Goal: Information Seeking & Learning: Learn about a topic

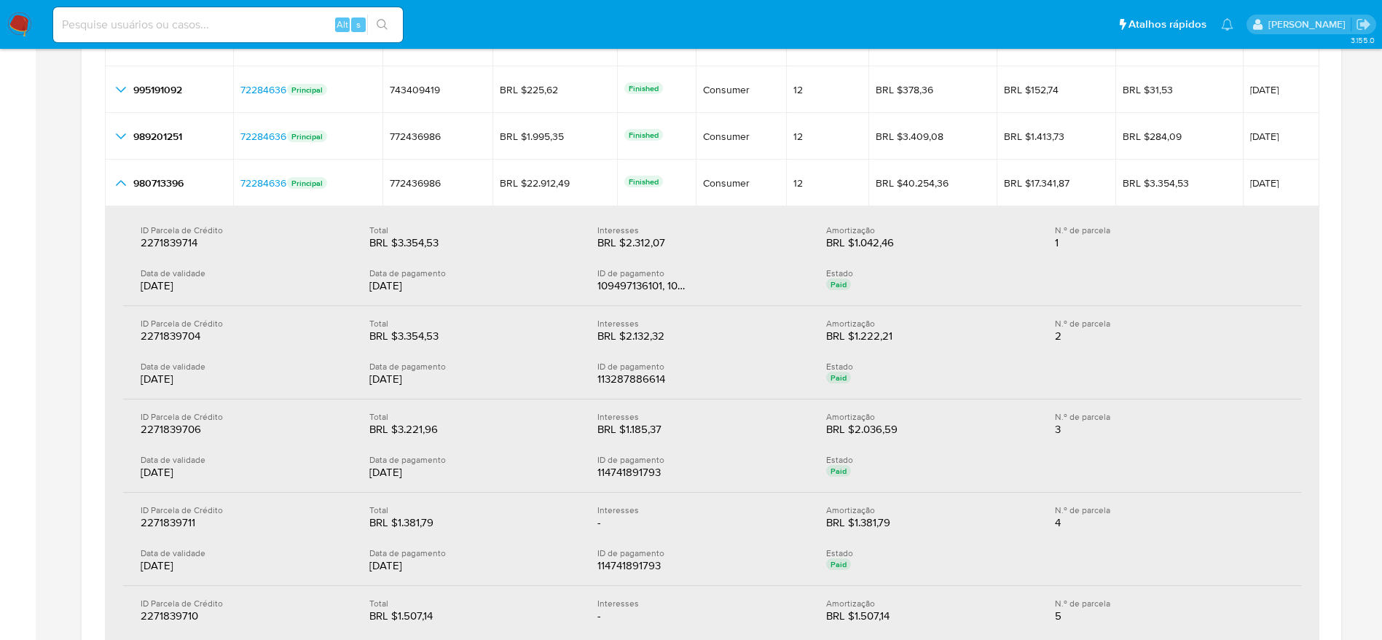
scroll to position [1967, 0]
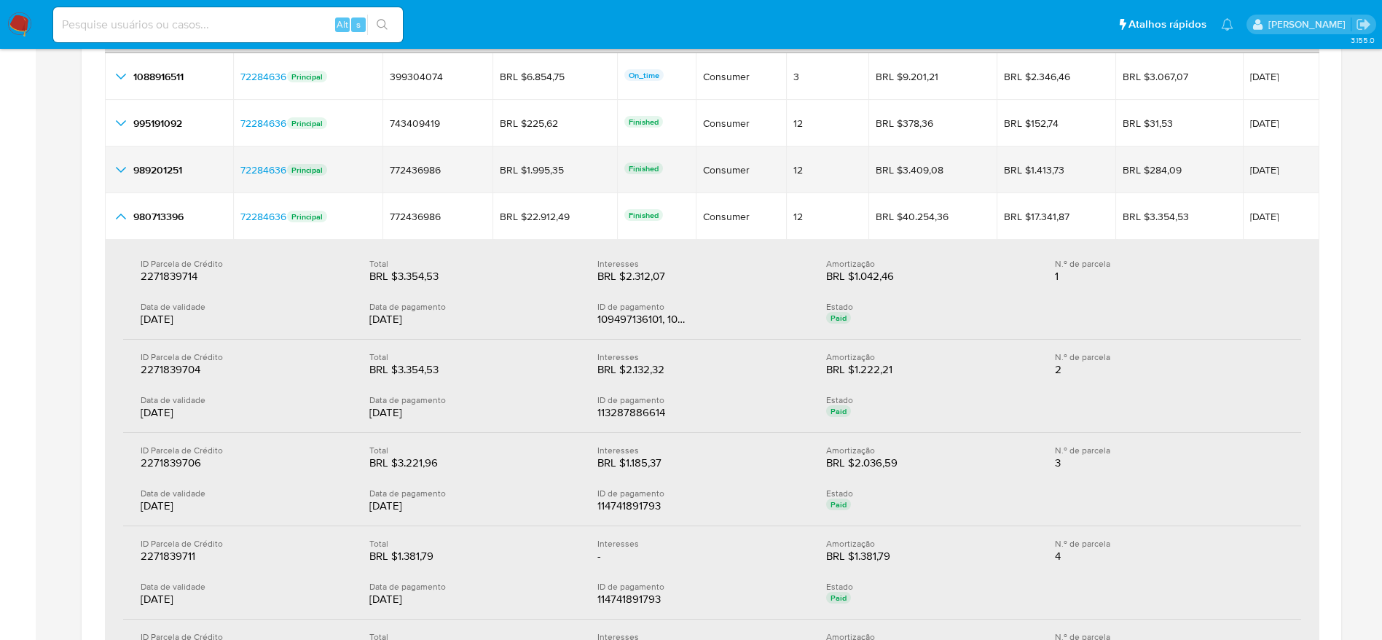
click at [117, 168] on icon "button_show_hidden_detail_by_id_2" at bounding box center [121, 170] width 10 height 6
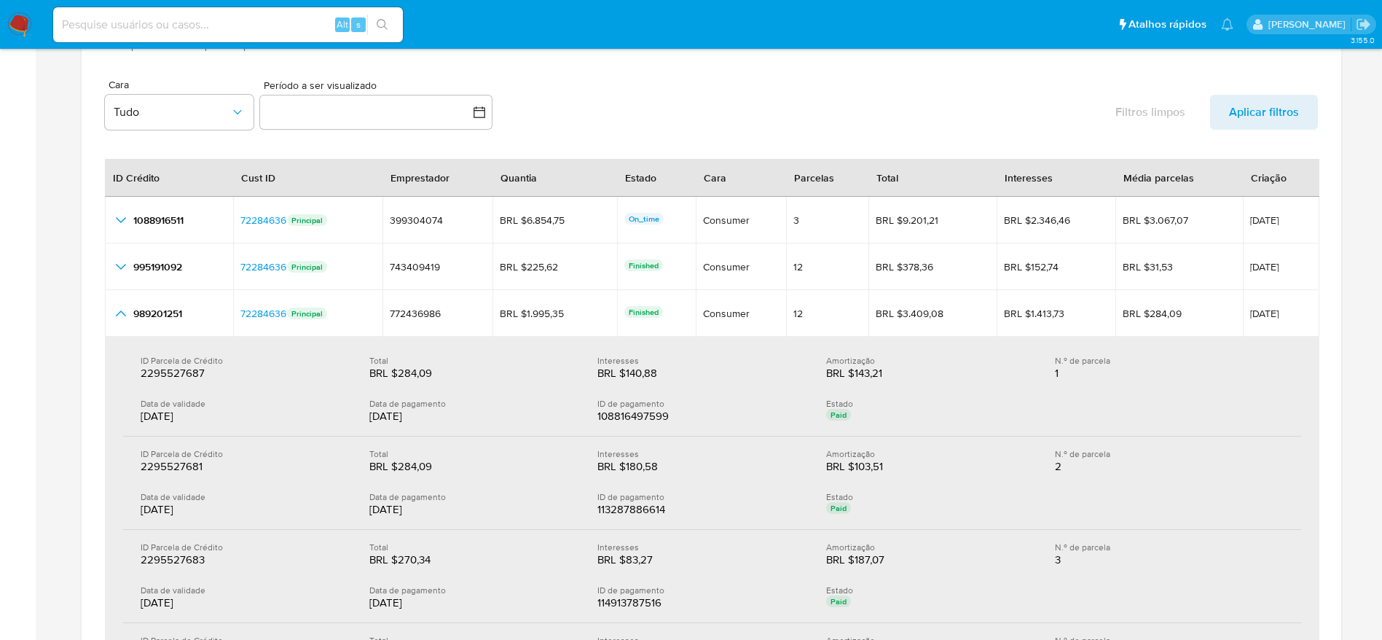
scroll to position [1858, 0]
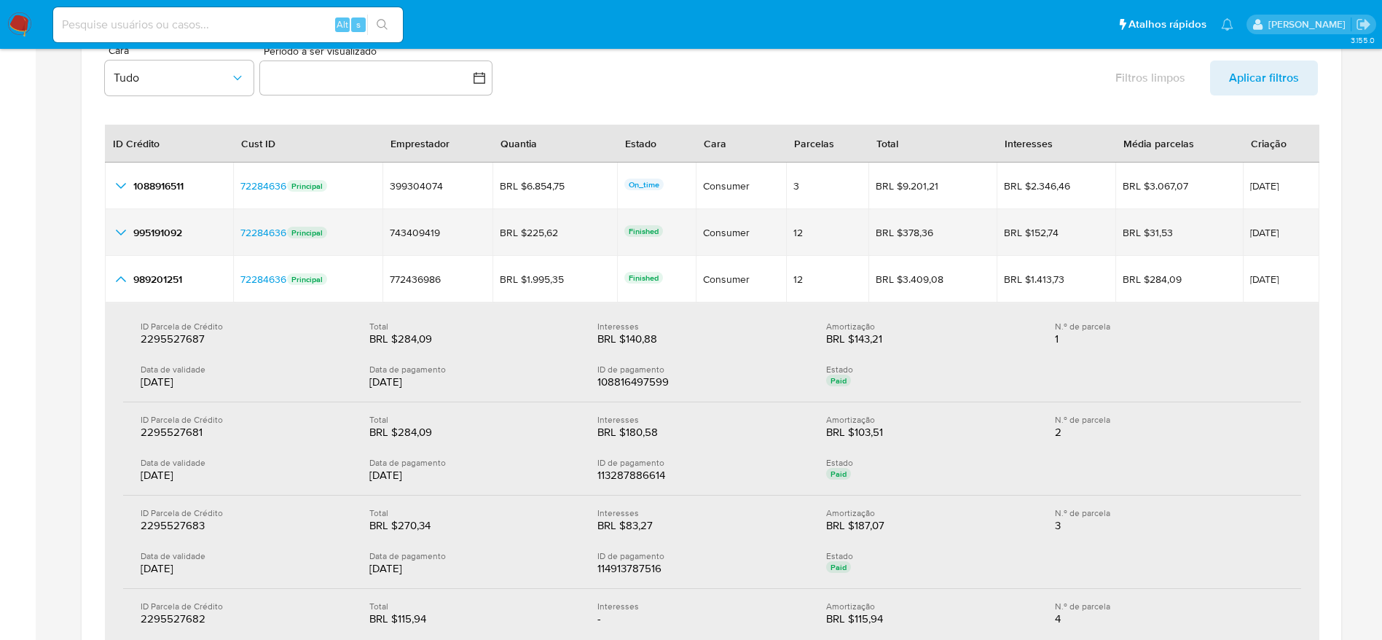
click at [117, 230] on icon "button_show_hidden_detail_by_id_1" at bounding box center [121, 232] width 10 height 6
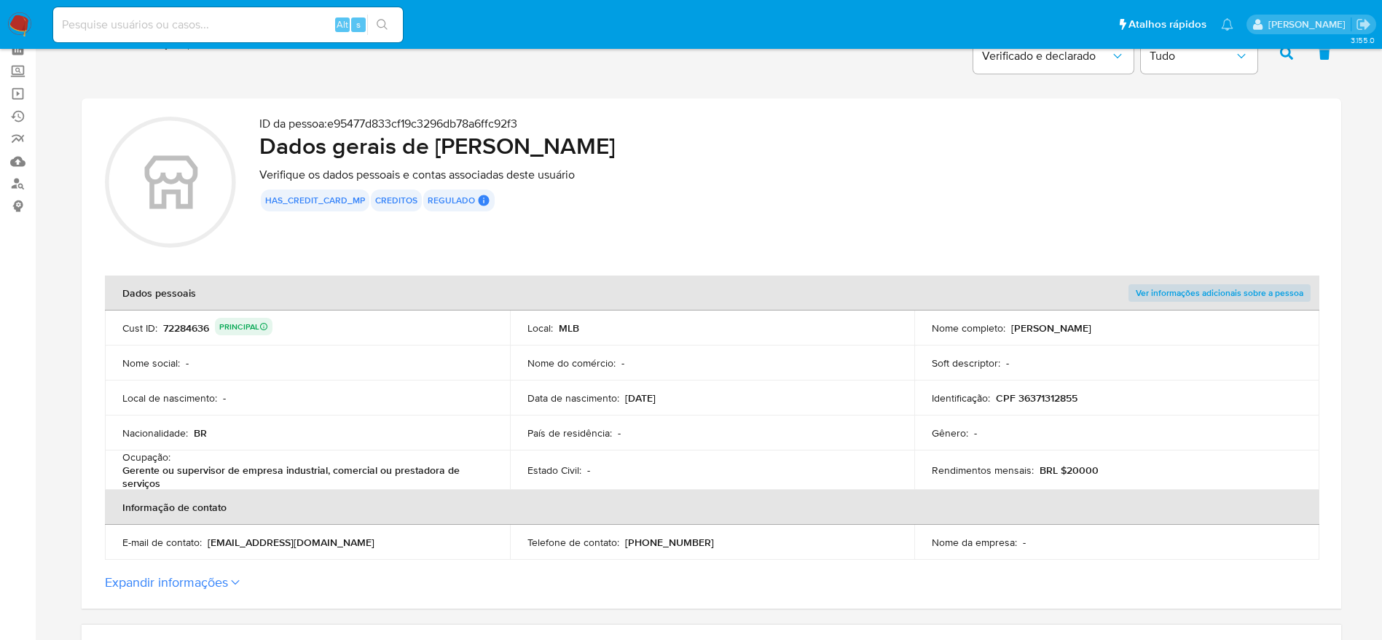
scroll to position [0, 0]
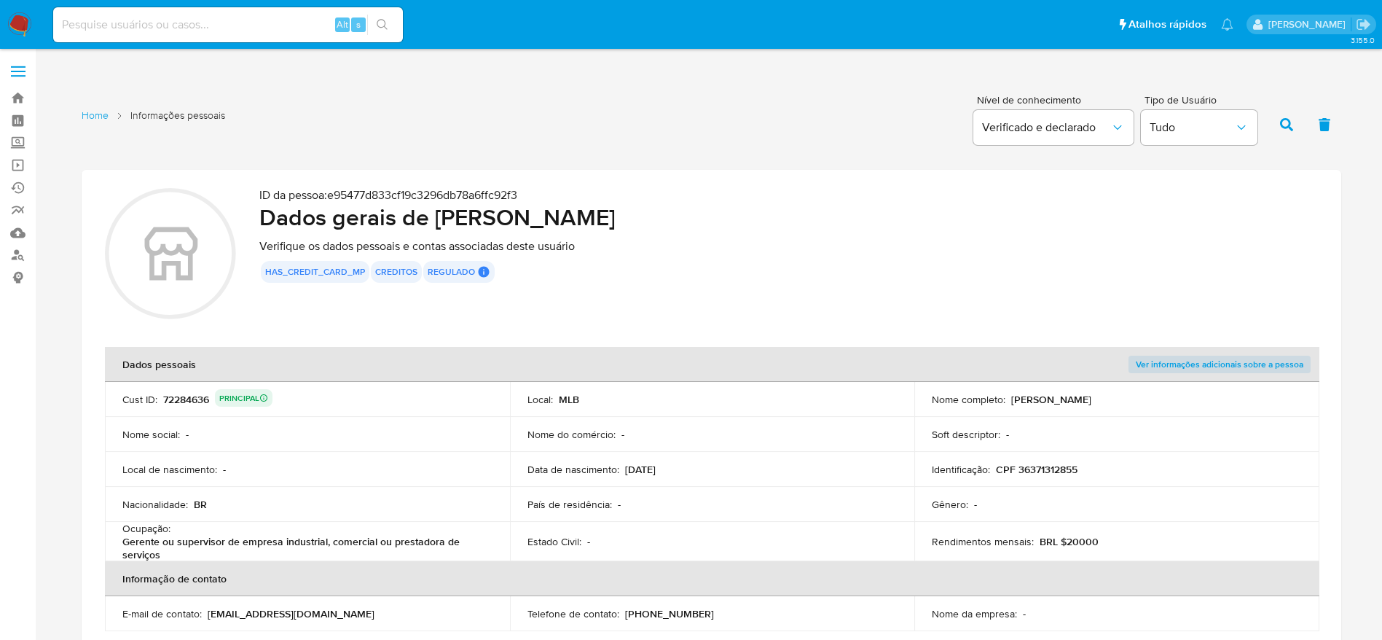
click at [26, 21] on img at bounding box center [19, 24] width 25 height 25
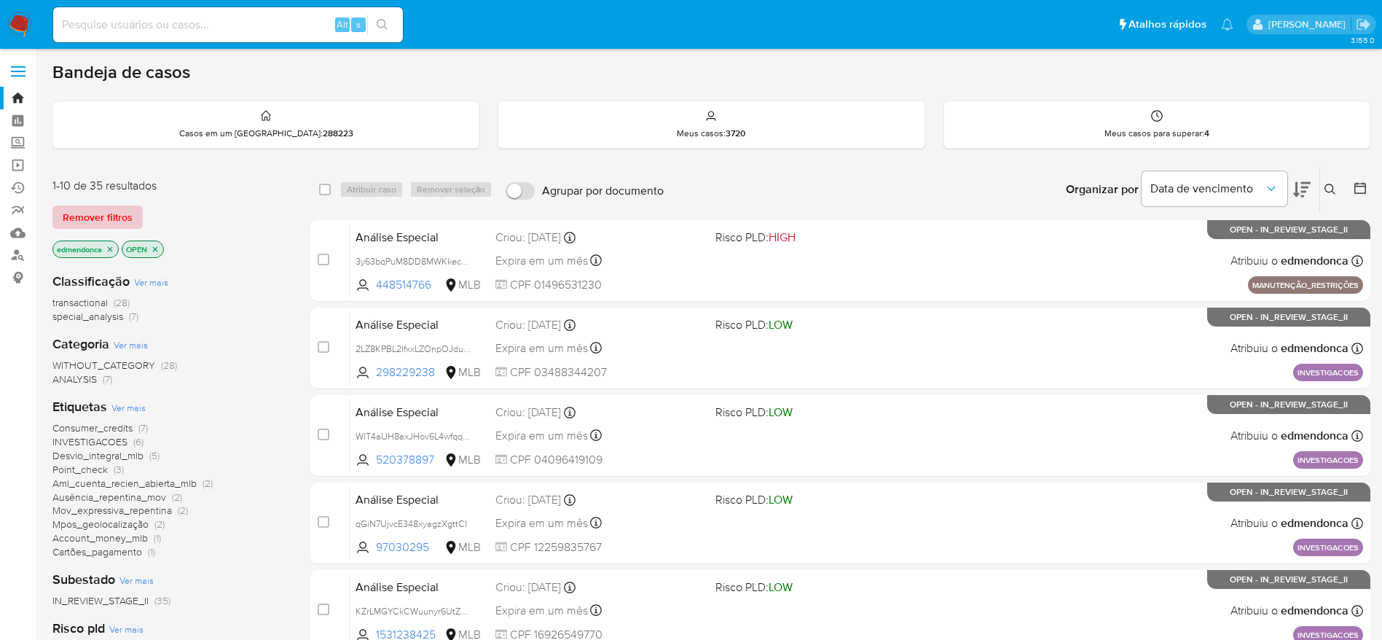
click at [112, 219] on span "Remover filtros" at bounding box center [98, 217] width 70 height 20
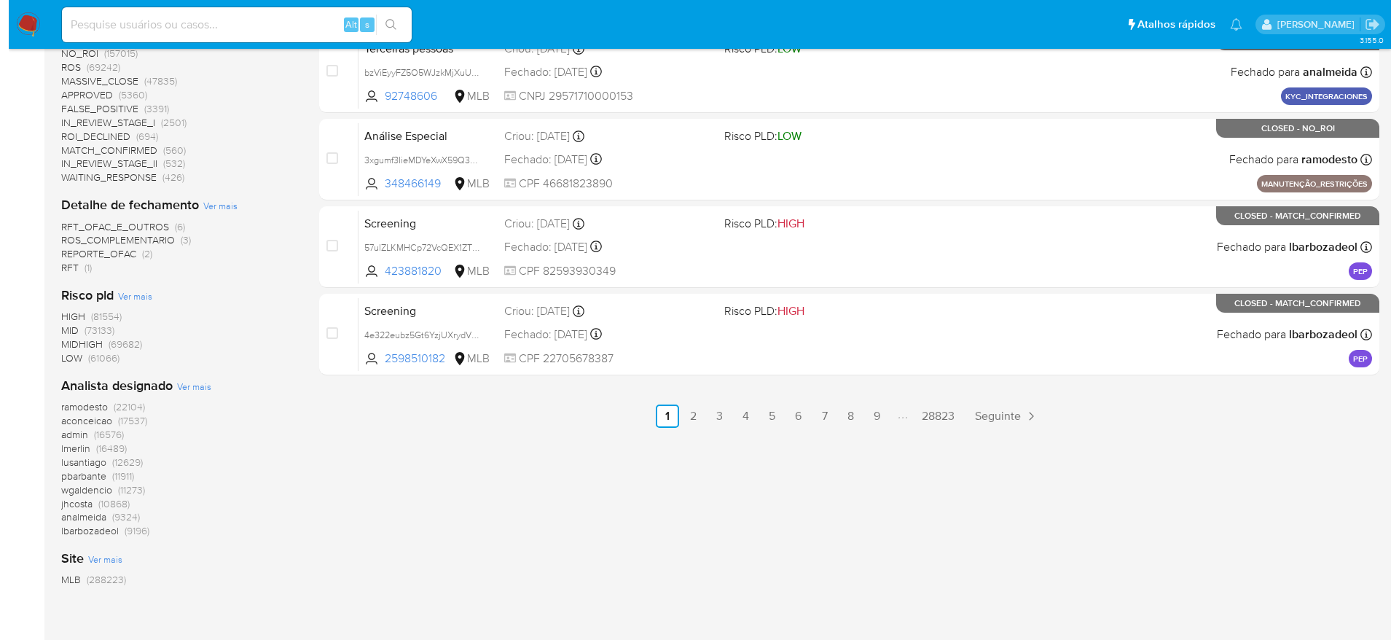
scroll to position [739, 0]
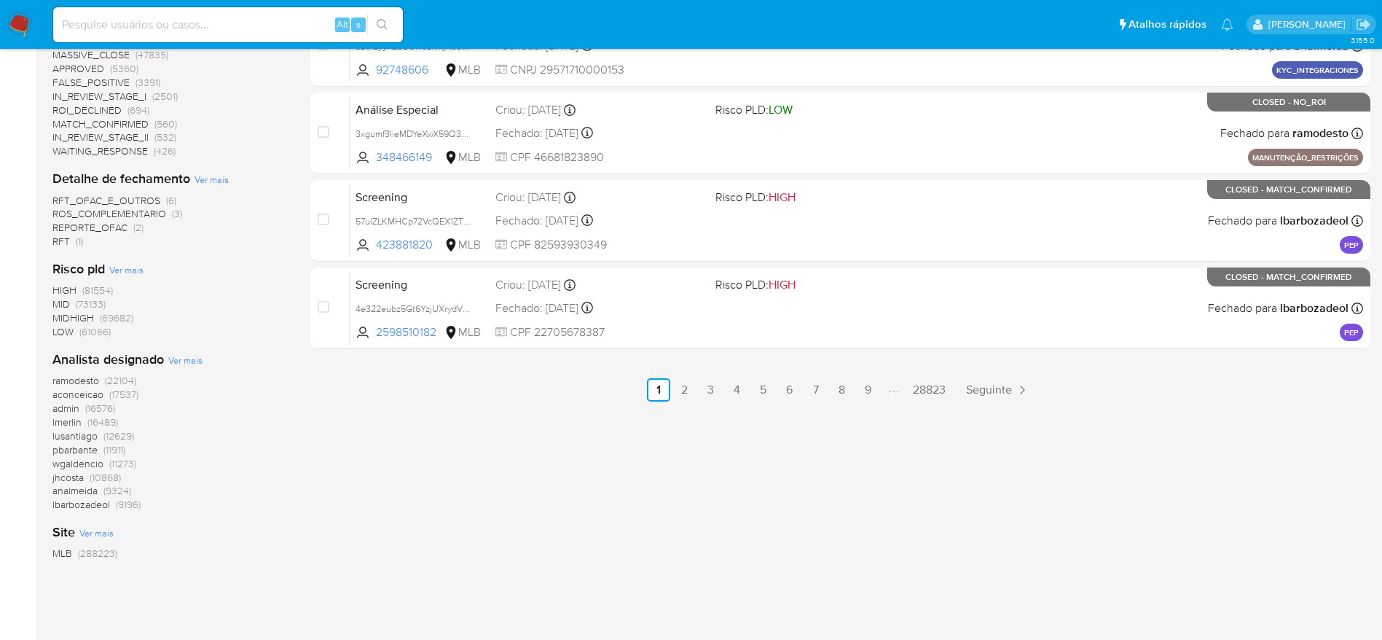
click at [197, 359] on span "Ver mais" at bounding box center [185, 359] width 34 height 13
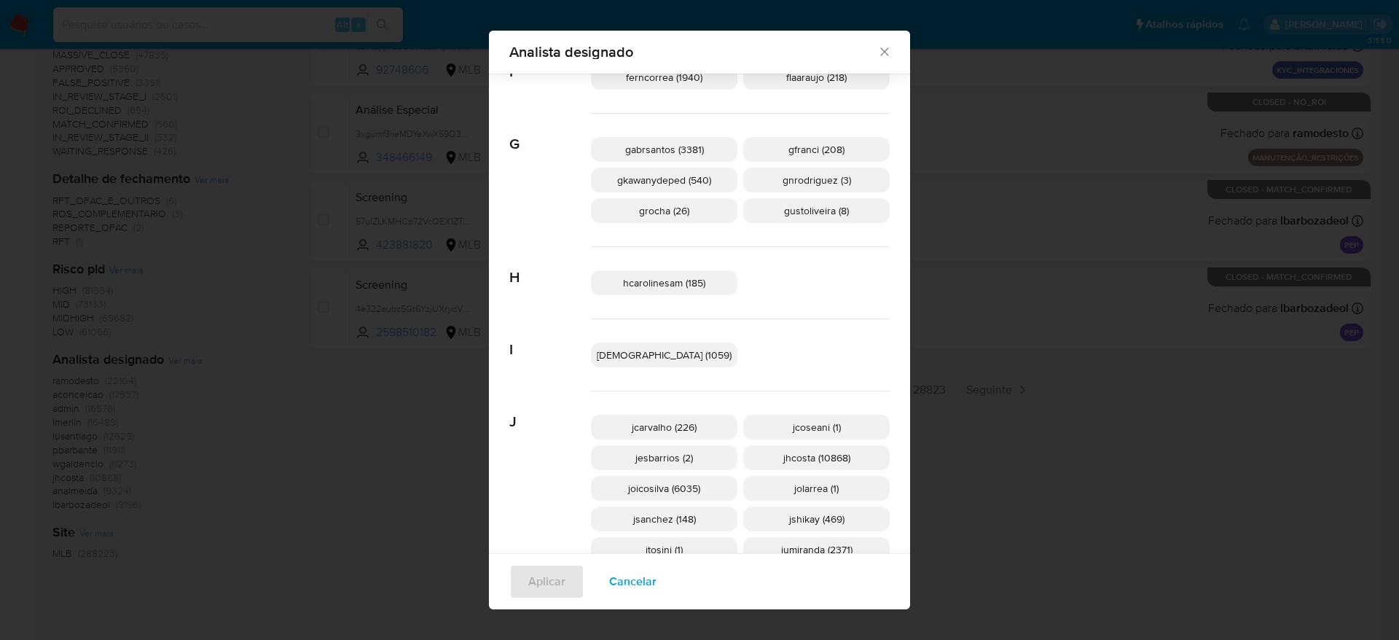
scroll to position [864, 0]
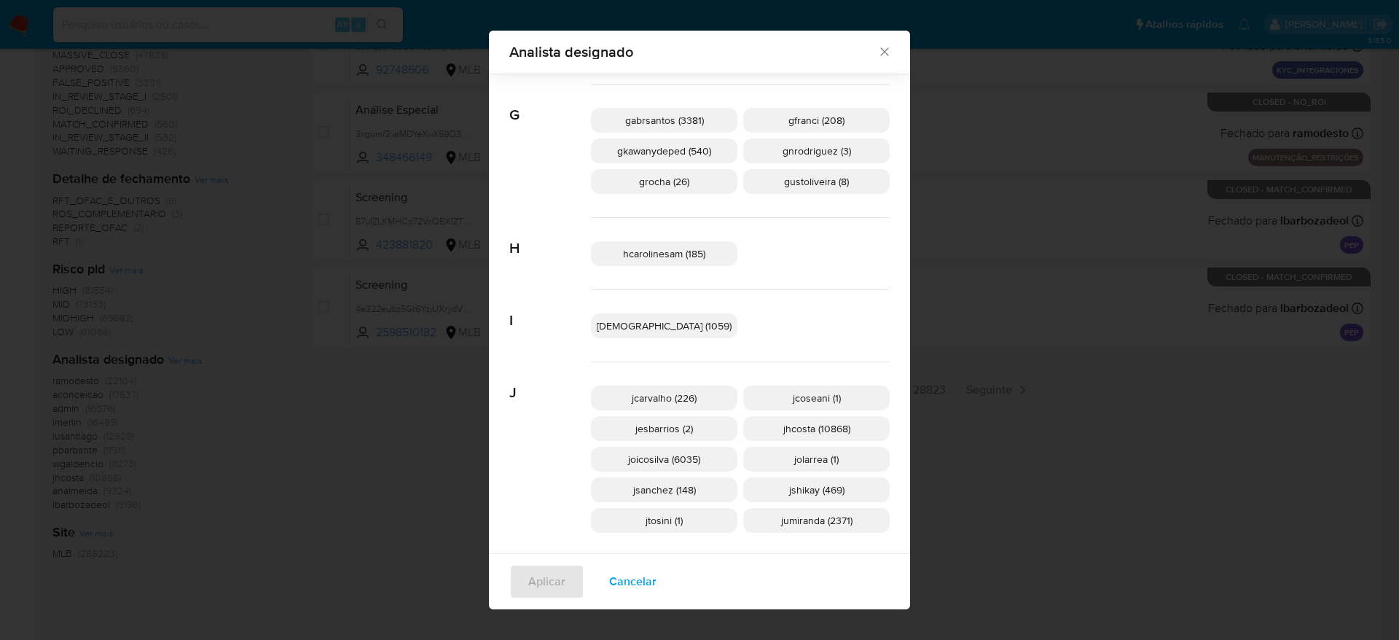
click at [816, 523] on span "jumiranda (2371)" at bounding box center [816, 520] width 71 height 15
click at [553, 581] on span "Aplicar" at bounding box center [546, 581] width 37 height 32
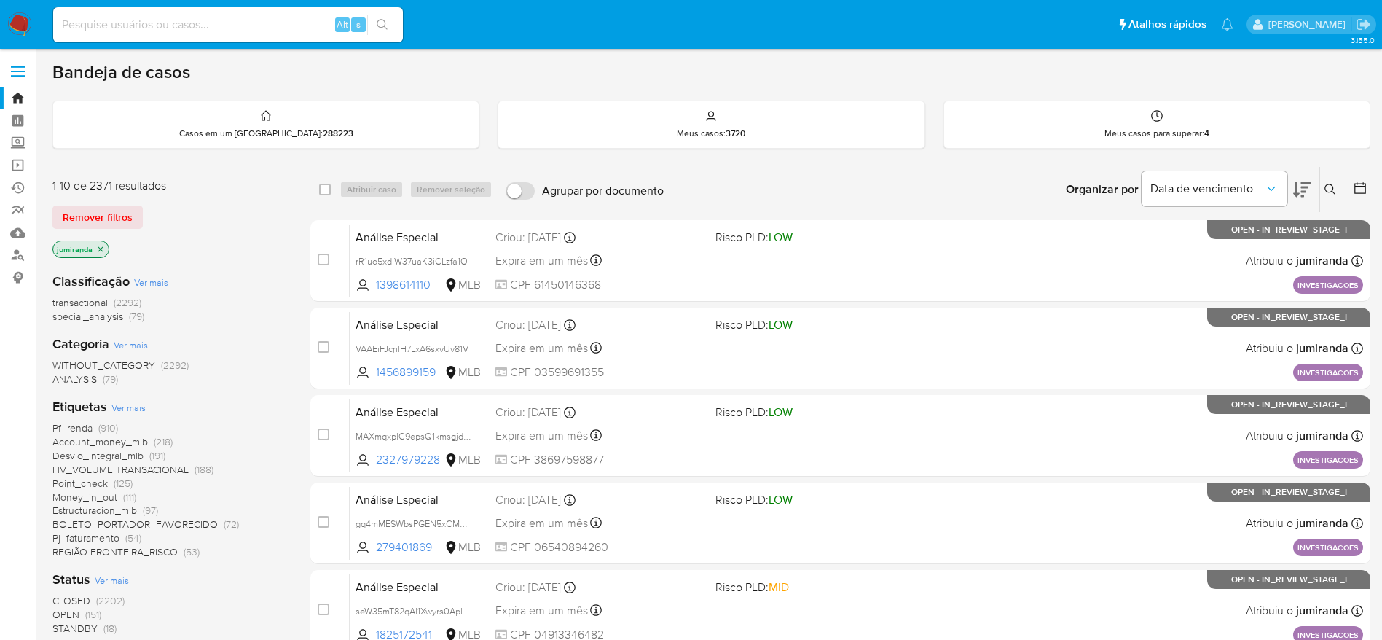
click at [1364, 185] on icon at bounding box center [1360, 188] width 15 height 15
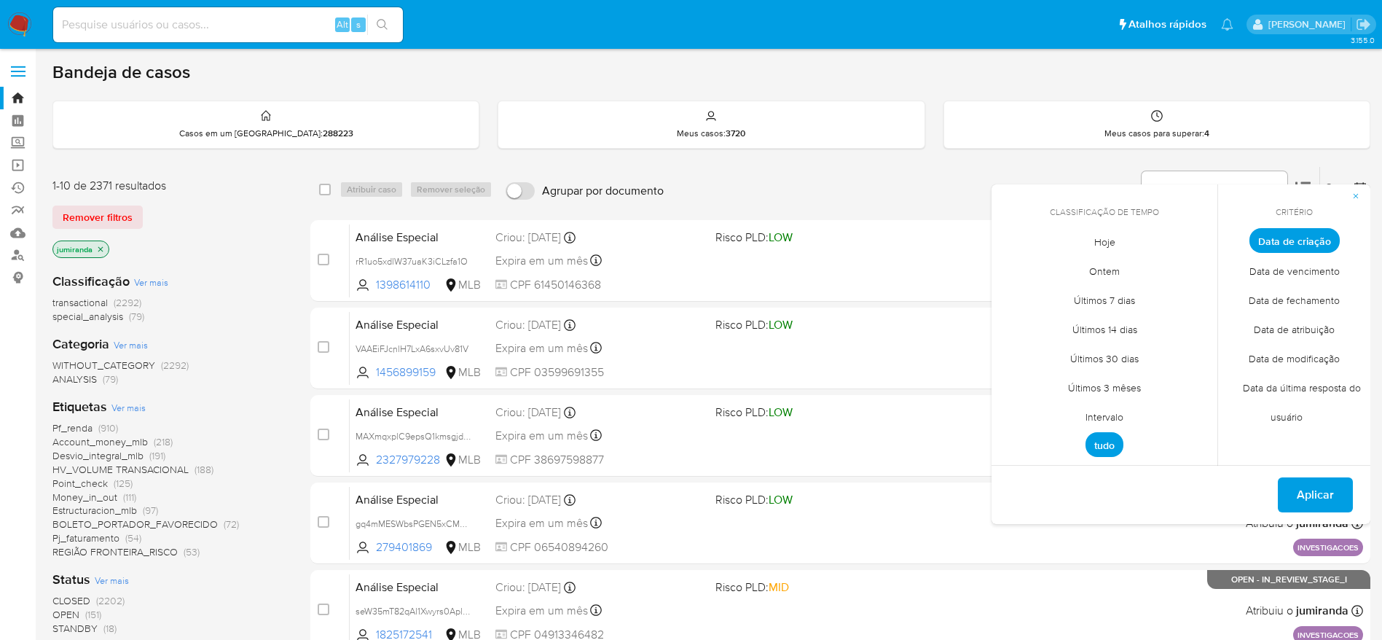
click at [1108, 237] on span "Hoje" at bounding box center [1105, 242] width 52 height 30
click at [1332, 355] on span "Data de modificação" at bounding box center [1294, 358] width 122 height 30
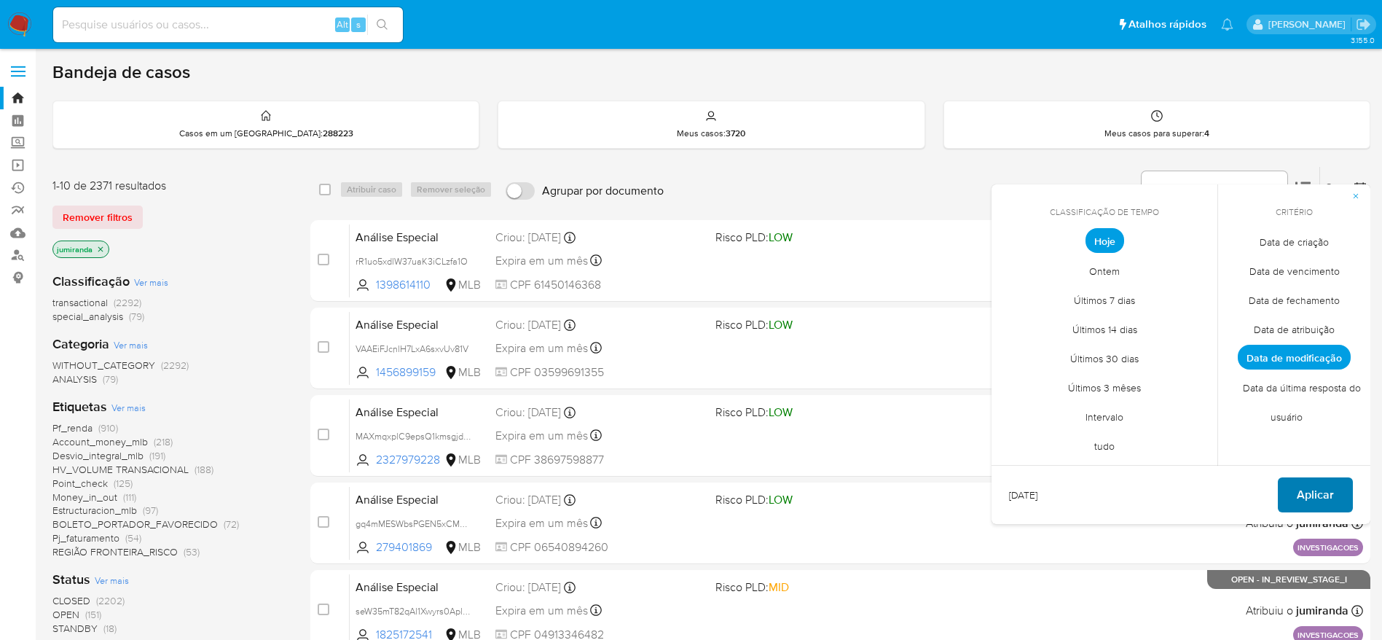
click at [1305, 495] on span "Aplicar" at bounding box center [1315, 495] width 37 height 32
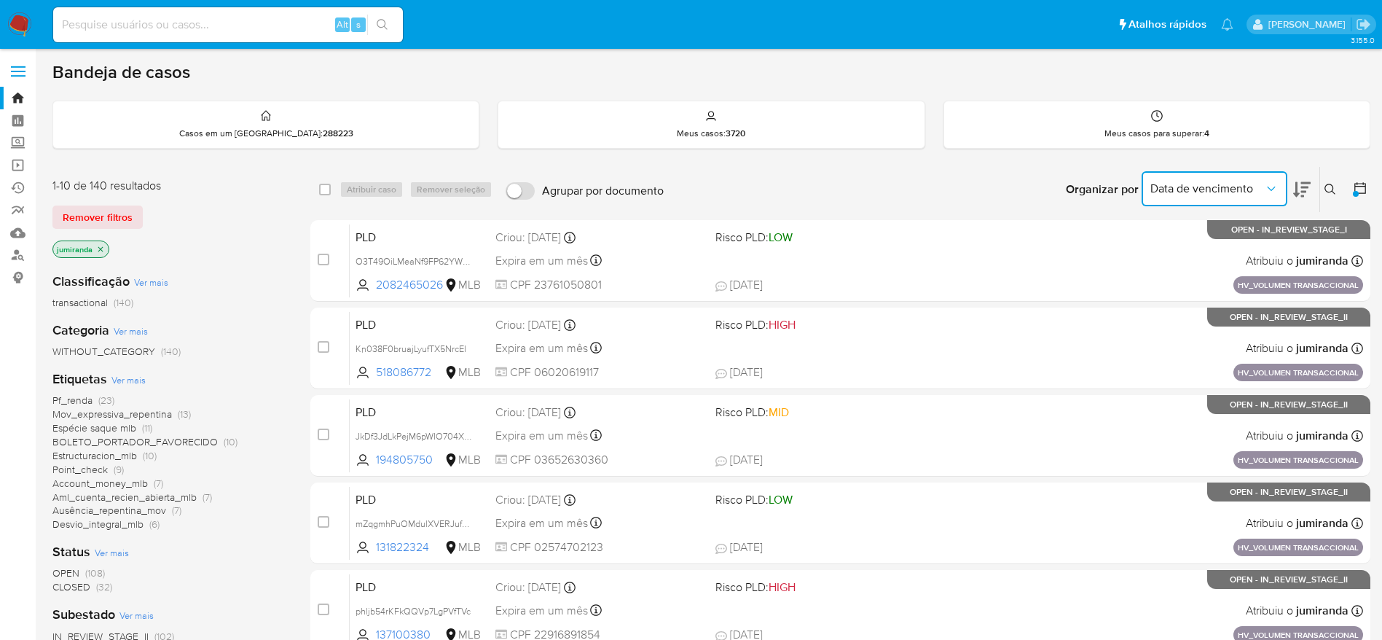
click at [1259, 183] on span "Data de vencimento" at bounding box center [1207, 188] width 114 height 15
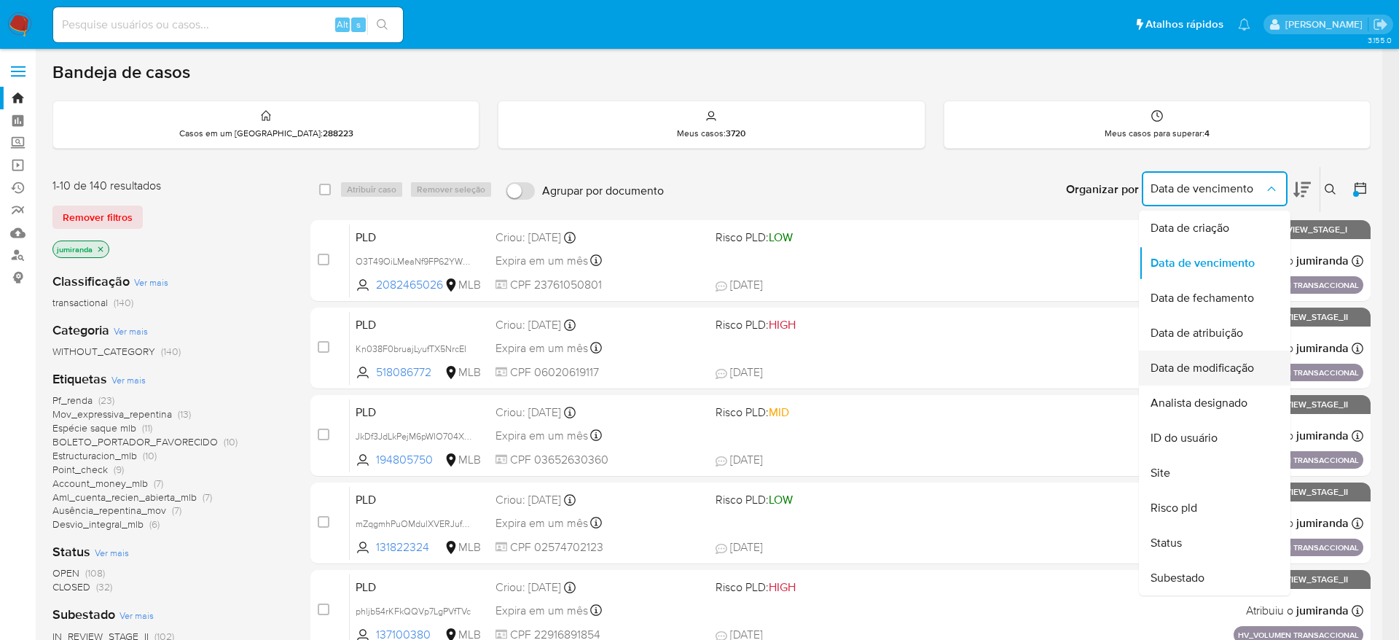
click at [1239, 370] on span "Data de modificação" at bounding box center [1201, 368] width 103 height 15
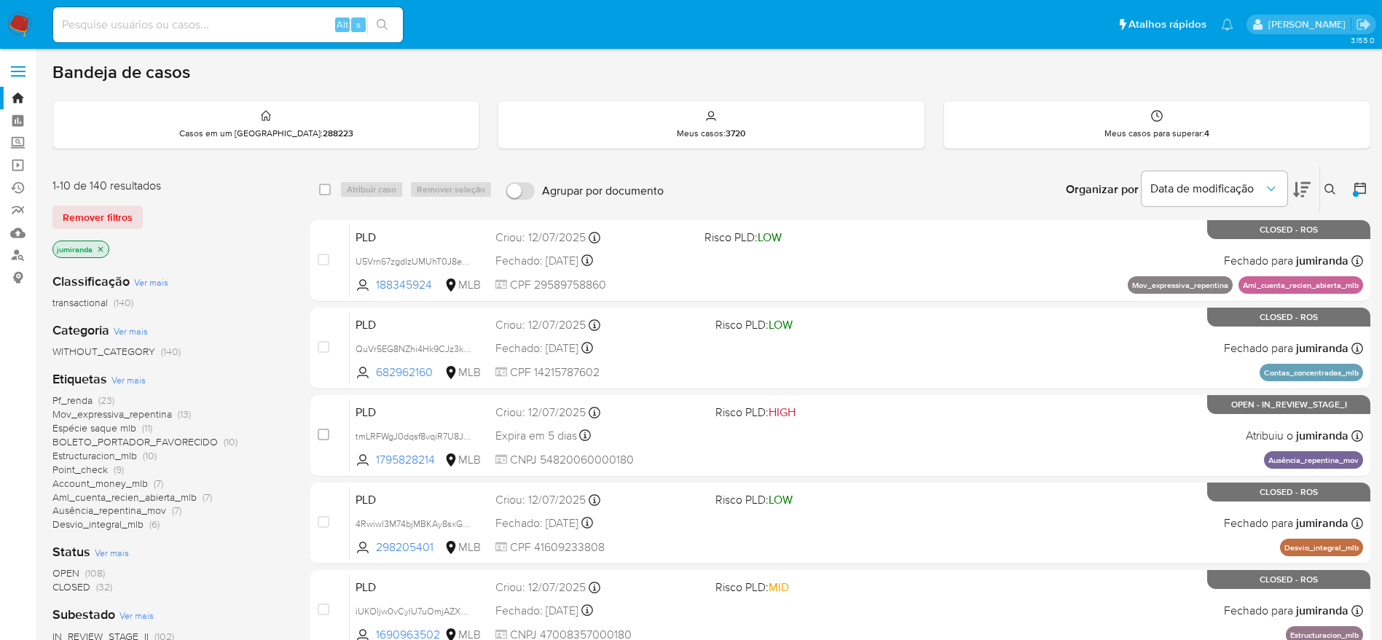
click at [1305, 187] on icon at bounding box center [1301, 189] width 17 height 15
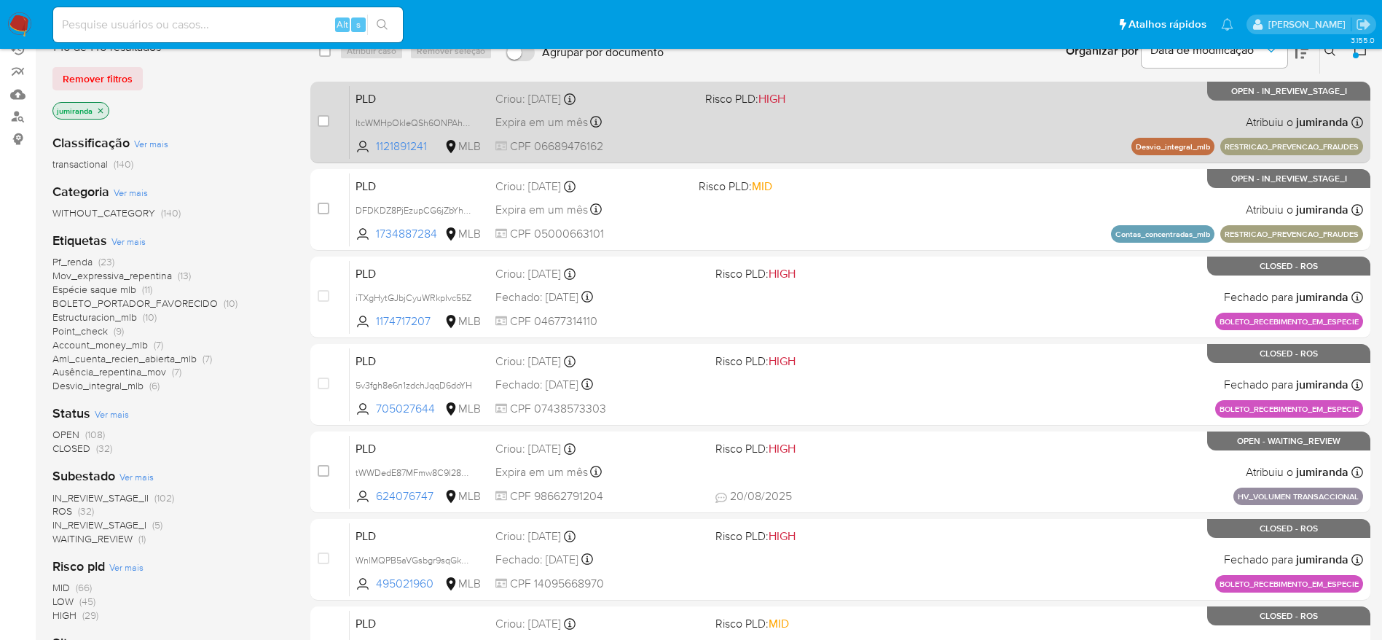
scroll to position [109, 0]
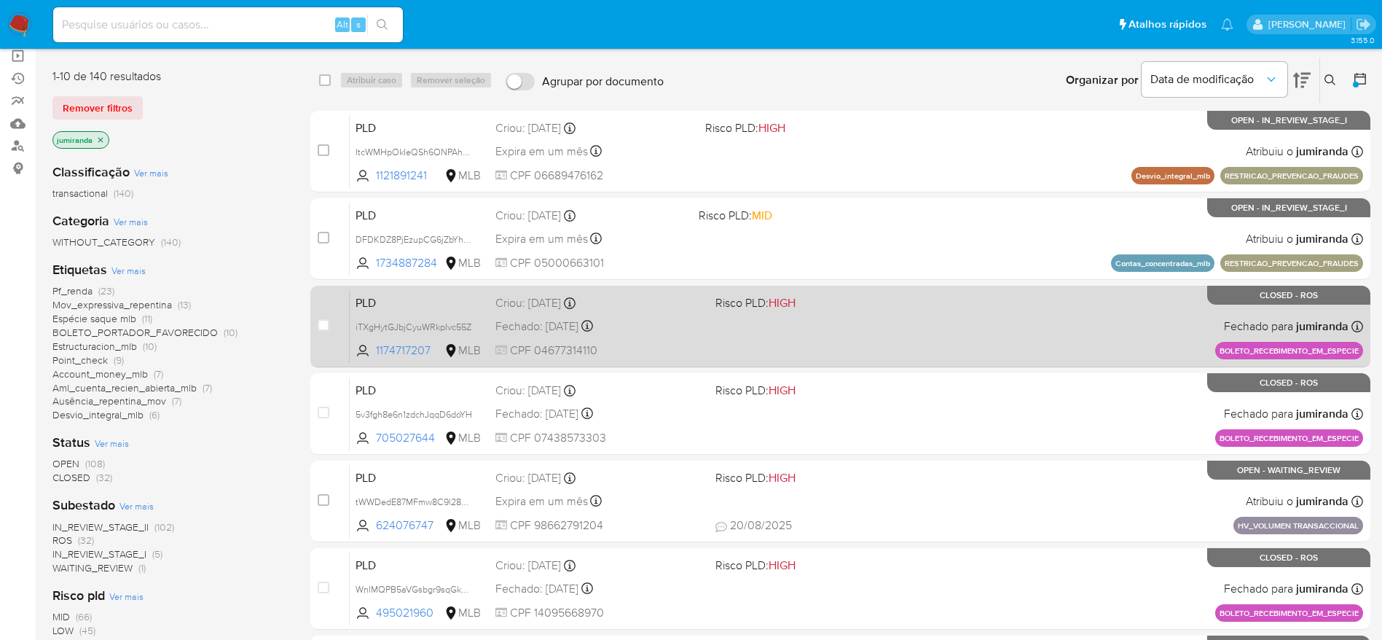
click at [975, 330] on div "PLD iTXgHytGJbjCyuWRkpIvc55Z 1174717207 MLB Risco PLD: HIGH Criou: 14/08/2025 C…" at bounding box center [856, 326] width 1013 height 74
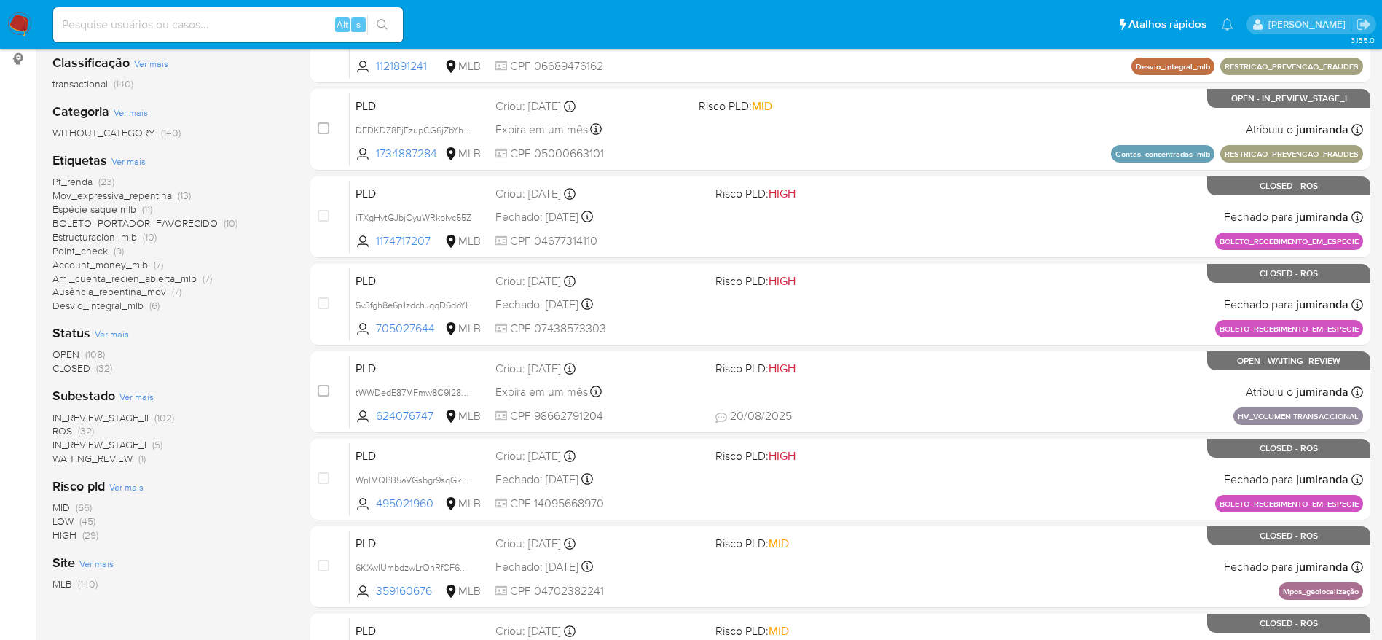
scroll to position [0, 0]
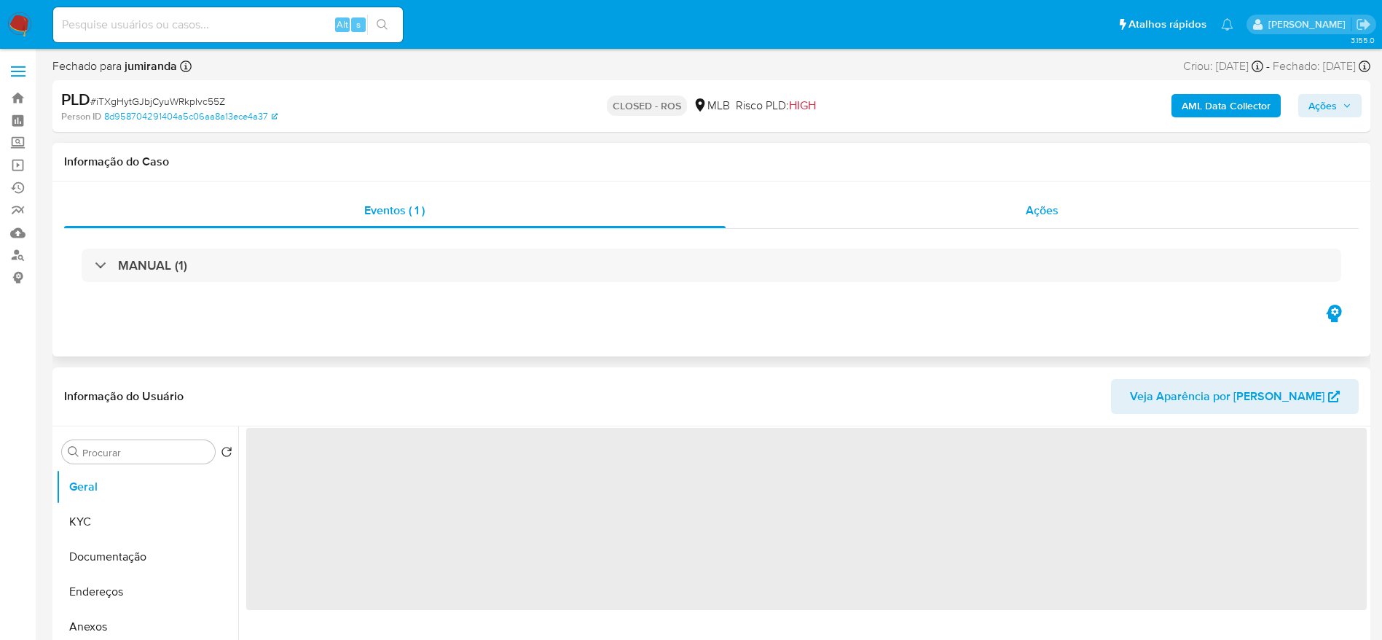
click at [1080, 227] on div "Ações" at bounding box center [1043, 210] width 634 height 35
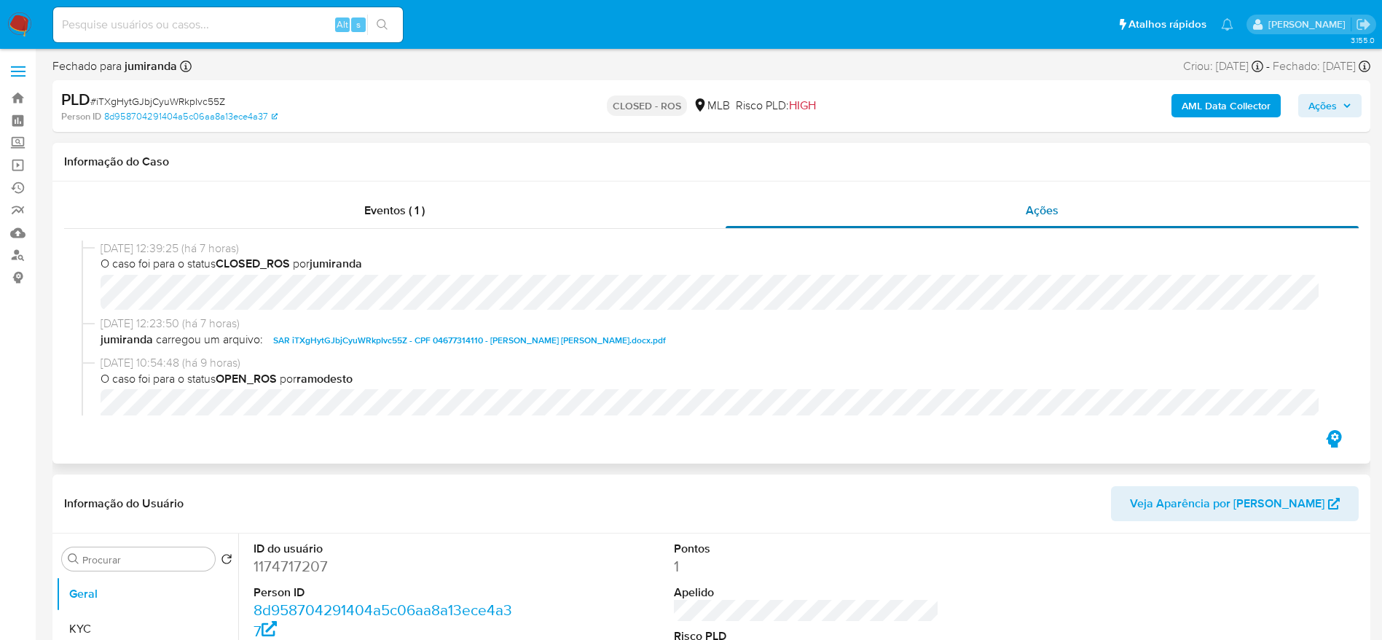
select select "10"
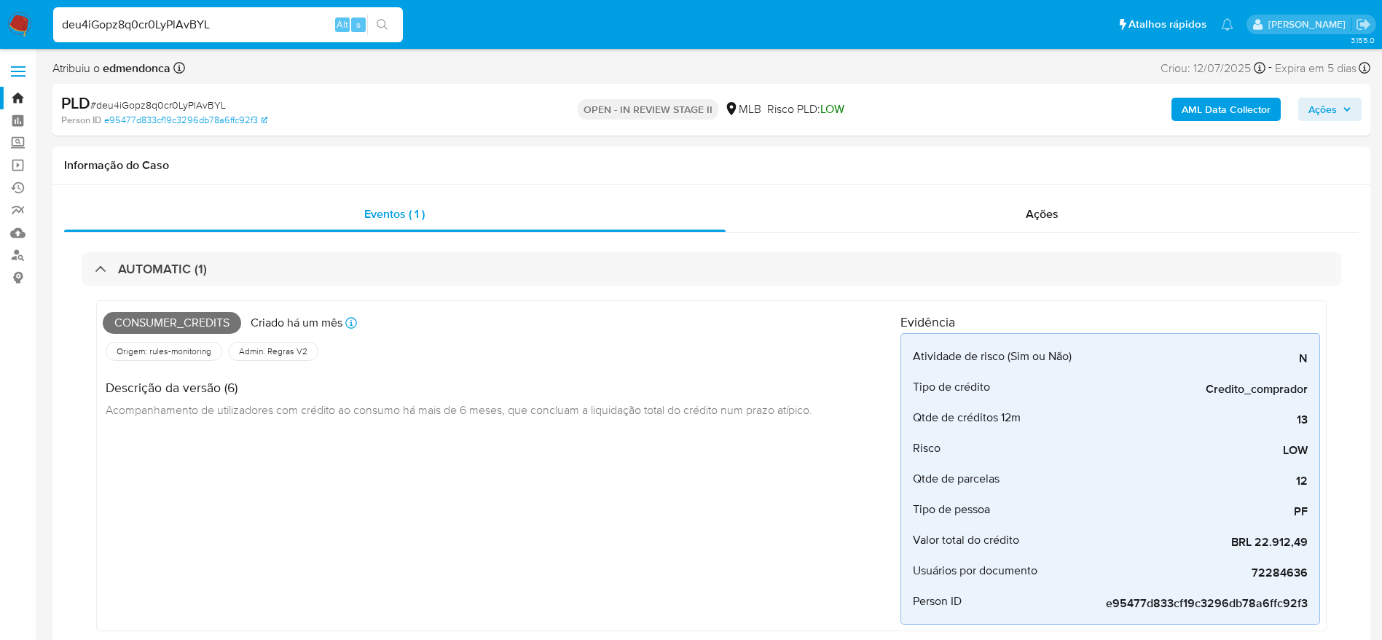
select select "10"
click at [110, 265] on div "AUTOMATIC (1)" at bounding box center [151, 269] width 112 height 16
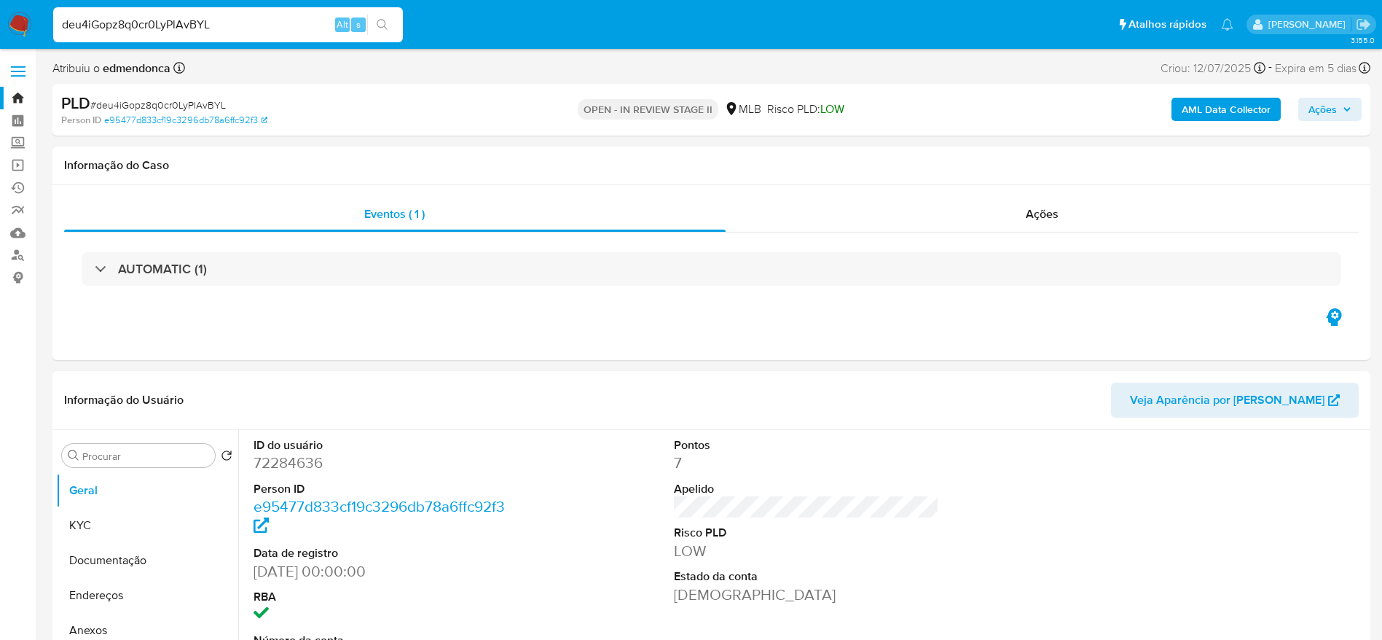
click at [237, 15] on input "deu4iGopz8q0cr0LyPlAvBYL" at bounding box center [228, 24] width 350 height 19
paste input "rkaREQNca0oqCReXnn4L4KOe"
type input "rkaREQNca0oqCReXnn4L4KOe"
select select "10"
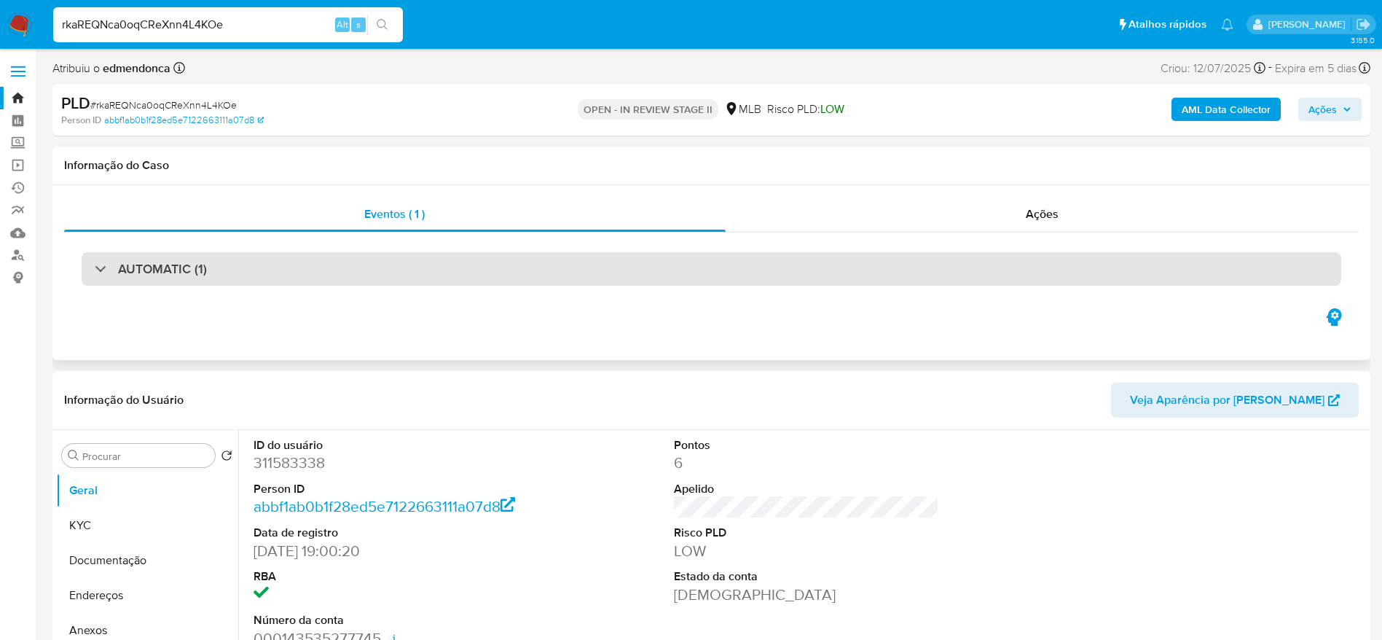
click at [130, 253] on div "AUTOMATIC (1)" at bounding box center [711, 269] width 1259 height 34
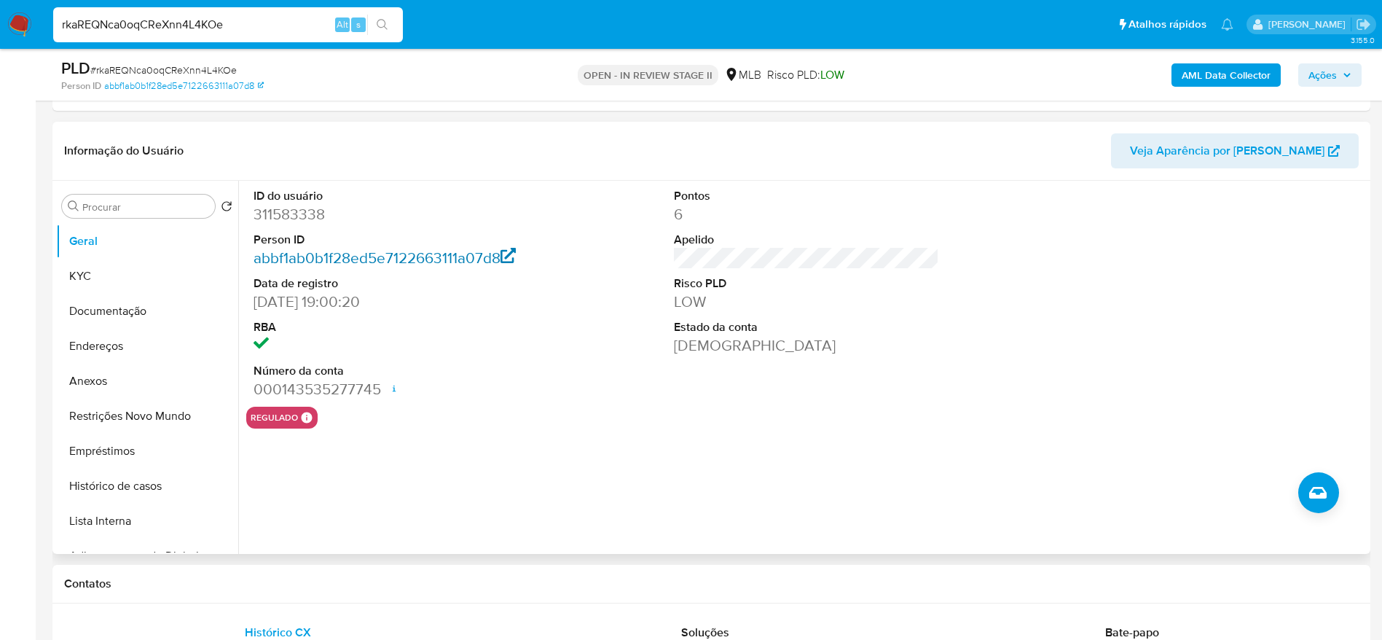
scroll to position [109, 0]
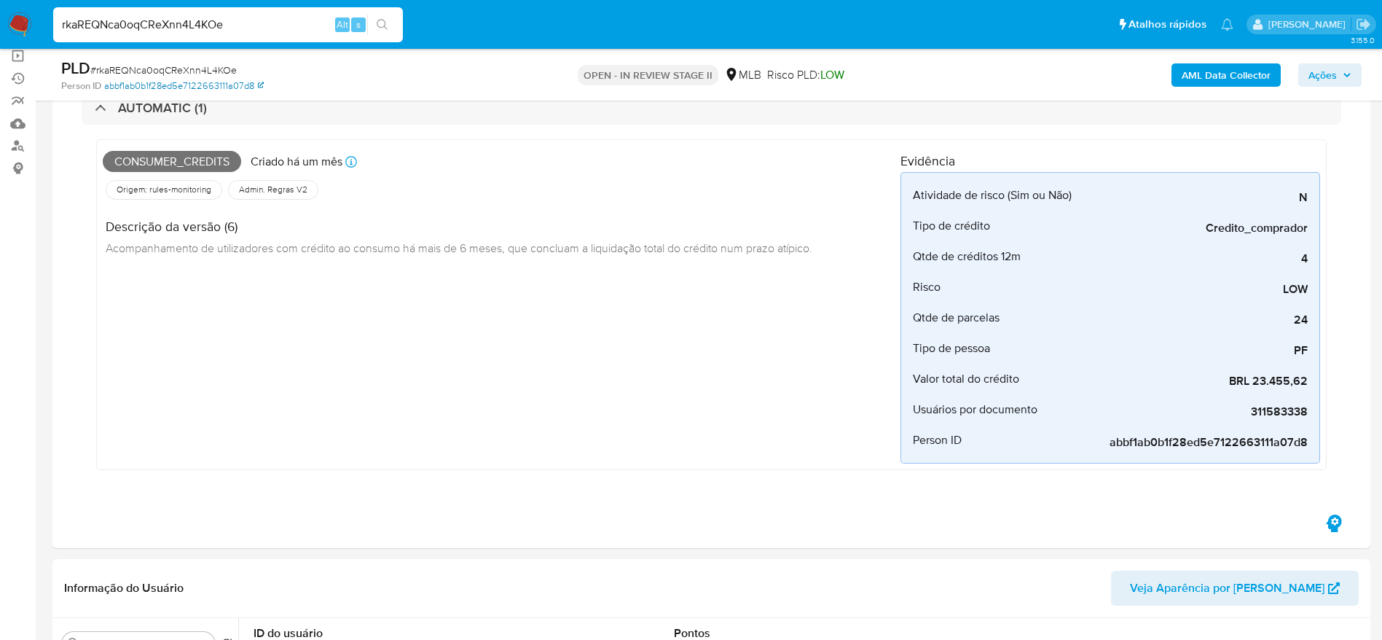
click at [229, 84] on link "abbf1ab0b1f28ed5e7122663111a07d8" at bounding box center [184, 85] width 160 height 13
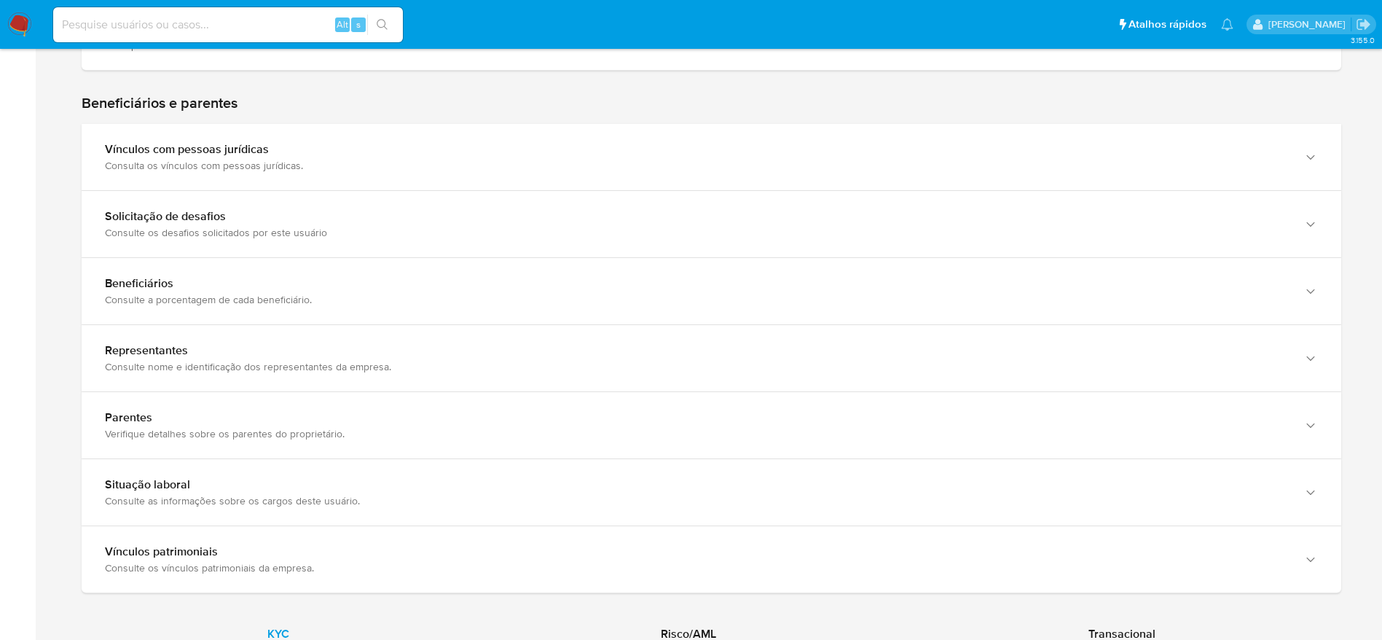
scroll to position [874, 0]
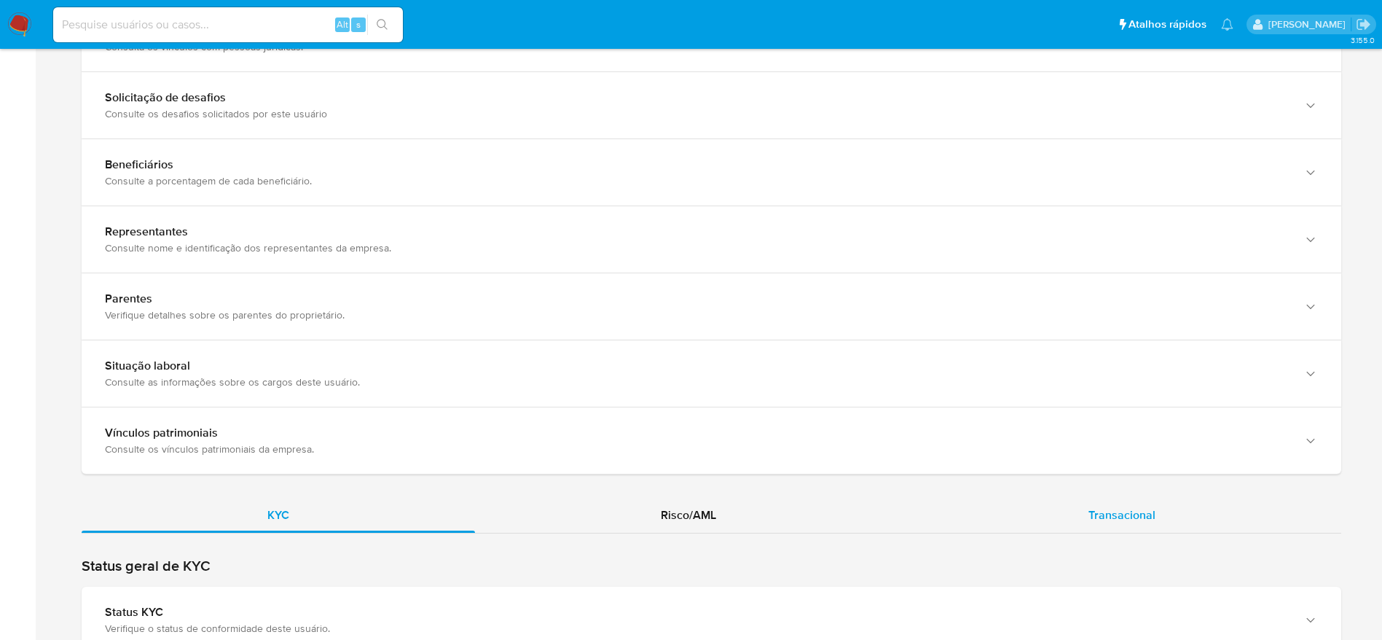
click at [1090, 499] on div "Transacional" at bounding box center [1122, 515] width 439 height 35
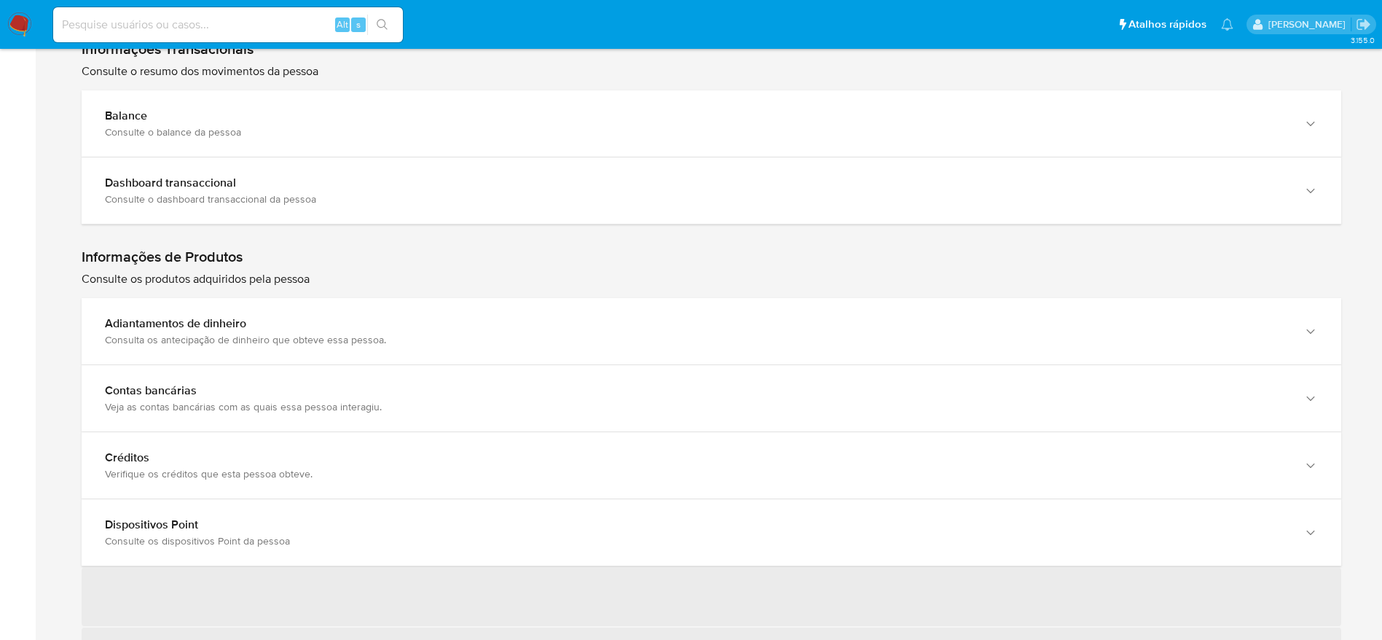
scroll to position [1420, 0]
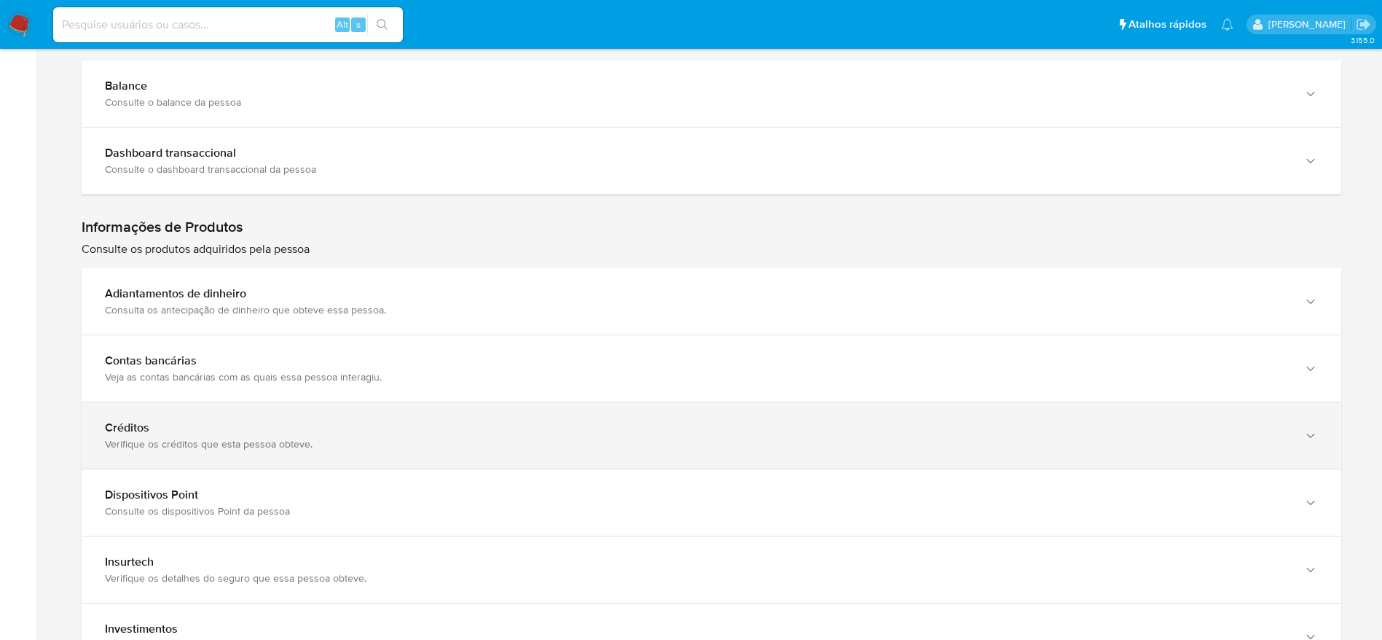
click at [159, 443] on div "Verifique os créditos que esta pessoa obteve." at bounding box center [697, 443] width 1184 height 13
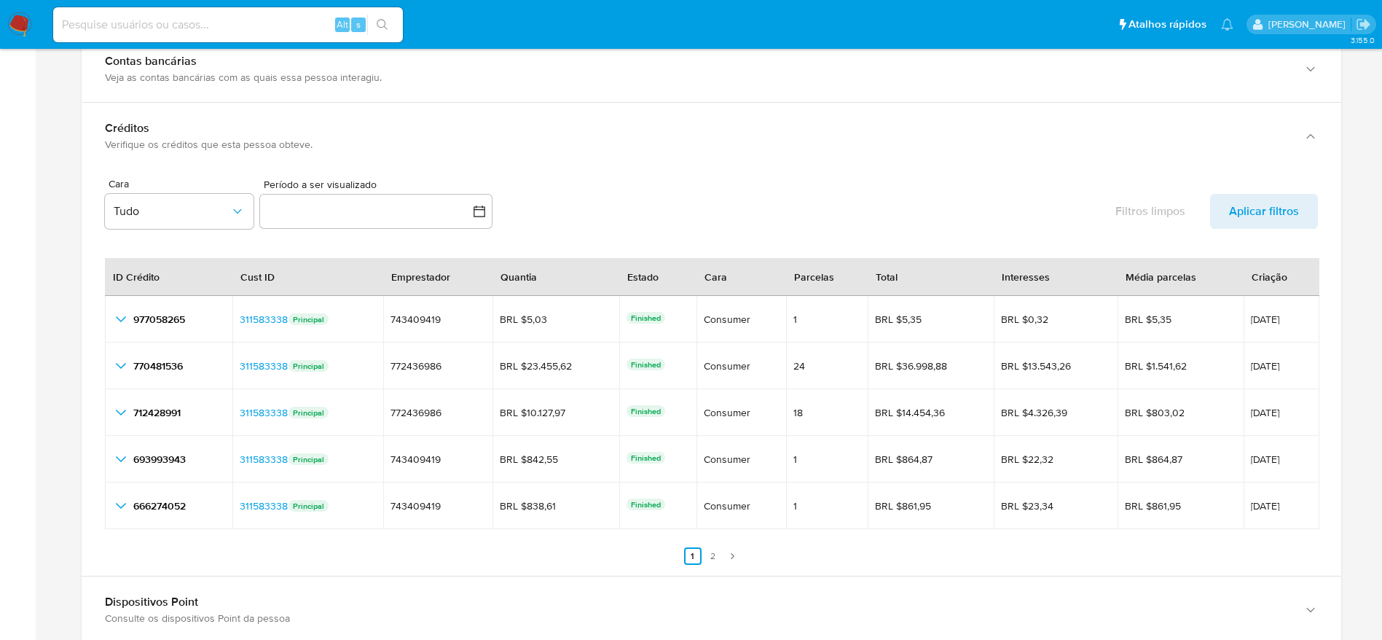
scroll to position [1748, 0]
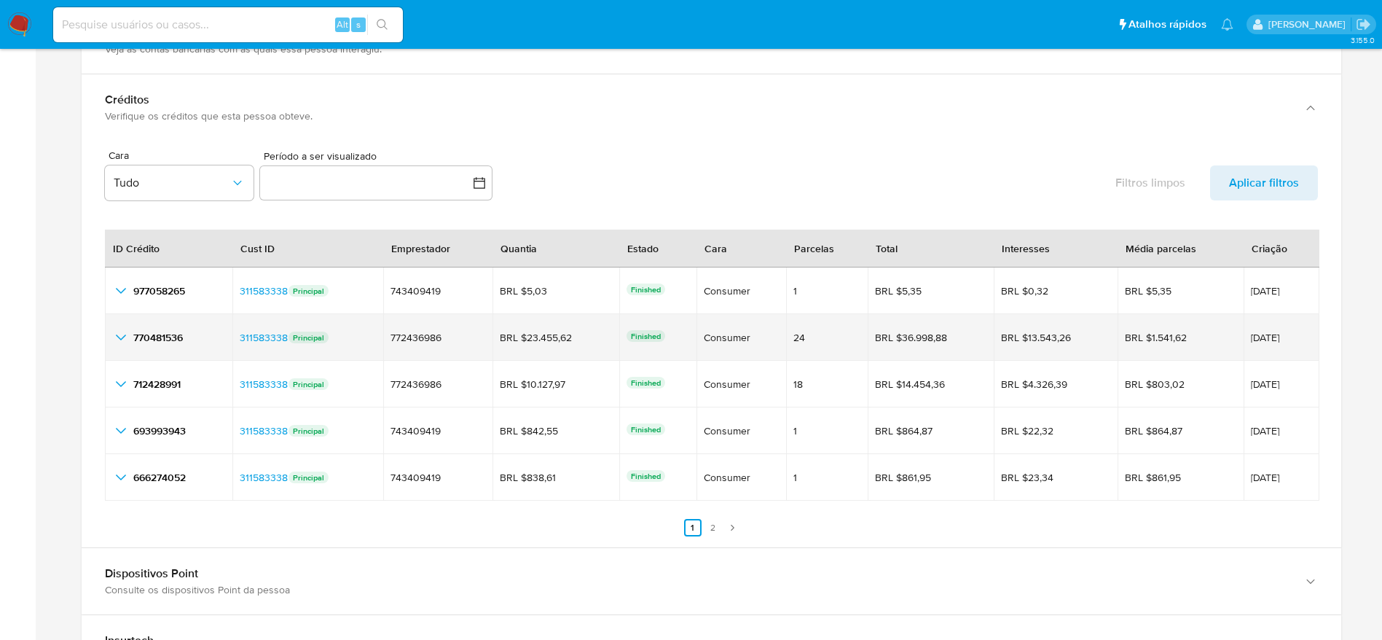
click at [122, 343] on icon "button_show_hidden_detail_by_id_1" at bounding box center [120, 337] width 17 height 17
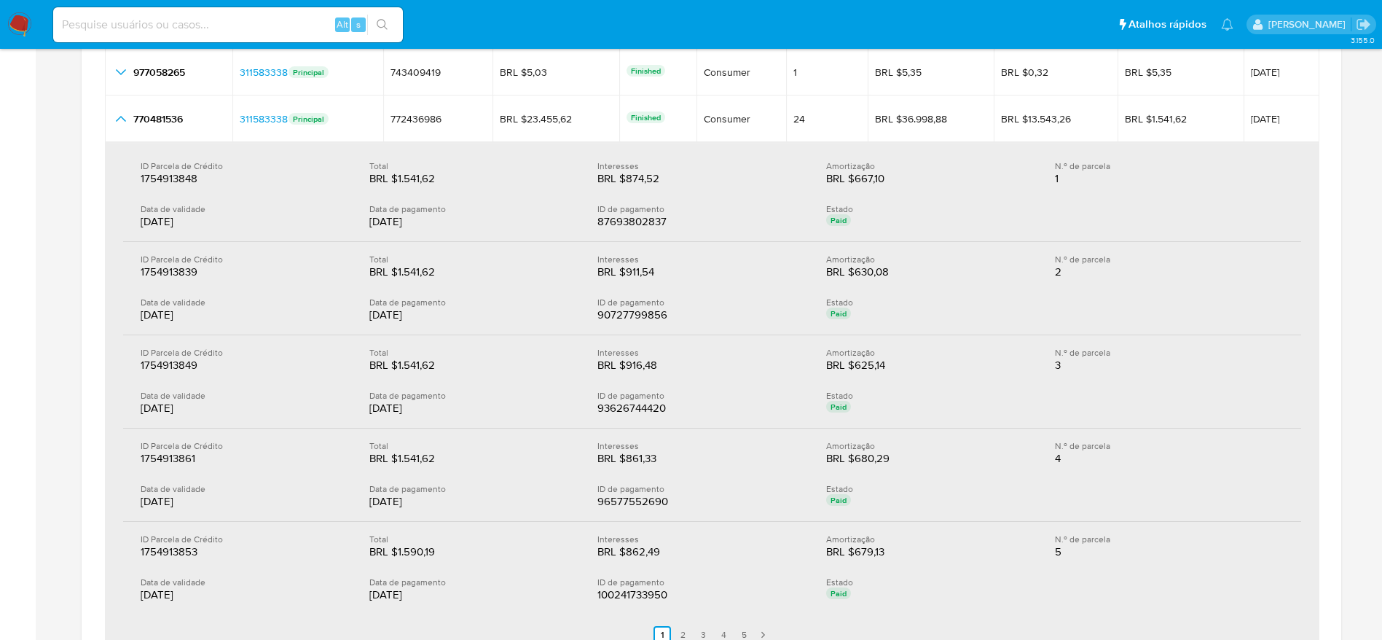
scroll to position [2076, 0]
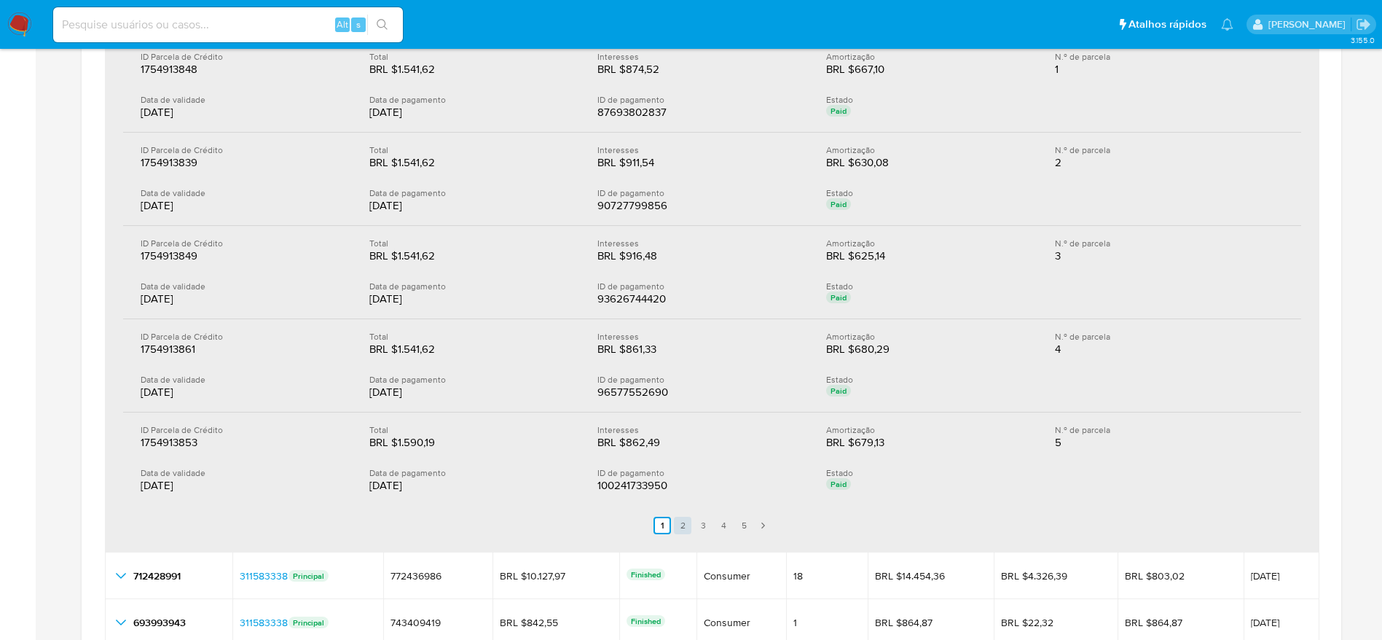
click at [689, 523] on link "2" at bounding box center [682, 524] width 17 height 17
click at [710, 526] on link "3" at bounding box center [711, 524] width 17 height 17
click at [728, 528] on link "4" at bounding box center [731, 524] width 17 height 17
click at [753, 525] on link "5" at bounding box center [752, 524] width 17 height 17
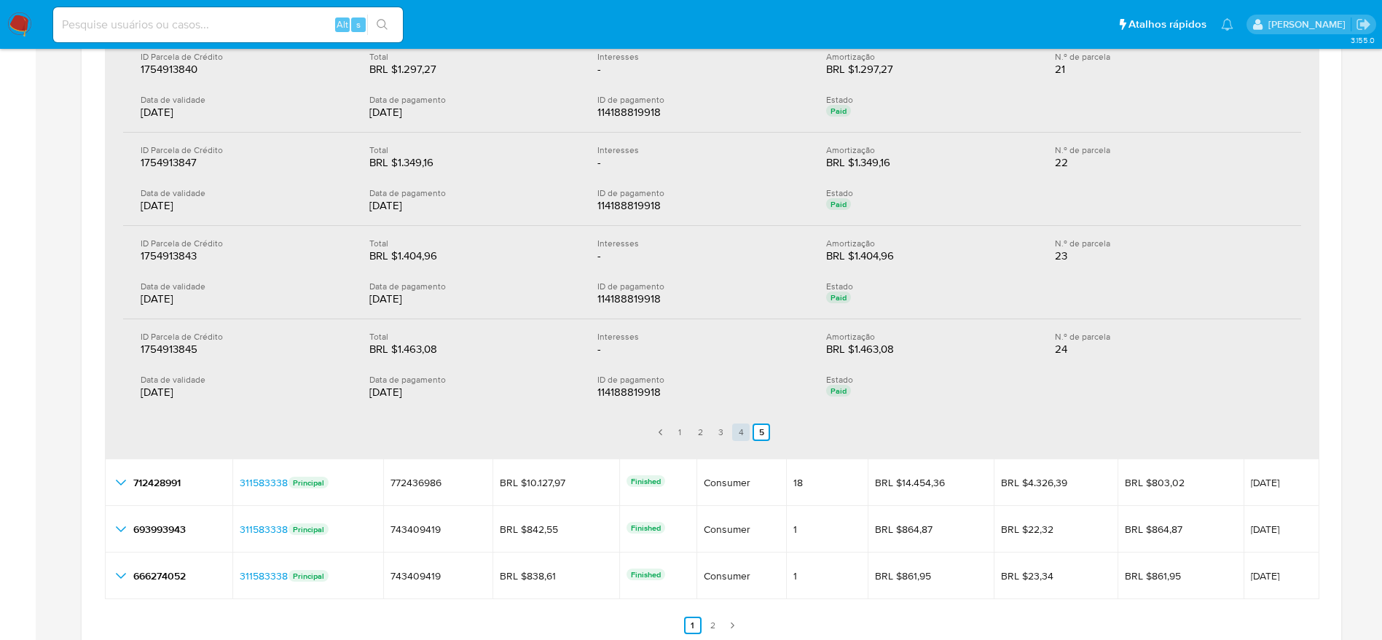
click at [741, 433] on link "4" at bounding box center [740, 431] width 17 height 17
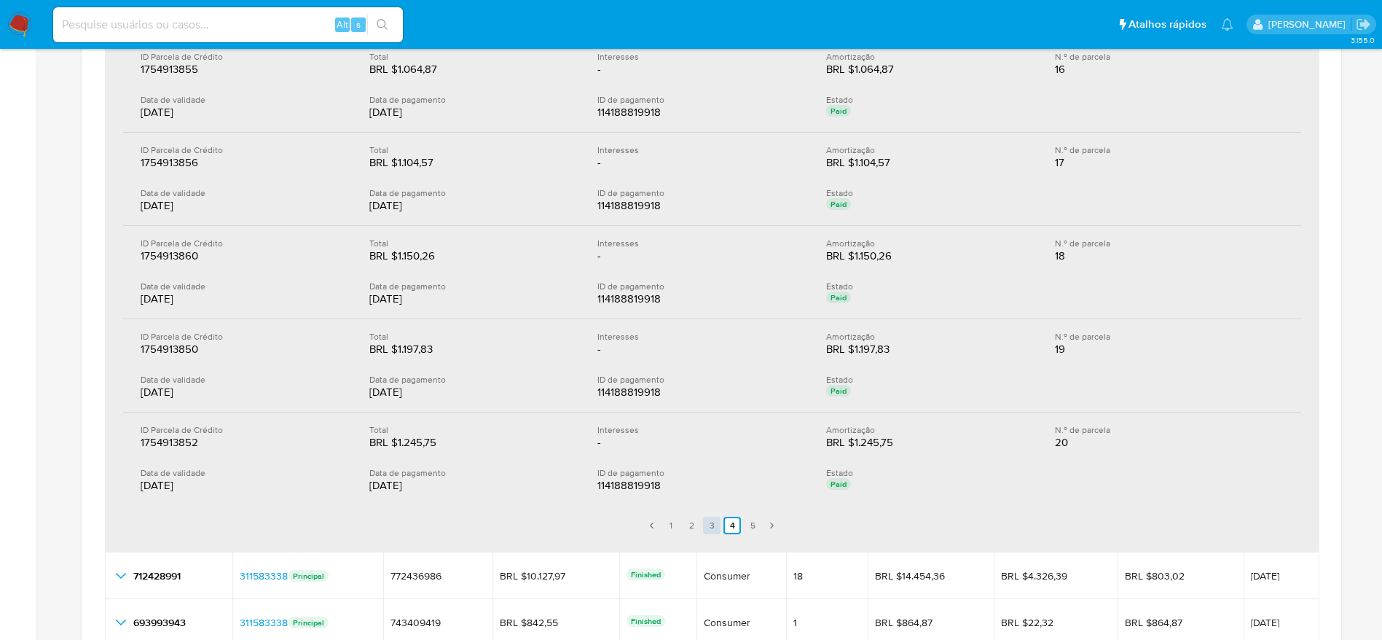
click at [719, 520] on link "3" at bounding box center [711, 524] width 17 height 17
click at [689, 524] on link "2" at bounding box center [691, 524] width 17 height 17
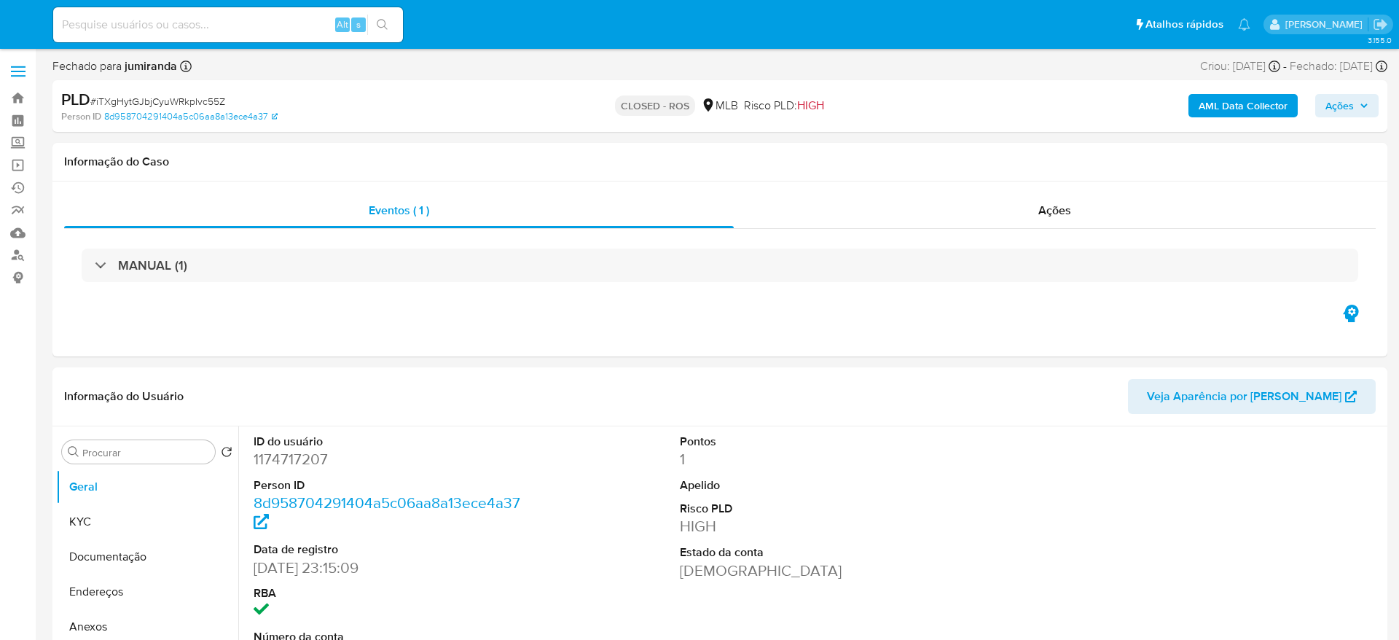
select select "10"
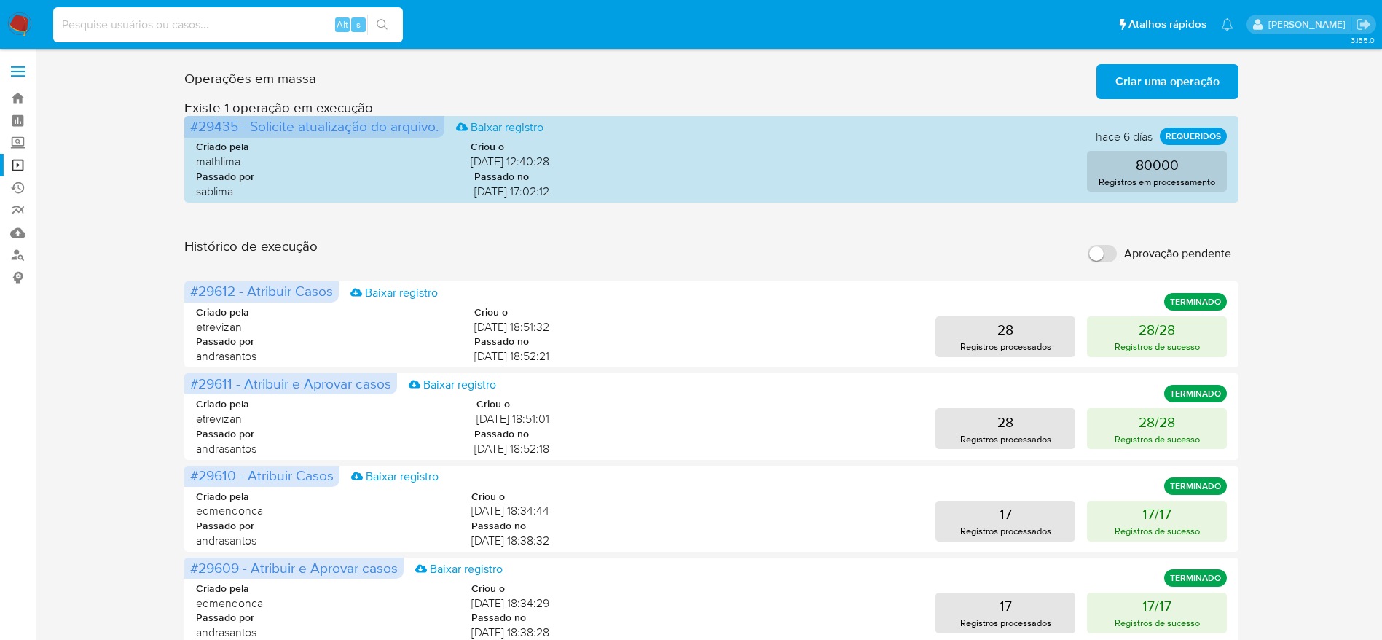
click at [289, 16] on input at bounding box center [228, 24] width 350 height 19
paste input "SlvhE0CQgWzi7rejXEAB3Ohk"
type input "SlvhE0CQgWzi7rejXEAB3Ohk"
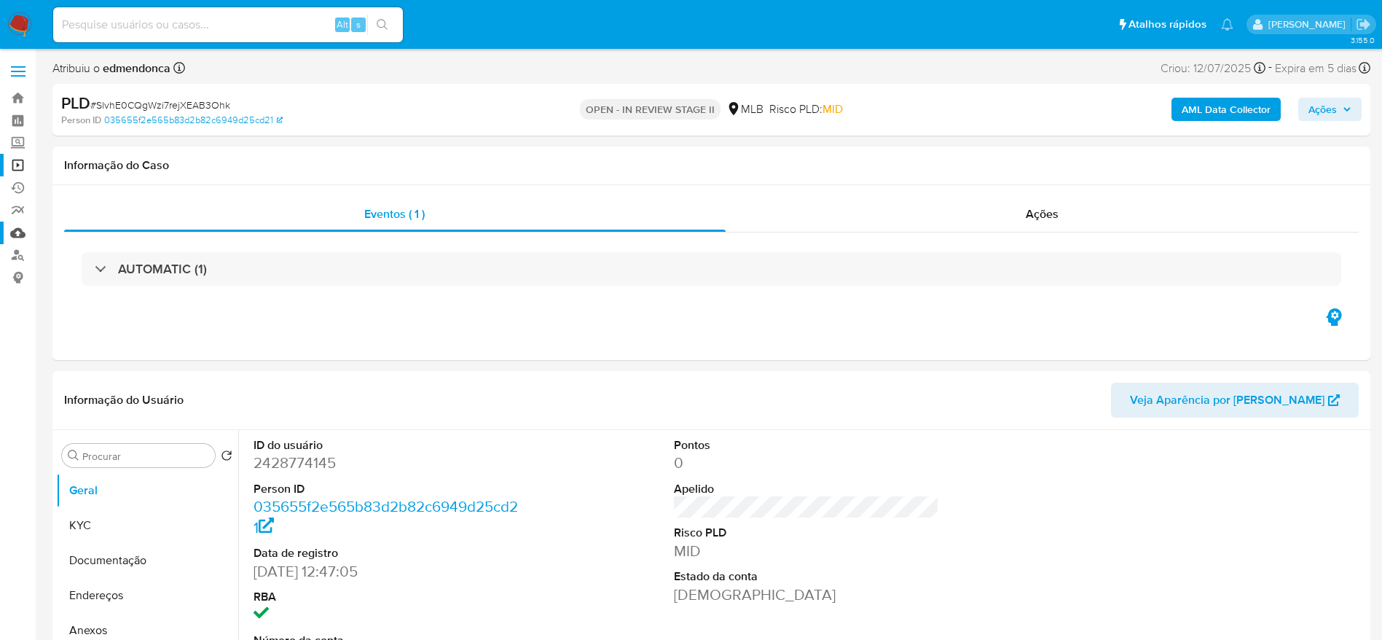
select select "10"
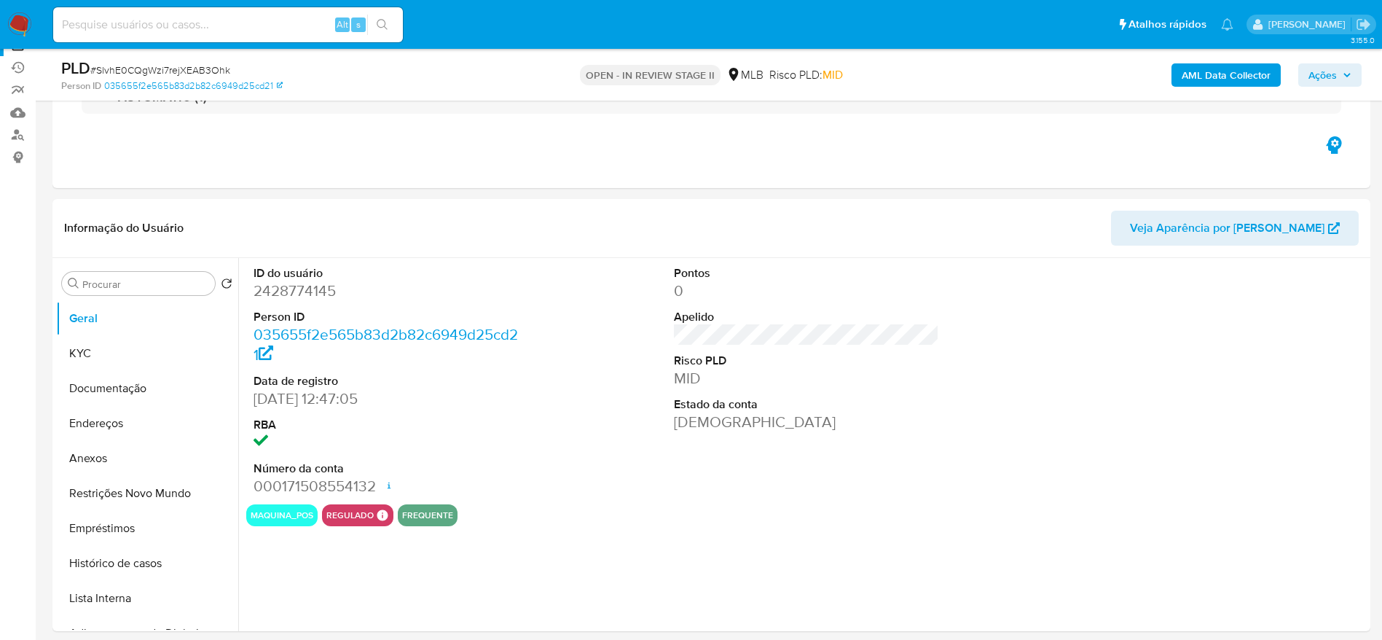
scroll to position [219, 0]
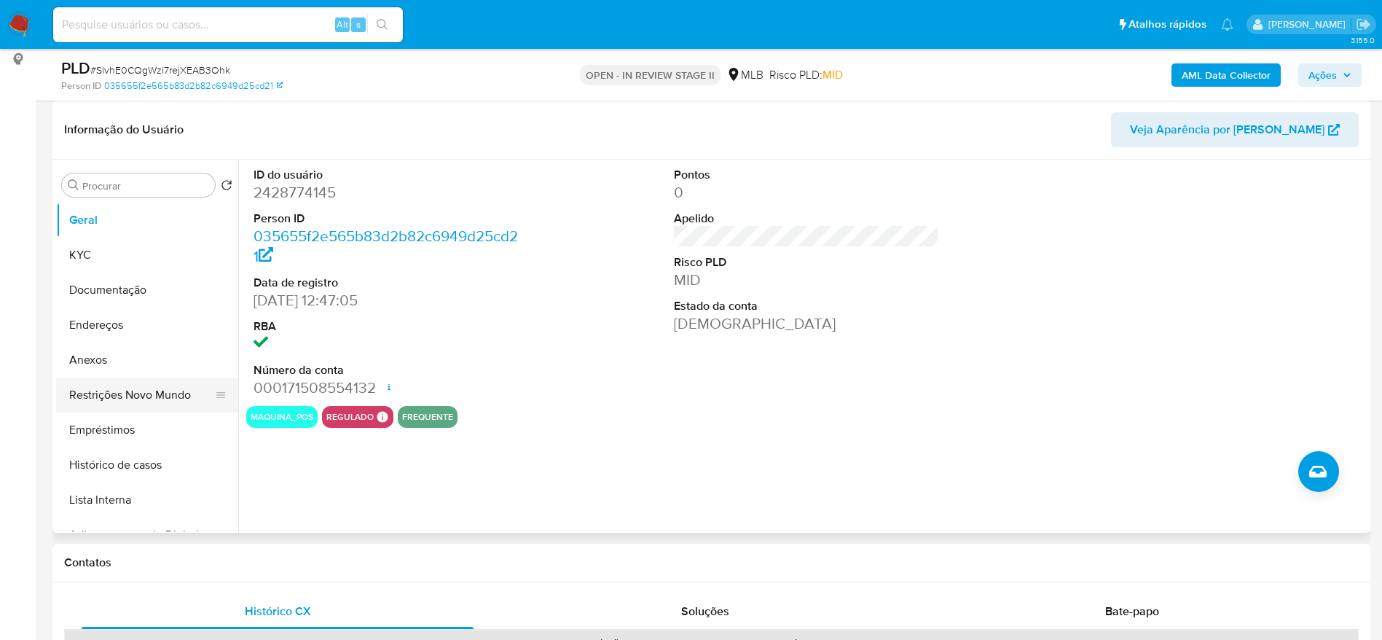
click at [76, 378] on button "Restrições Novo Mundo" at bounding box center [141, 394] width 170 height 35
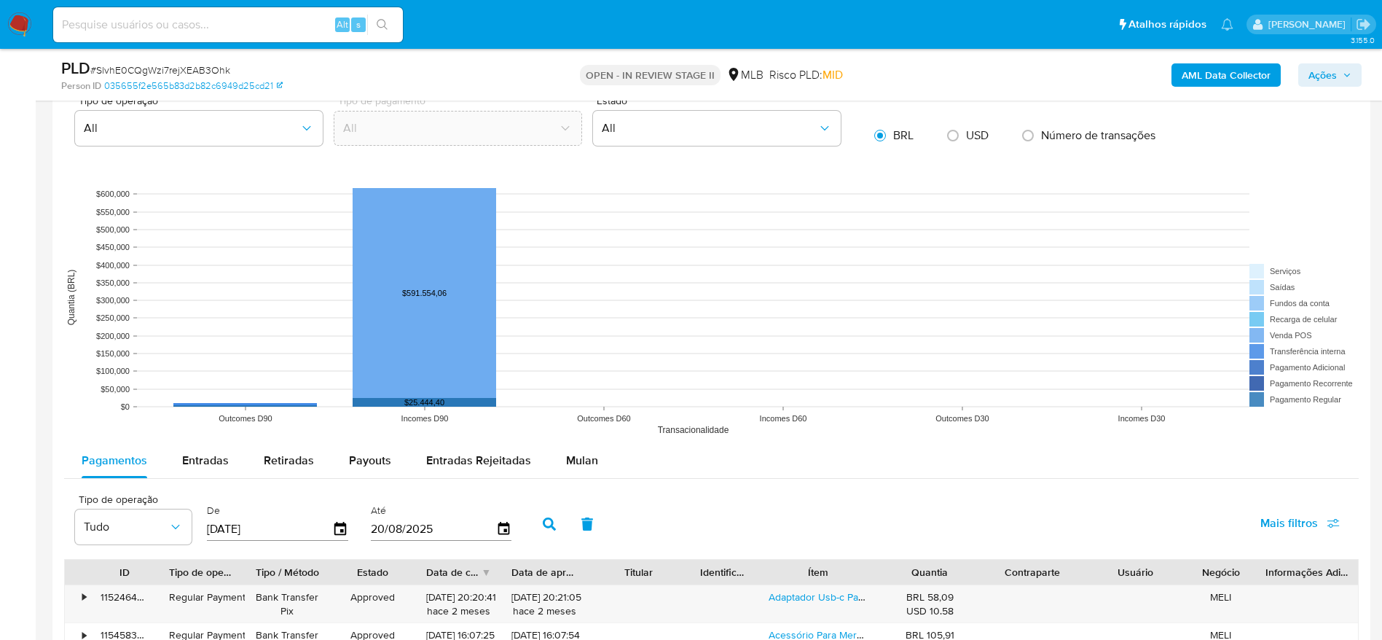
scroll to position [1420, 0]
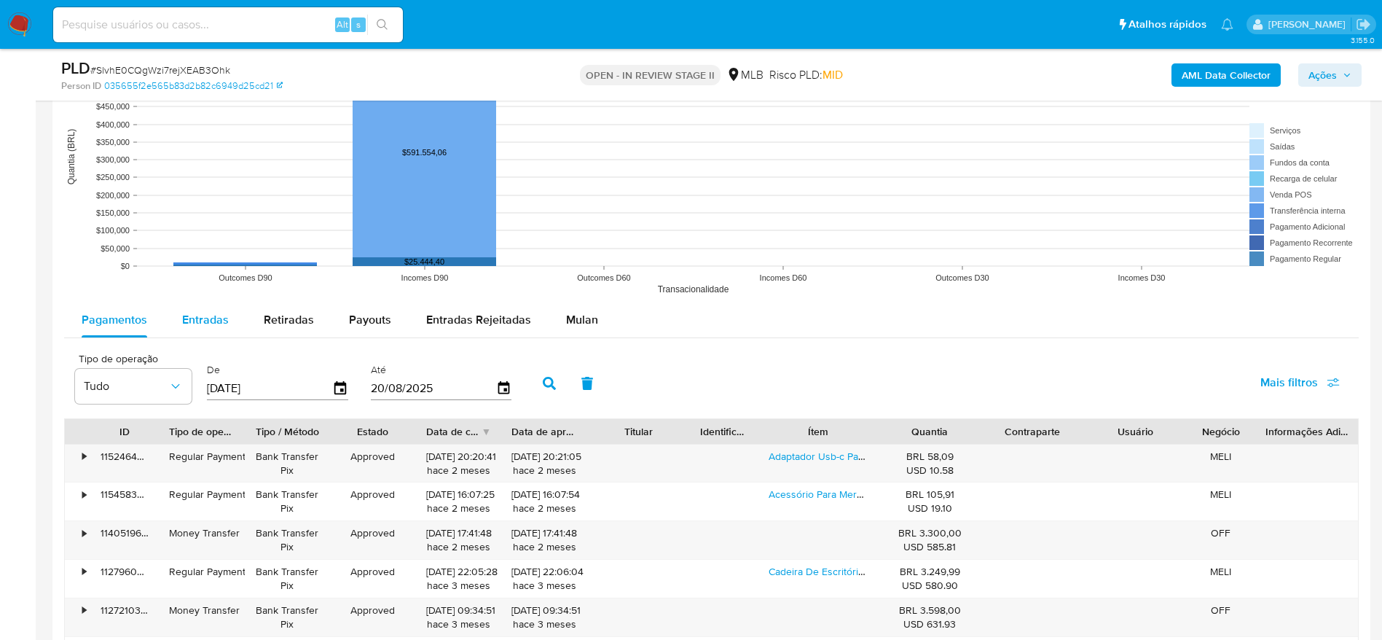
click at [205, 320] on span "Entradas" at bounding box center [205, 319] width 47 height 17
select select "10"
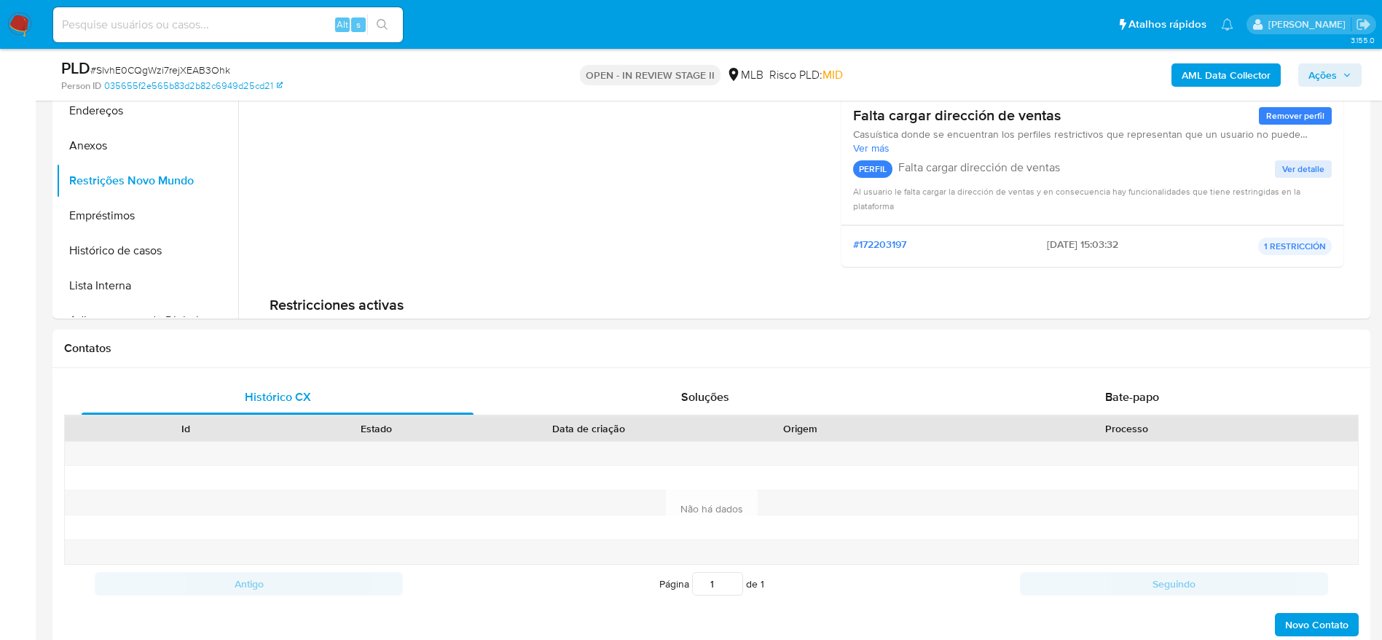
scroll to position [219, 0]
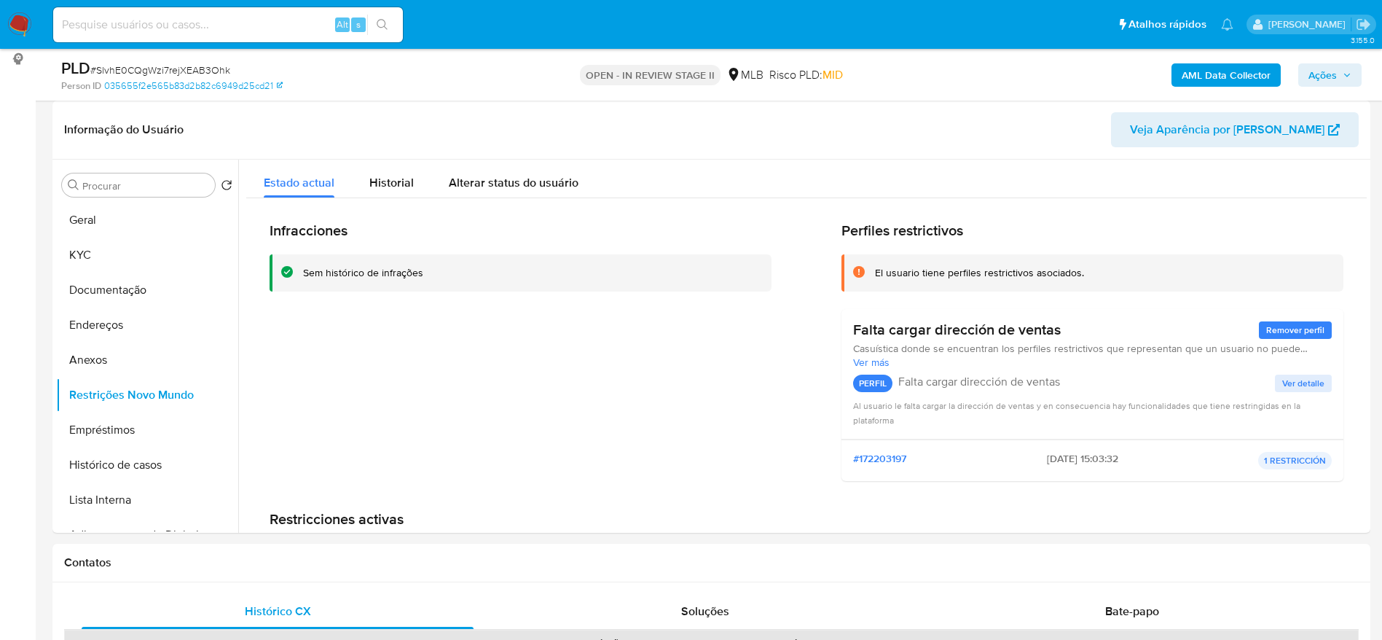
click at [213, 28] on input at bounding box center [228, 24] width 350 height 19
paste input "r9p8xgpCQ1C5JhZKgamRdj1h"
type input "r9p8xgpCQ1C5JhZKgamRdj1h"
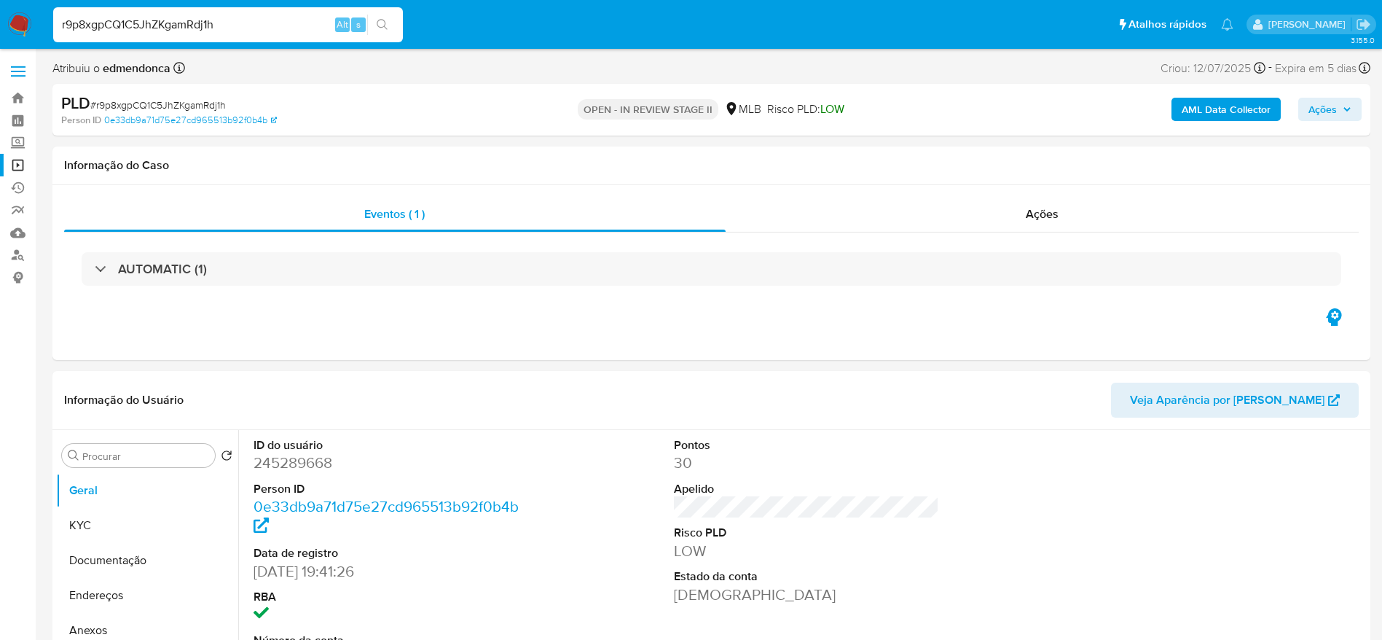
select select "10"
click at [87, 549] on button "Documentação" at bounding box center [141, 560] width 170 height 35
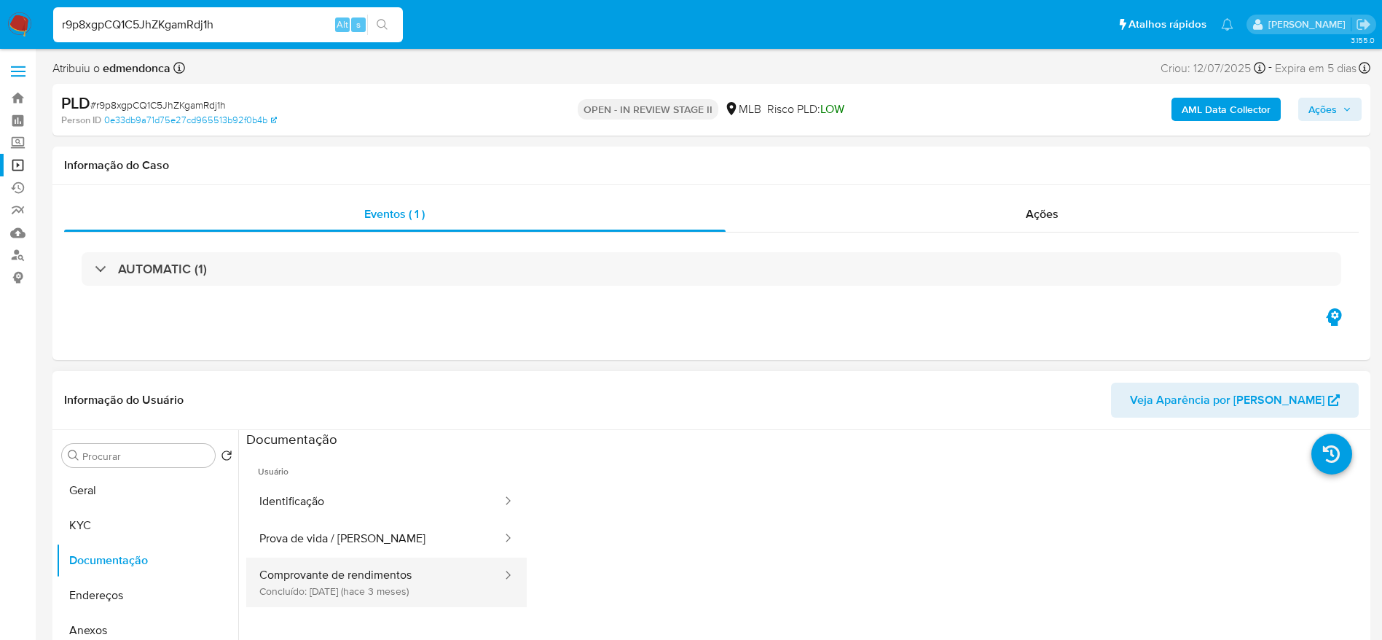
click at [342, 584] on button "Comprovante de rendimentos Concluído: 27/05/2025 (hace 3 meses)" at bounding box center [374, 582] width 257 height 50
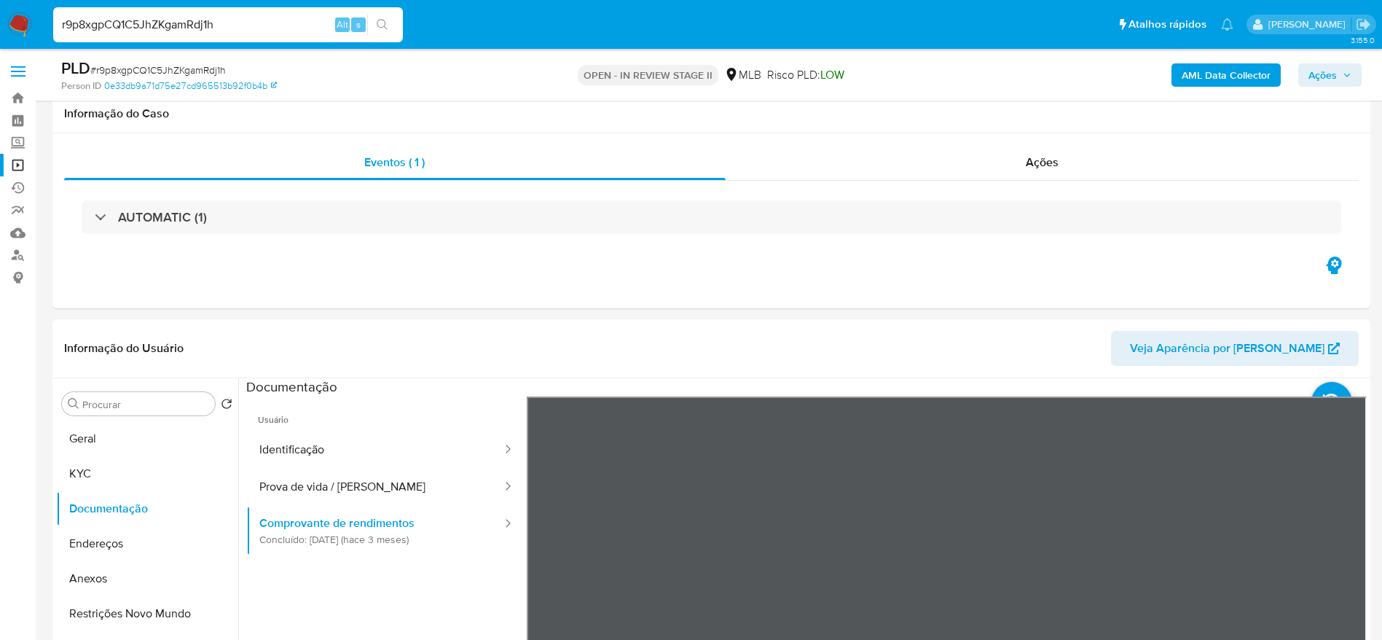
scroll to position [109, 0]
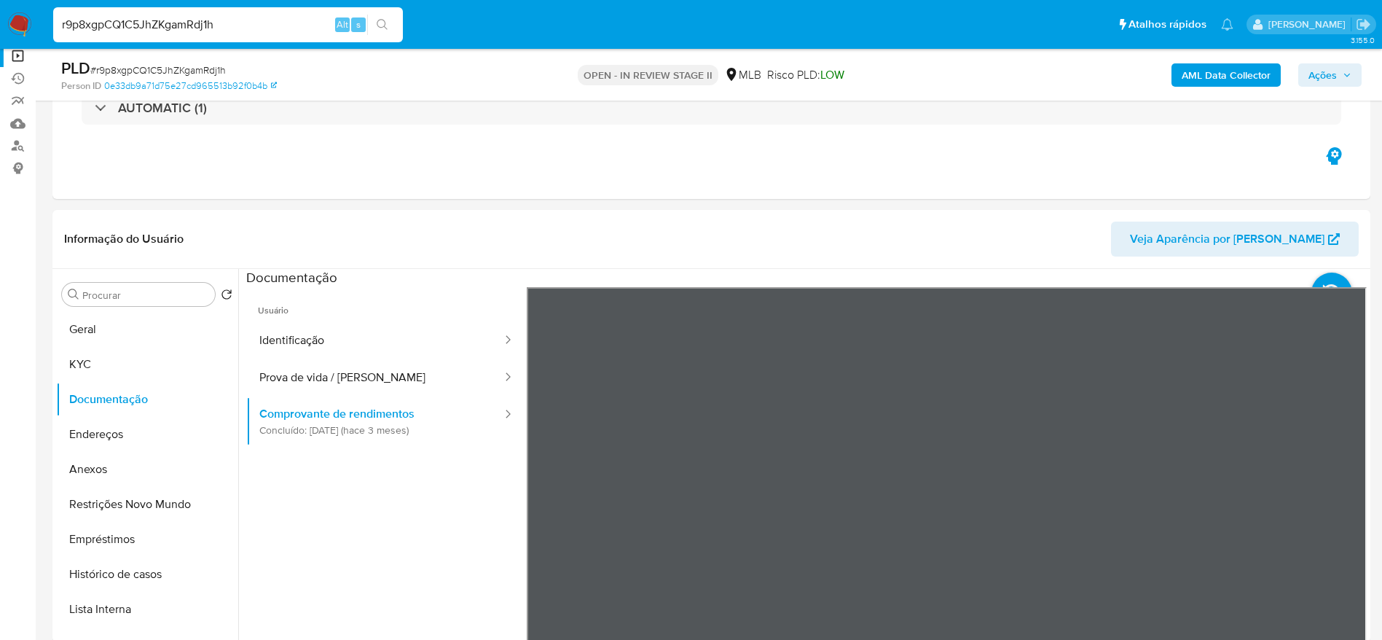
click at [262, 23] on input "r9p8xgpCQ1C5JhZKgamRdj1h" at bounding box center [228, 24] width 350 height 19
paste input "vkGVA2GUr96xb0KGza1ThiBz"
type input "vkGVA2GUr96xb0KGza1ThiBz"
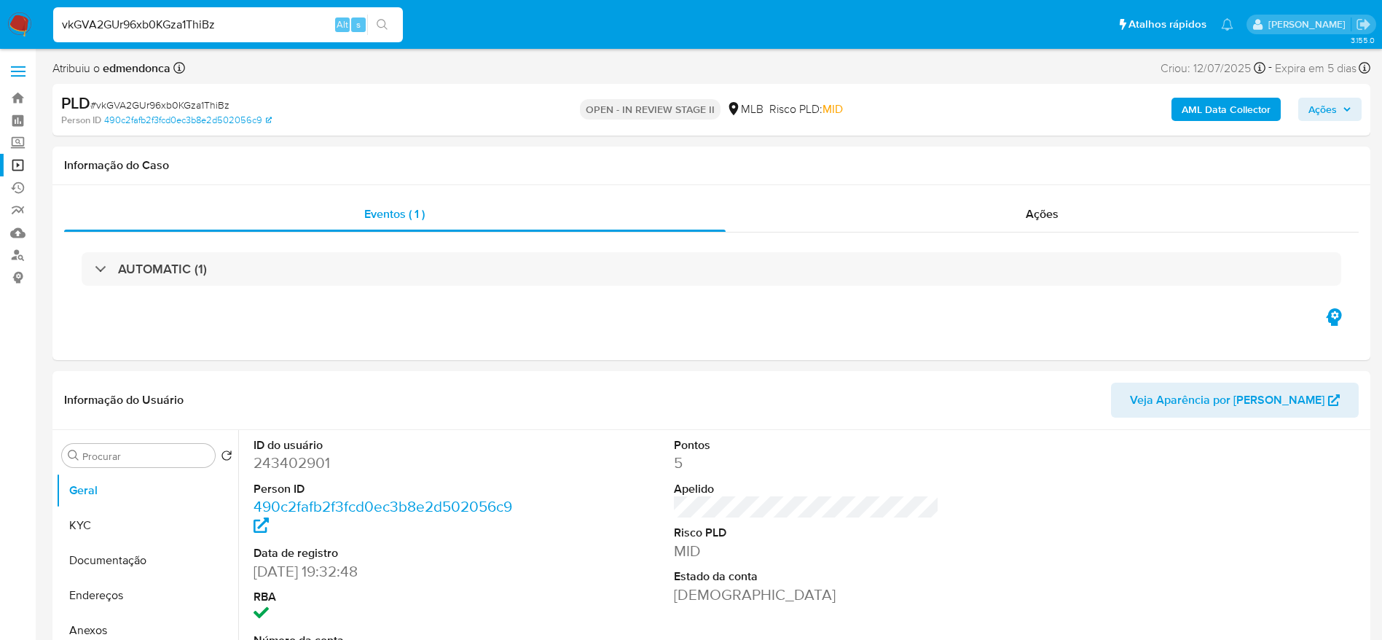
select select "10"
click at [111, 555] on button "Documentação" at bounding box center [141, 560] width 170 height 35
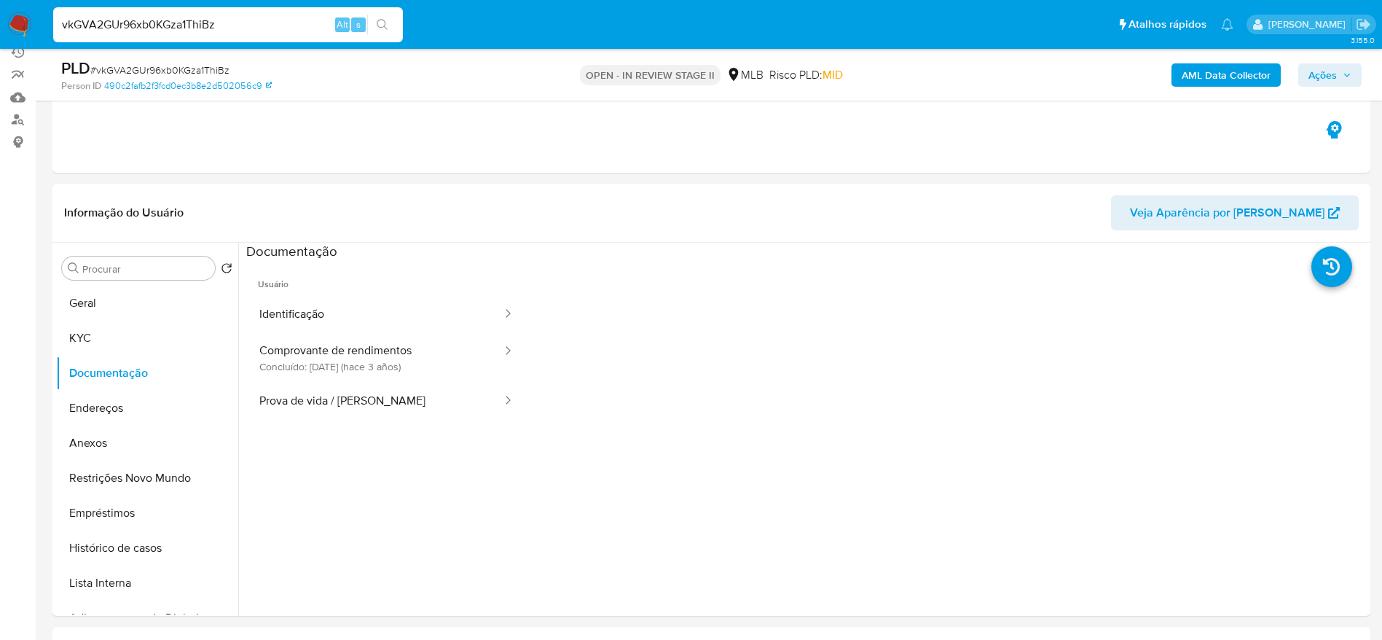
scroll to position [219, 0]
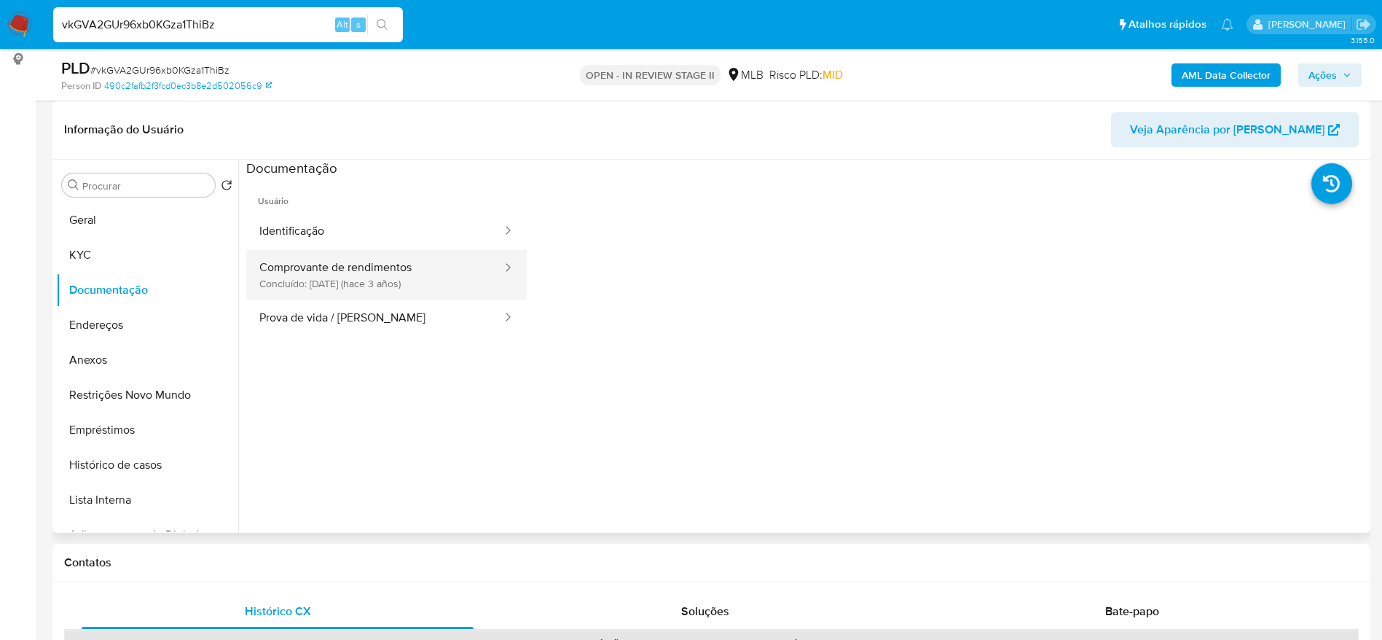
click at [360, 275] on button "Comprovante de rendimentos Concluído: 29/06/2022 (hace 3 años)" at bounding box center [374, 275] width 257 height 50
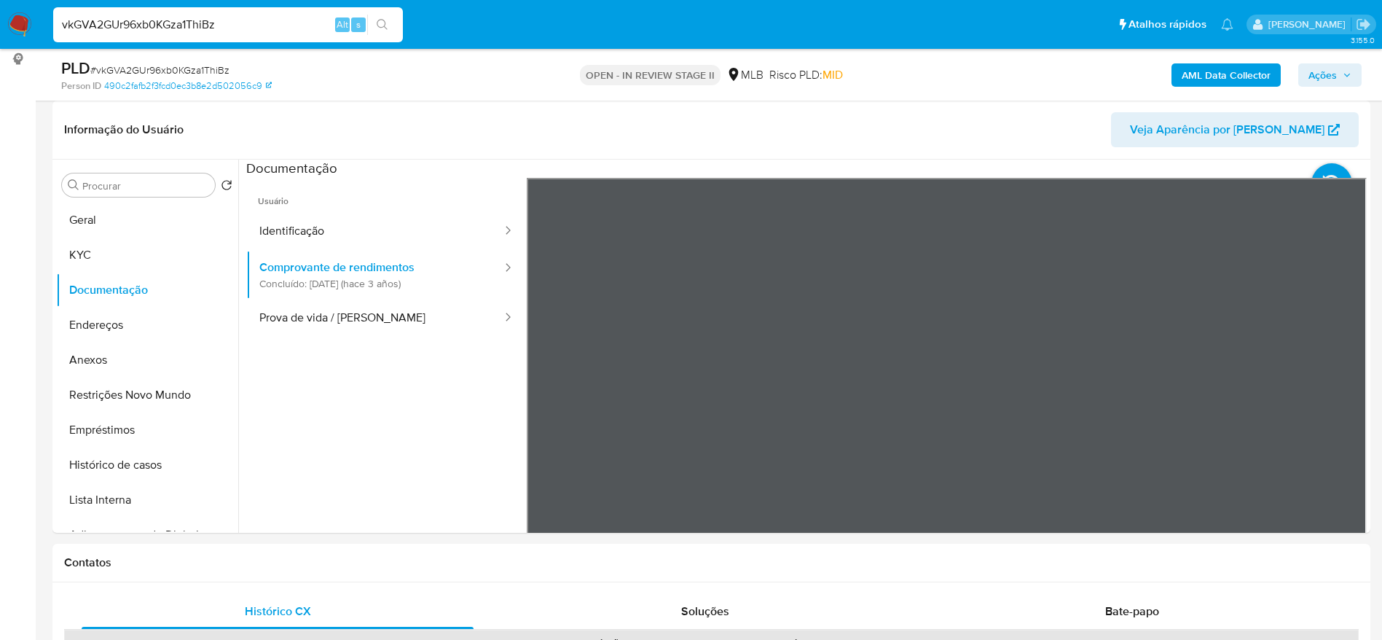
click at [262, 16] on input "vkGVA2GUr96xb0KGza1ThiBz" at bounding box center [228, 24] width 350 height 19
paste input "p1UBkJJqWzPVidFIboy2RPlr"
type input "p1UBkJJqWzPVidFIboy2RPlr"
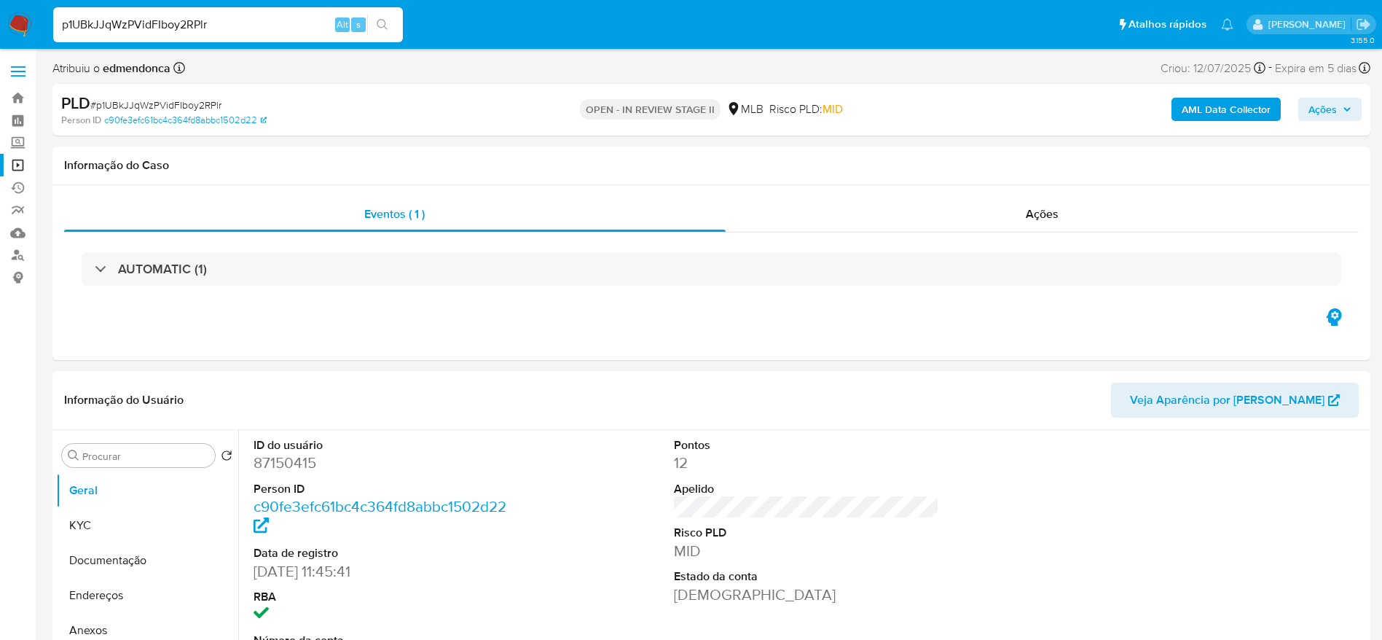
select select "10"
click at [84, 554] on button "Documentação" at bounding box center [141, 560] width 170 height 35
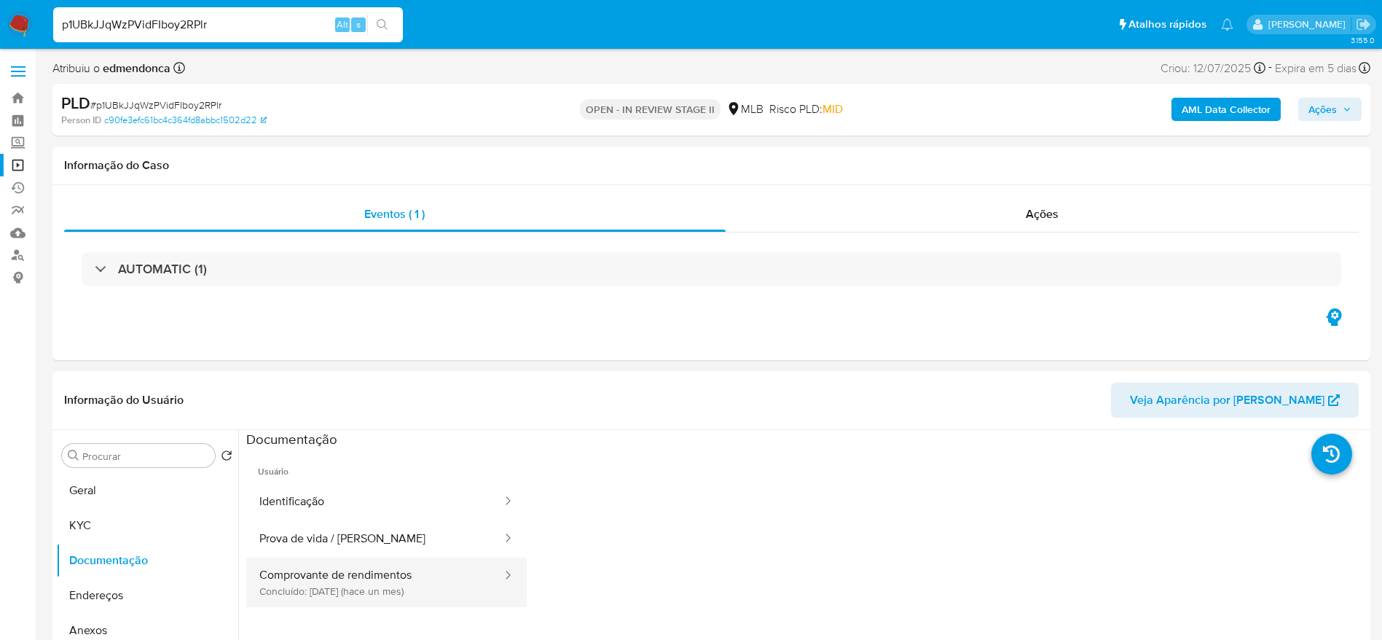
click at [369, 577] on button "Comprovante de rendimentos Concluído: 18/07/2025 (hace un mes)" at bounding box center [374, 582] width 257 height 50
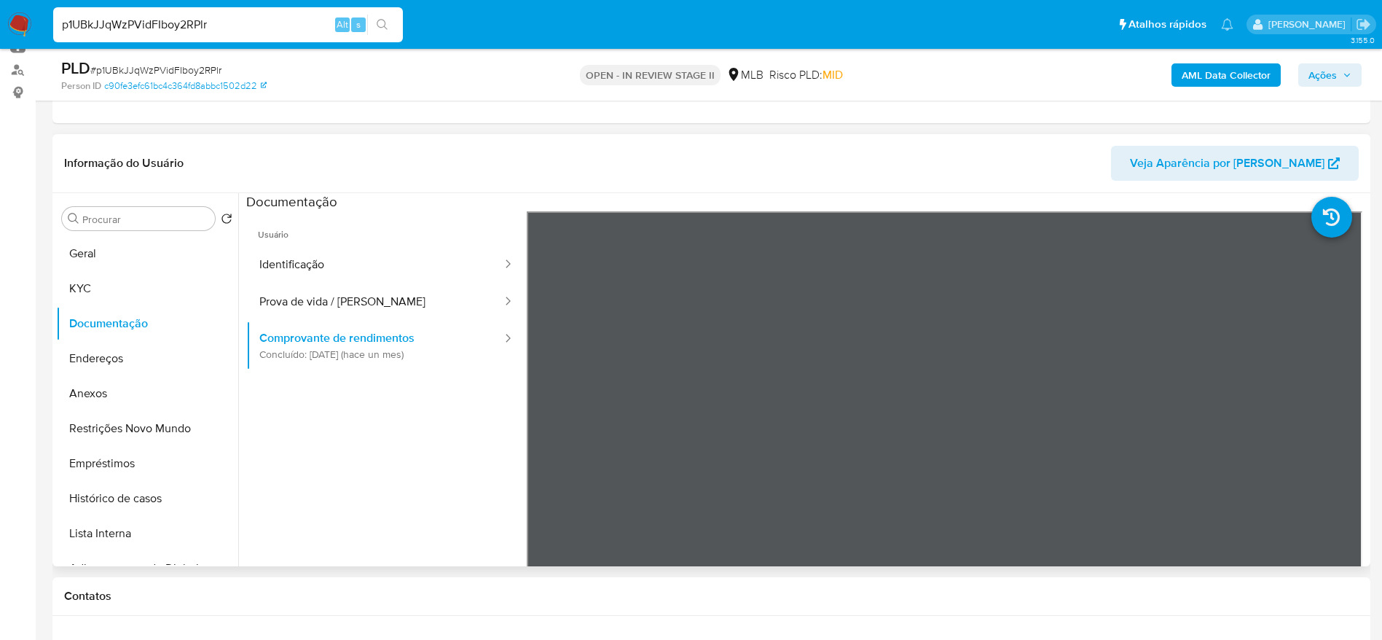
scroll to position [219, 0]
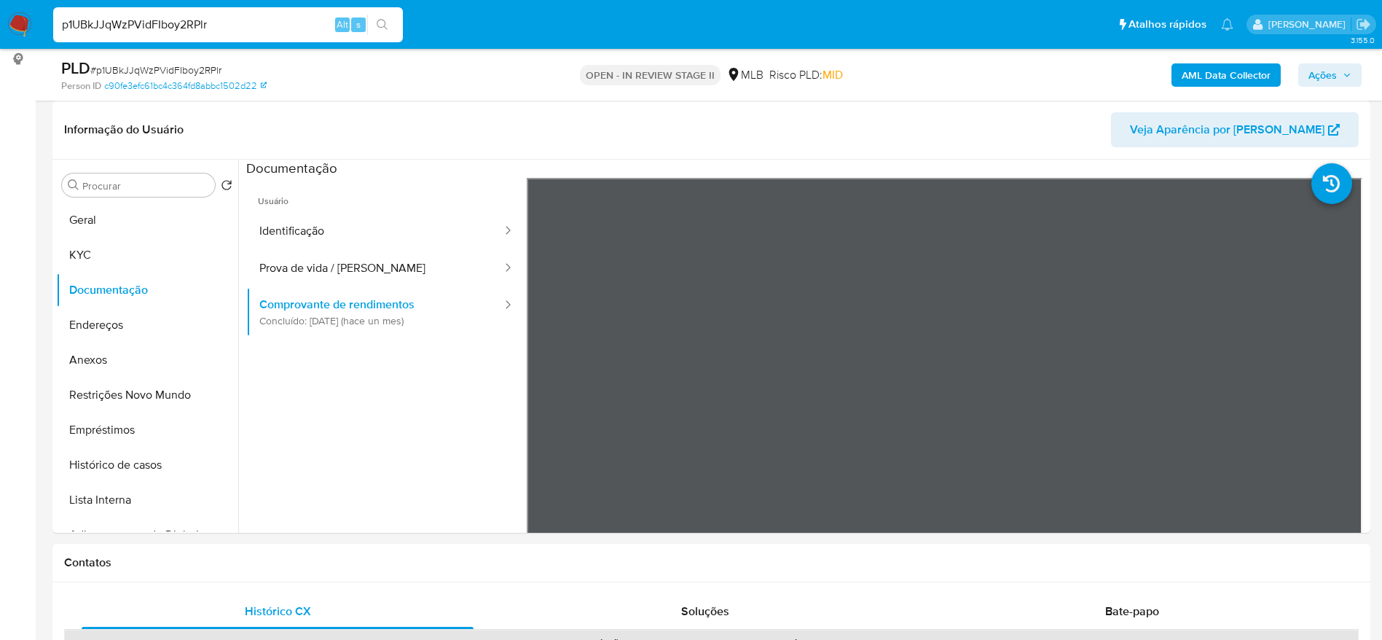
click at [265, 27] on input "p1UBkJJqWzPVidFIboy2RPlr" at bounding box center [228, 24] width 350 height 19
paste input "KZrLMGYCkCWuunyr6UtZOpfL"
type input "KZrLMGYCkCWuunyr6UtZOpfL"
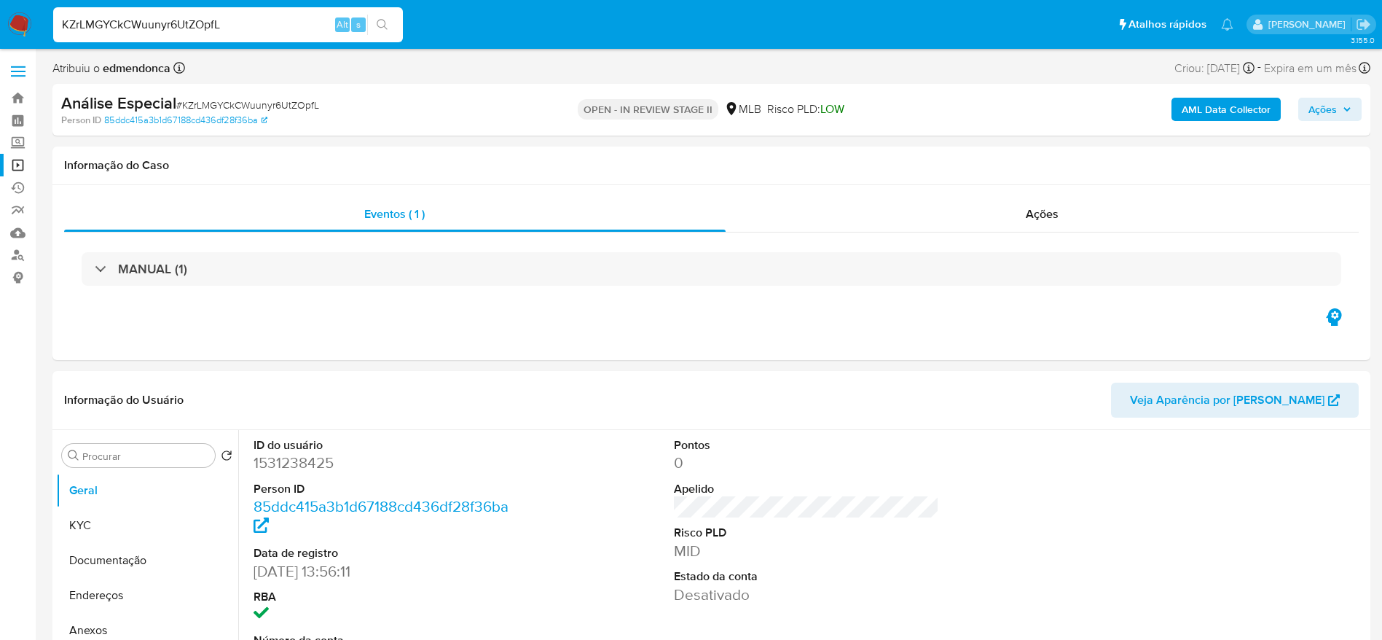
select select "10"
click at [884, 211] on div "Ações" at bounding box center [1043, 214] width 634 height 35
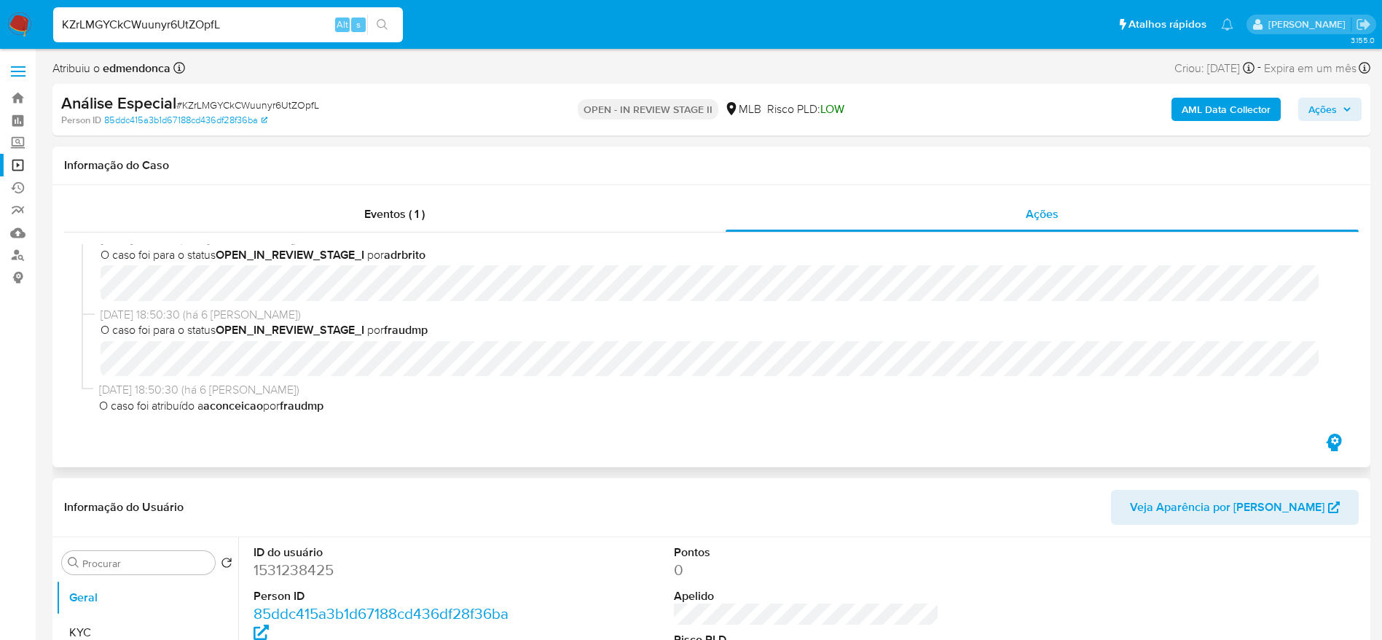
scroll to position [283, 0]
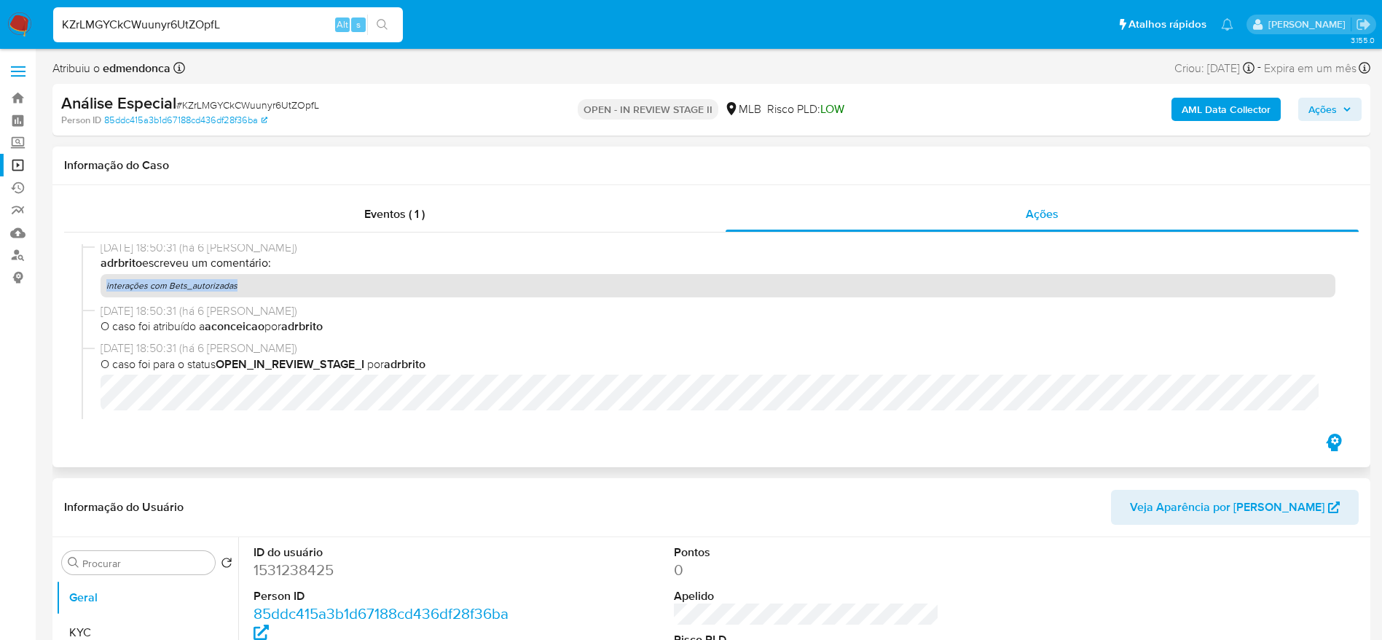
drag, startPoint x: 286, startPoint y: 293, endPoint x: 106, endPoint y: 294, distance: 179.9
click at [106, 294] on p "interações com Bets_autorizadas" at bounding box center [718, 285] width 1235 height 23
copy p "interações com Bets_autorizadas"
click at [146, 28] on input "KZrLMGYCkCWuunyr6UtZOpfL" at bounding box center [228, 24] width 350 height 19
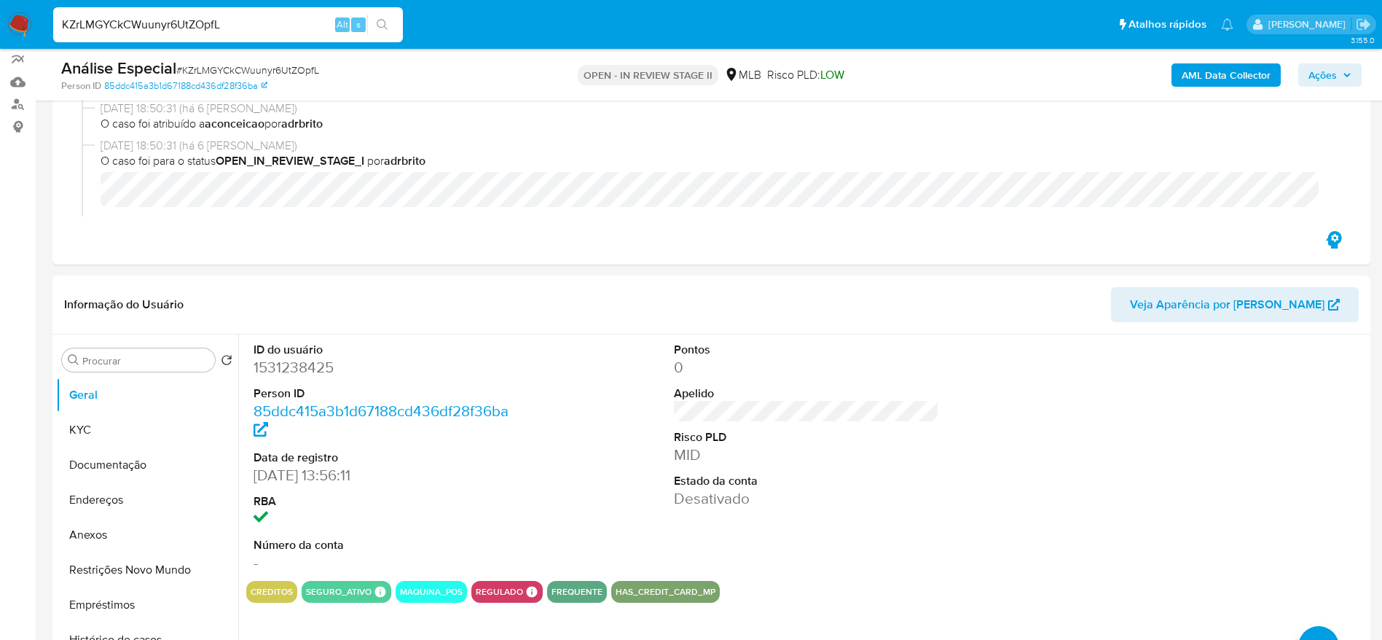
scroll to position [219, 0]
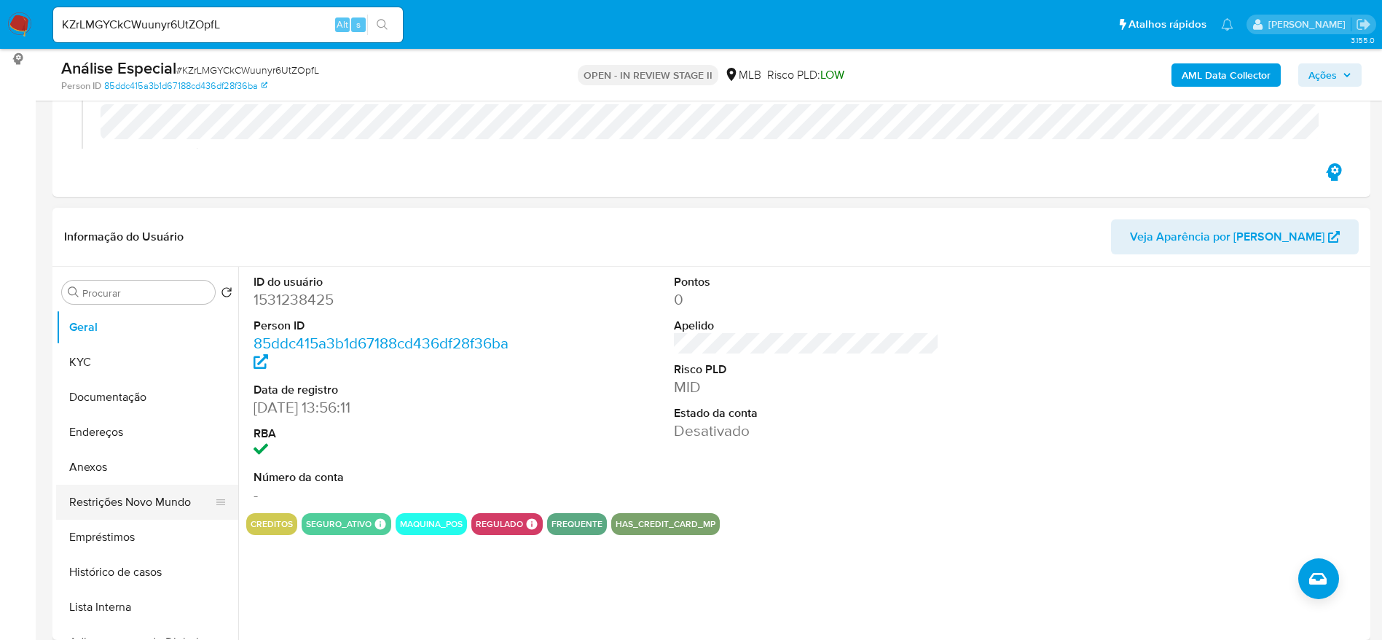
click at [115, 498] on button "Restrições Novo Mundo" at bounding box center [141, 501] width 170 height 35
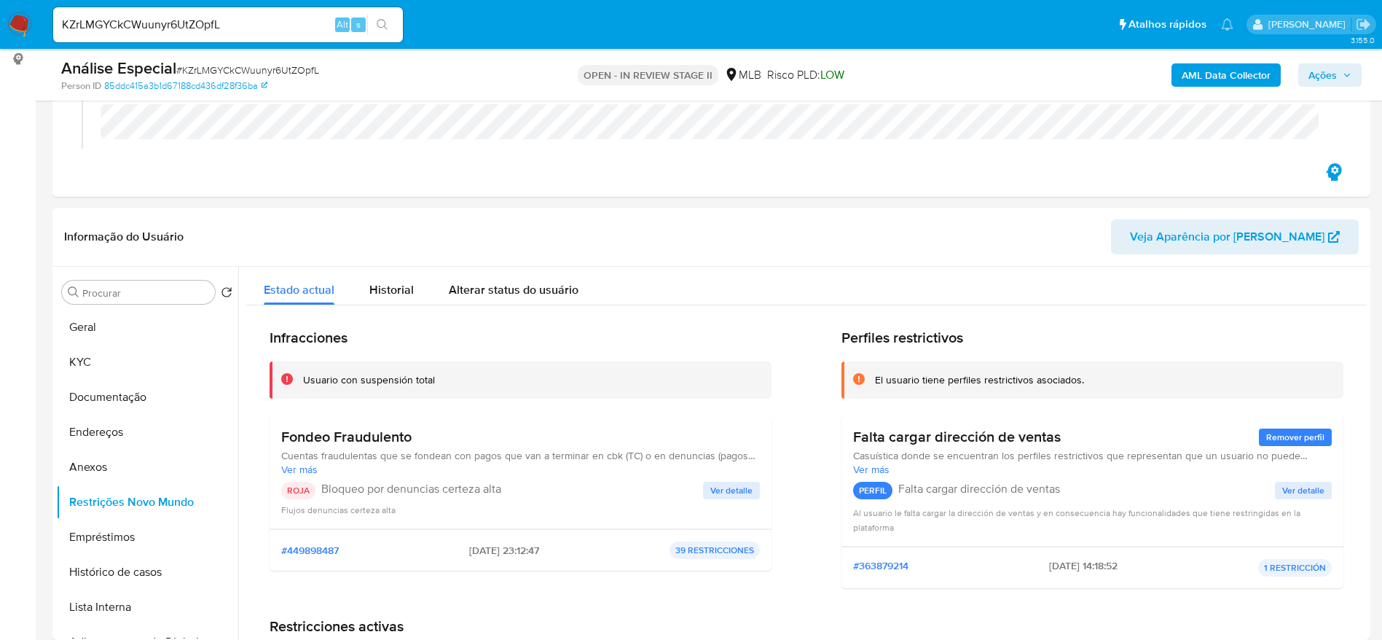
click at [129, 33] on input "KZrLMGYCkCWuunyr6UtZOpfL" at bounding box center [228, 24] width 350 height 19
paste input "qGiN7UjvcE348xyagzXgttCI"
type input "qGiN7UjvcE348xyagzXgttCI"
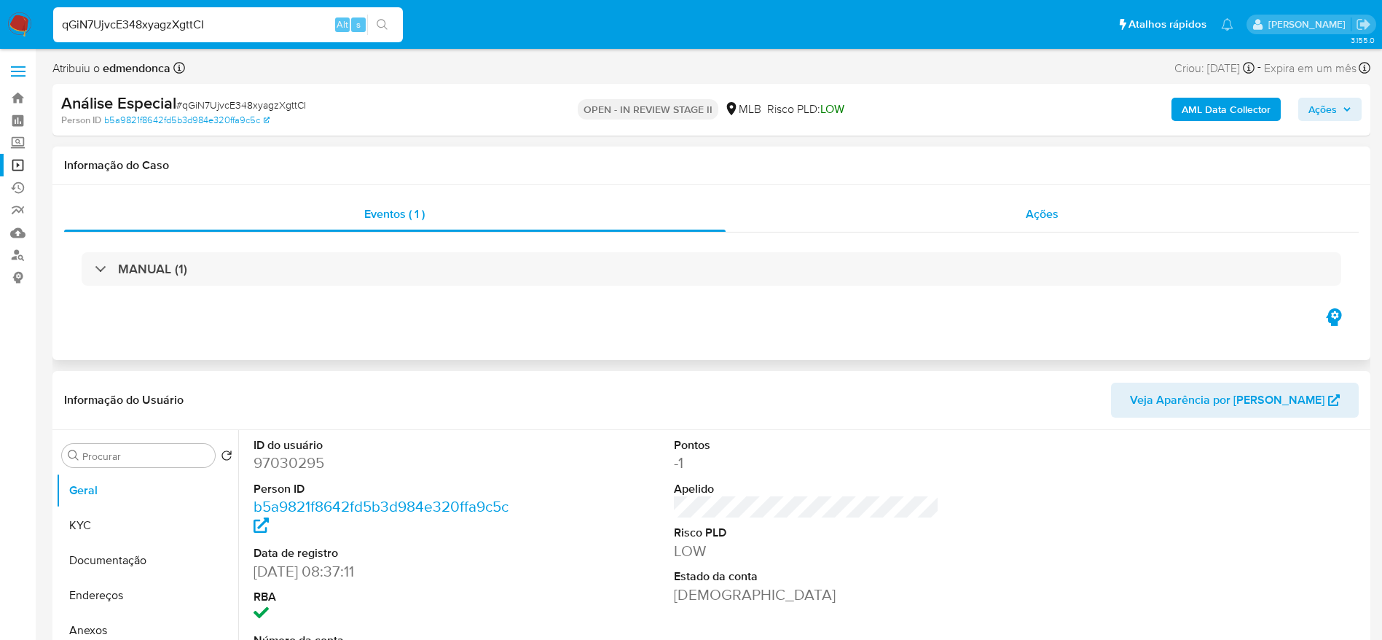
click at [926, 214] on div "Ações" at bounding box center [1043, 214] width 634 height 35
select select "10"
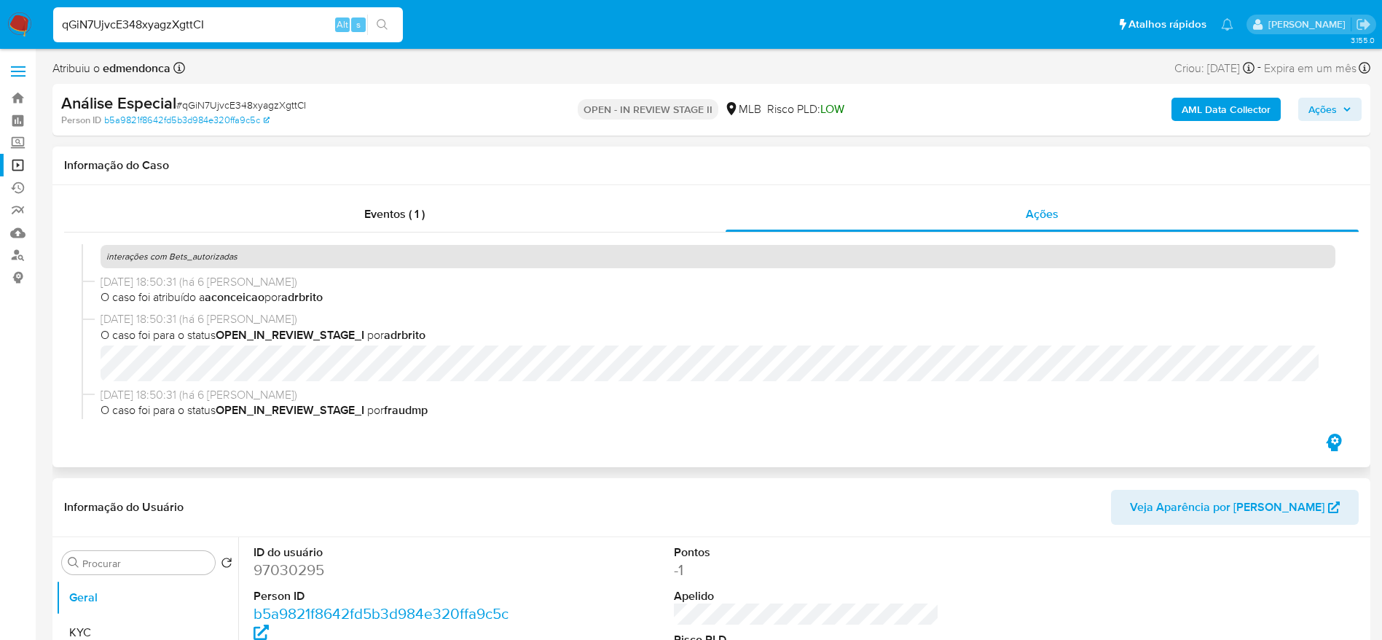
scroll to position [283, 0]
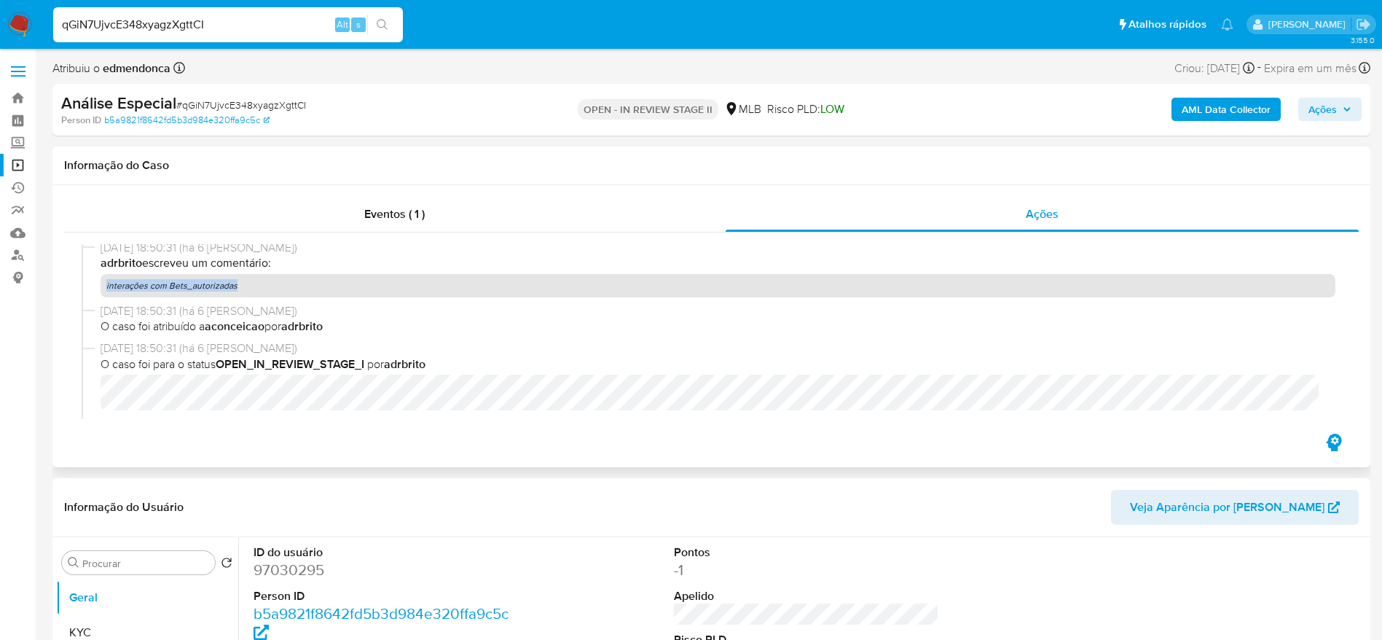
drag, startPoint x: 243, startPoint y: 286, endPoint x: 103, endPoint y: 275, distance: 139.5
click at [103, 275] on p "interações com Bets_autorizadas" at bounding box center [718, 285] width 1235 height 23
copy p "interações com Bets_autorizadas"
click at [244, 27] on input "qGiN7UjvcE348xyagzXgttCI" at bounding box center [228, 24] width 350 height 19
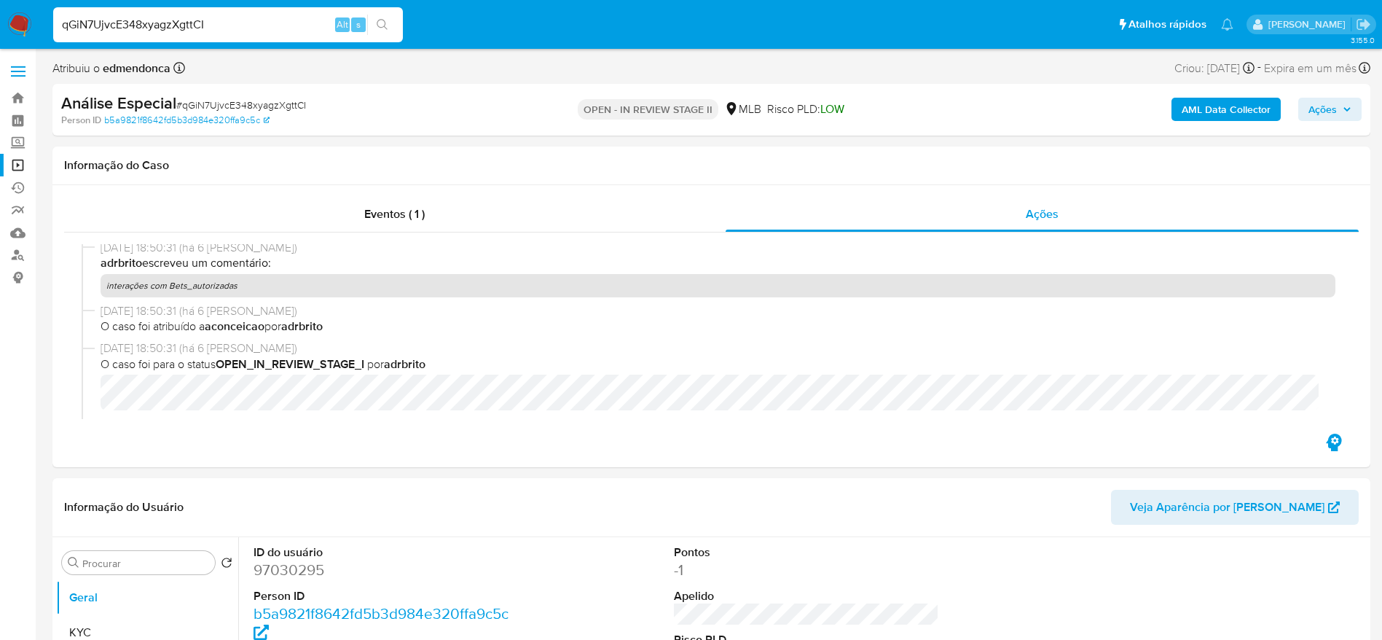
paste input "eLxeuJsdEsJ5V8m7imBnbDor"
type input "eLxeuJsdEsJ5V8m7imBnbDor"
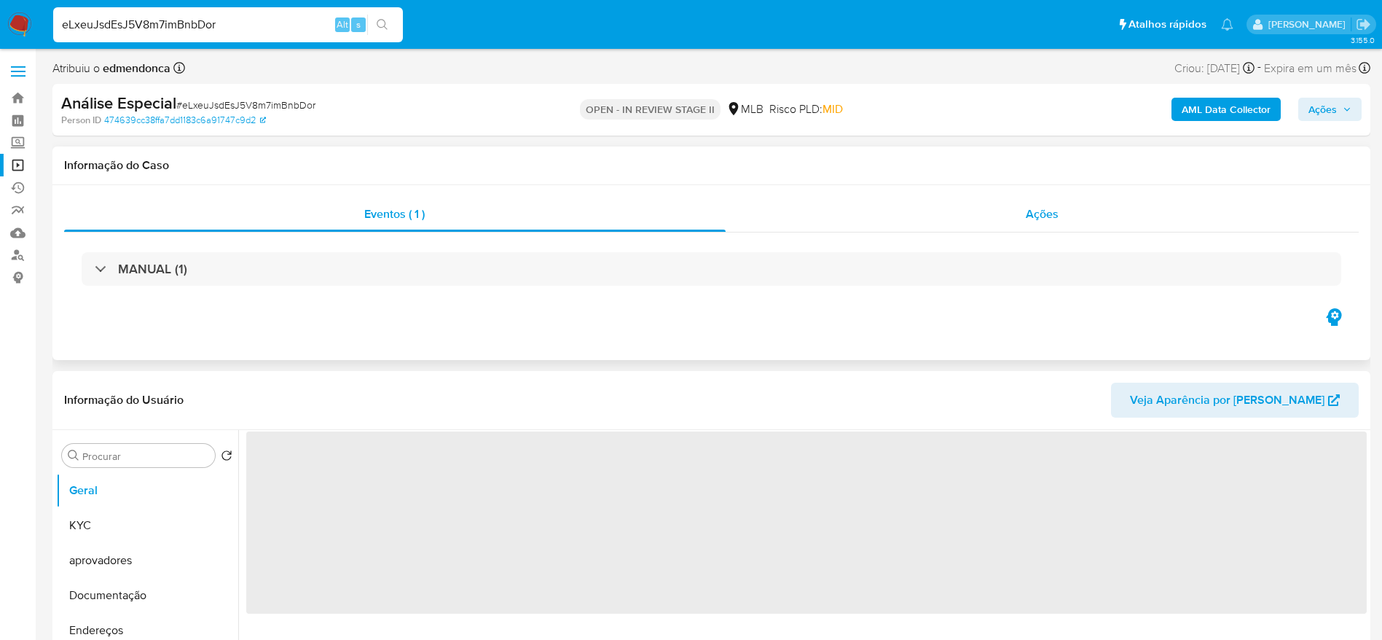
click at [1027, 209] on span "Ações" at bounding box center [1042, 213] width 33 height 17
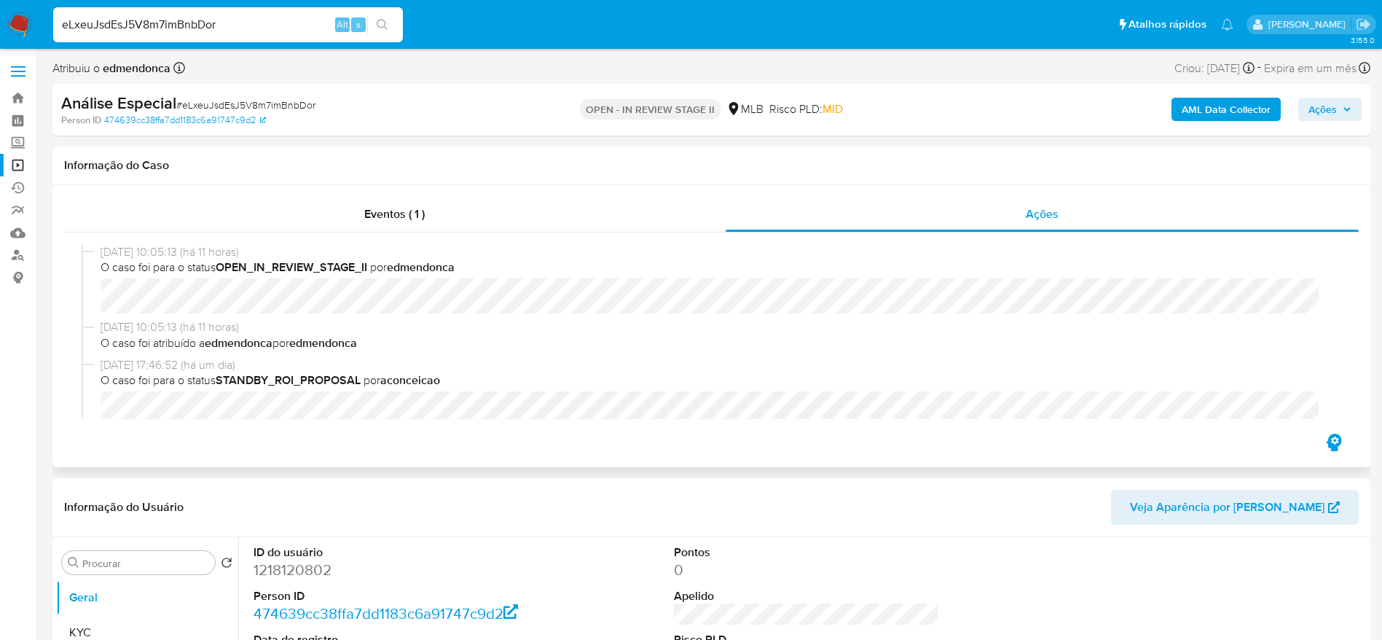
select select "10"
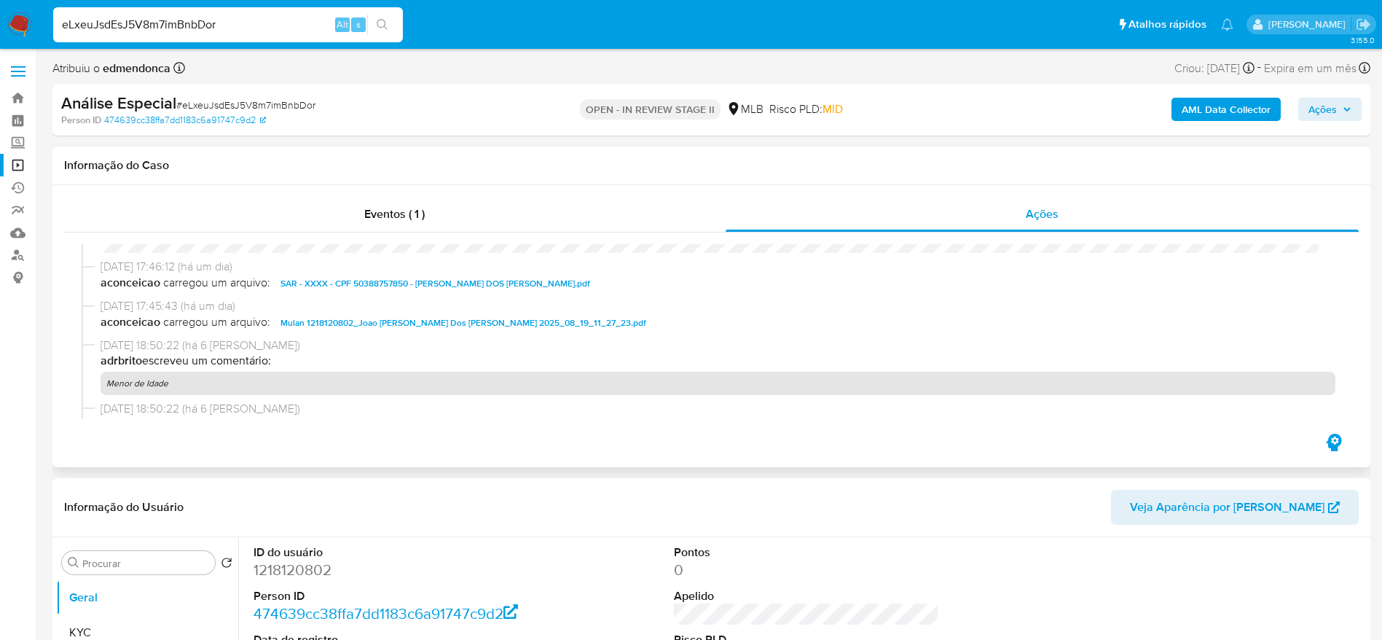
scroll to position [219, 0]
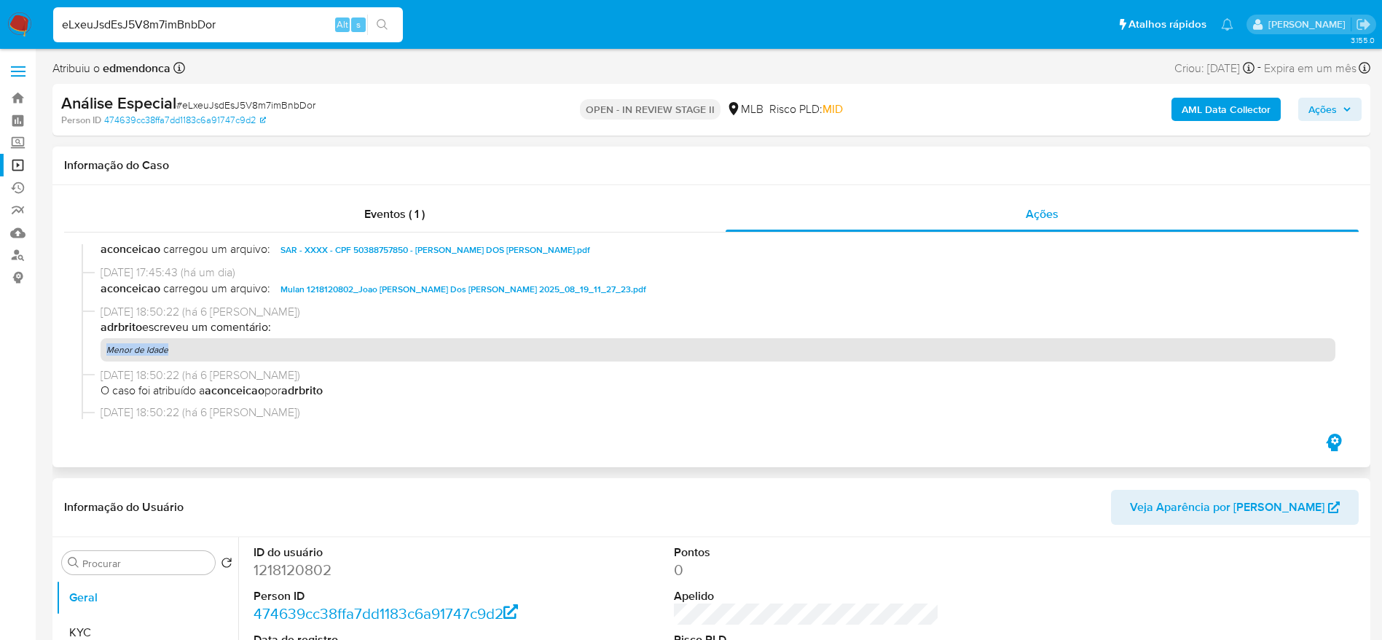
drag, startPoint x: 191, startPoint y: 358, endPoint x: 104, endPoint y: 353, distance: 86.8
click at [104, 353] on p "Menor de Idade" at bounding box center [718, 349] width 1235 height 23
copy p "Menor de Idade"
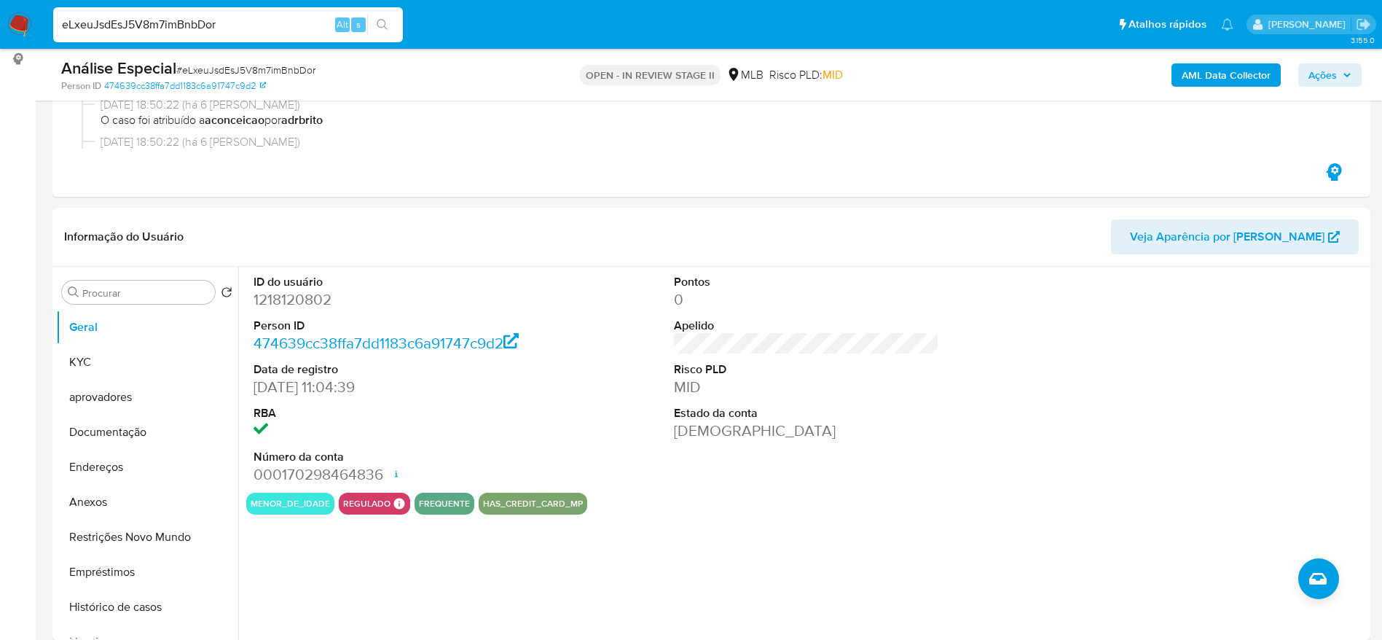
scroll to position [328, 0]
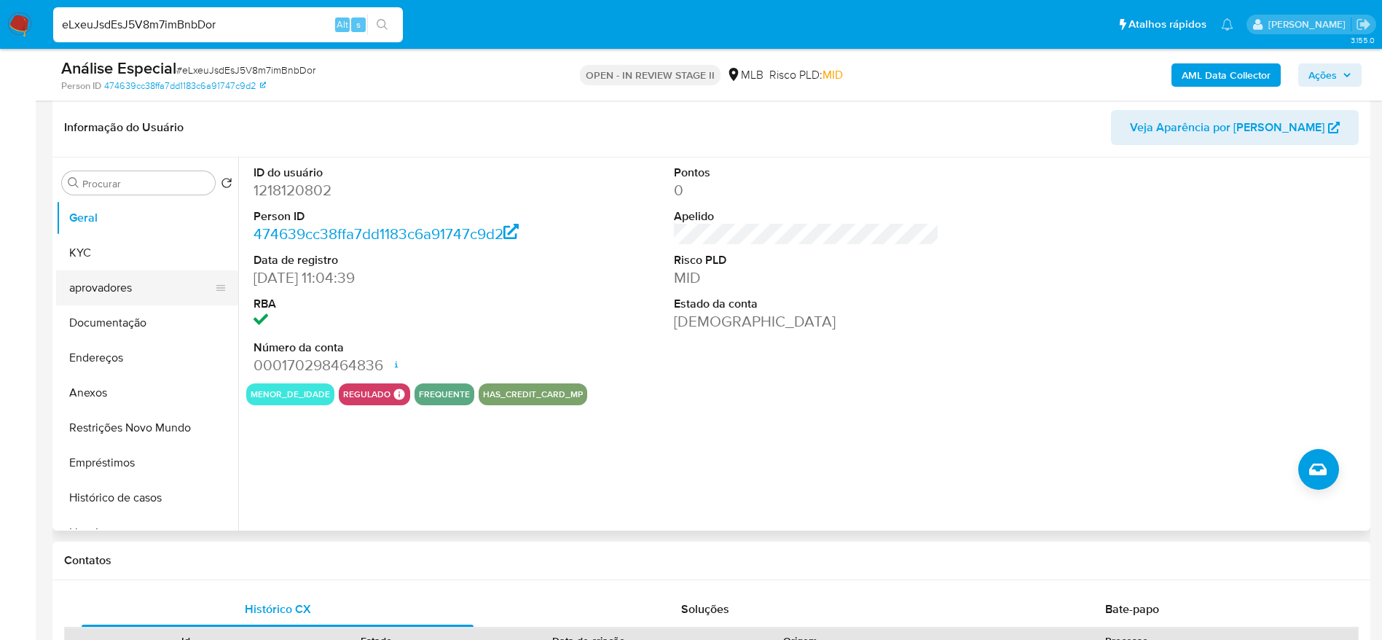
click at [154, 278] on button "aprovadores" at bounding box center [141, 287] width 170 height 35
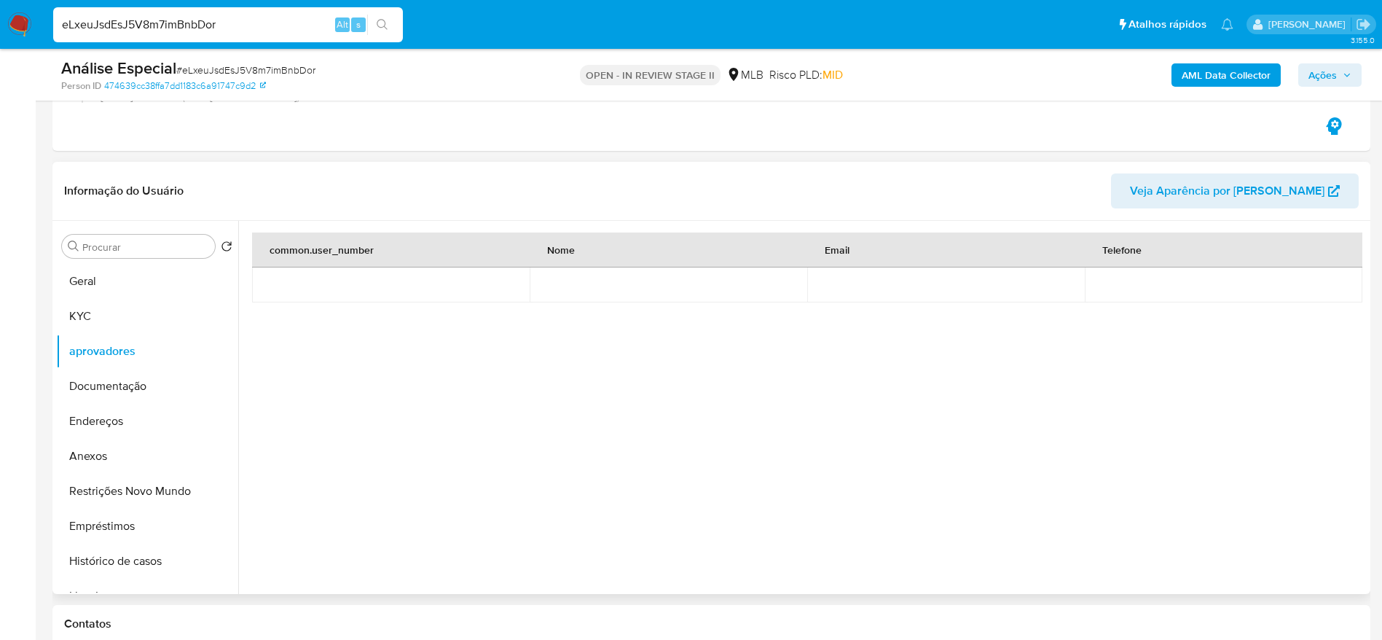
scroll to position [219, 0]
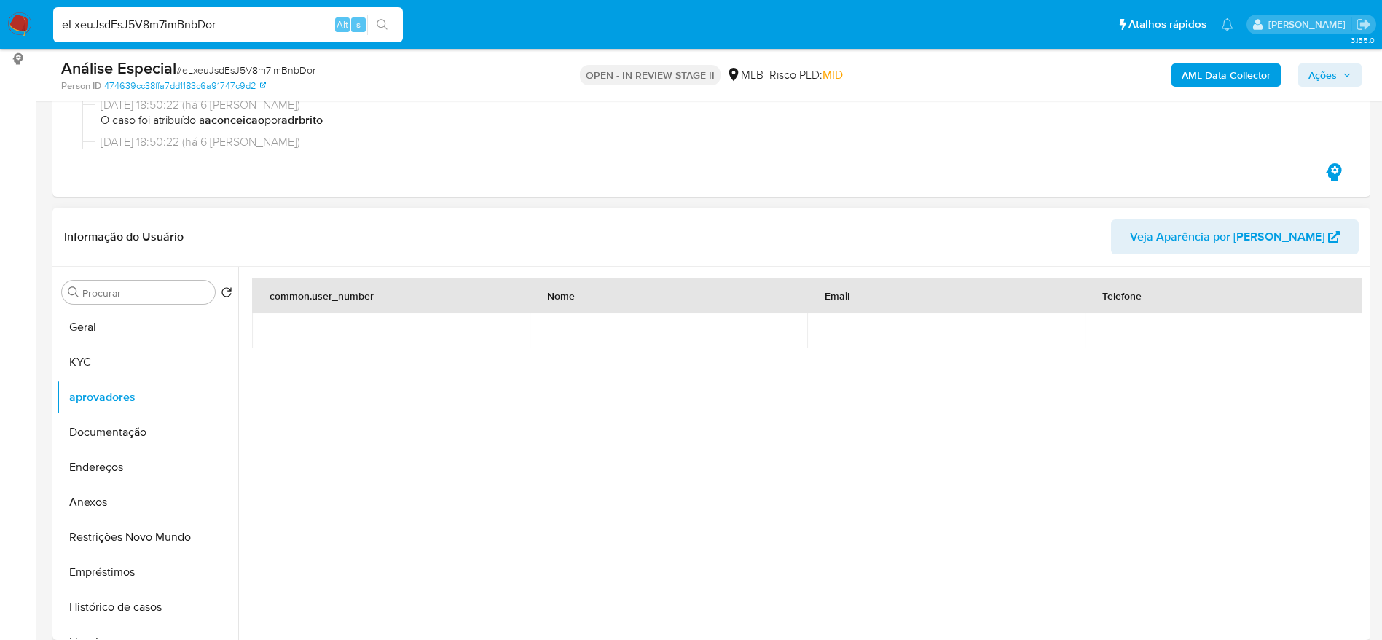
click at [686, 423] on div "common.user_number Nome Email Telefone" at bounding box center [806, 416] width 1109 height 277
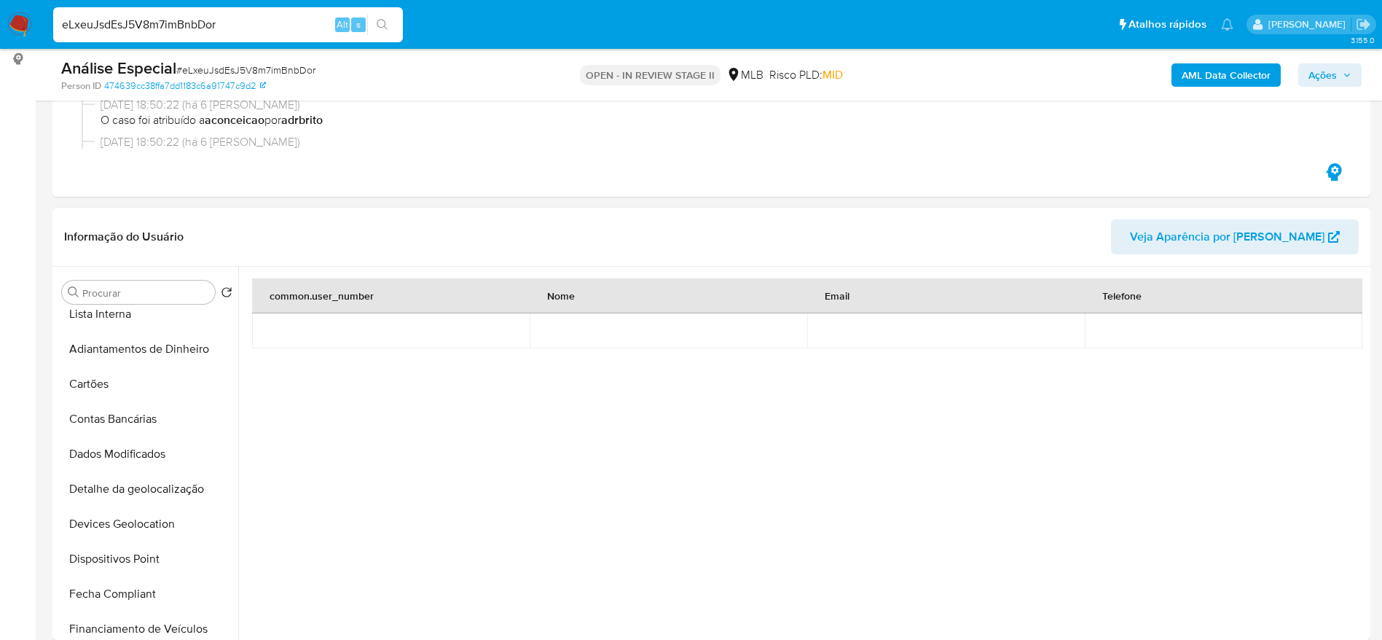
scroll to position [437, 0]
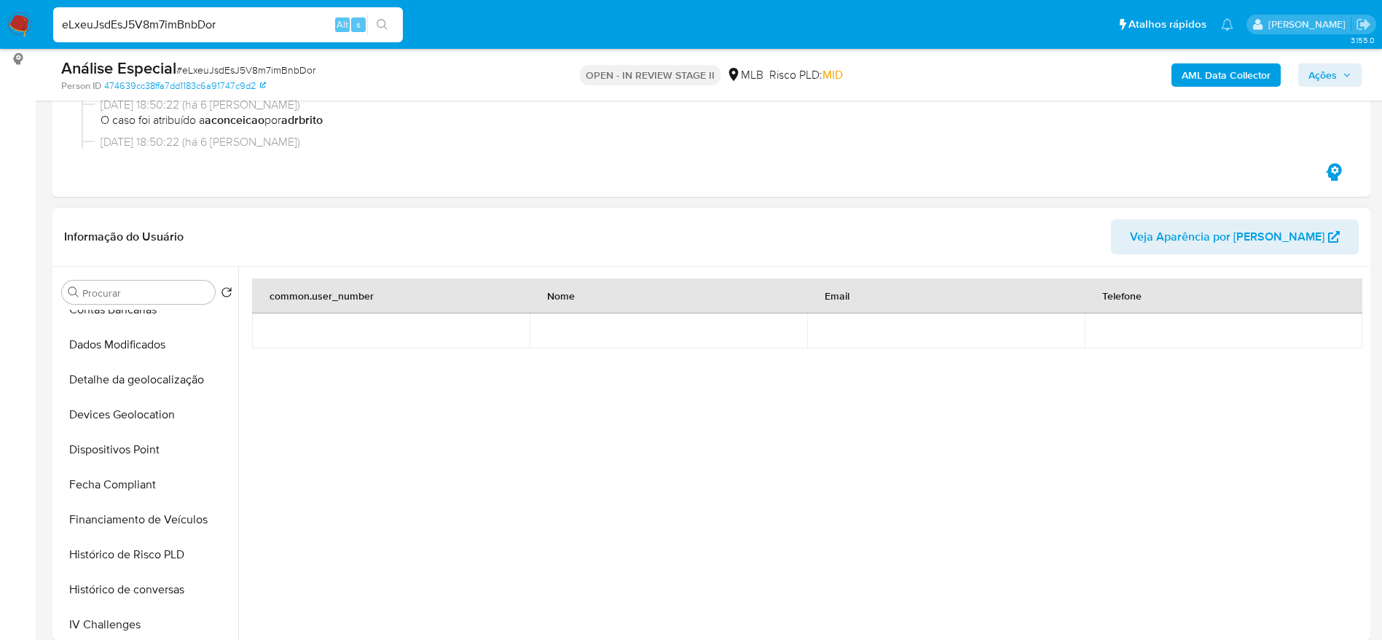
click at [1176, 465] on div "common.user_number Nome Email Telefone" at bounding box center [806, 416] width 1109 height 277
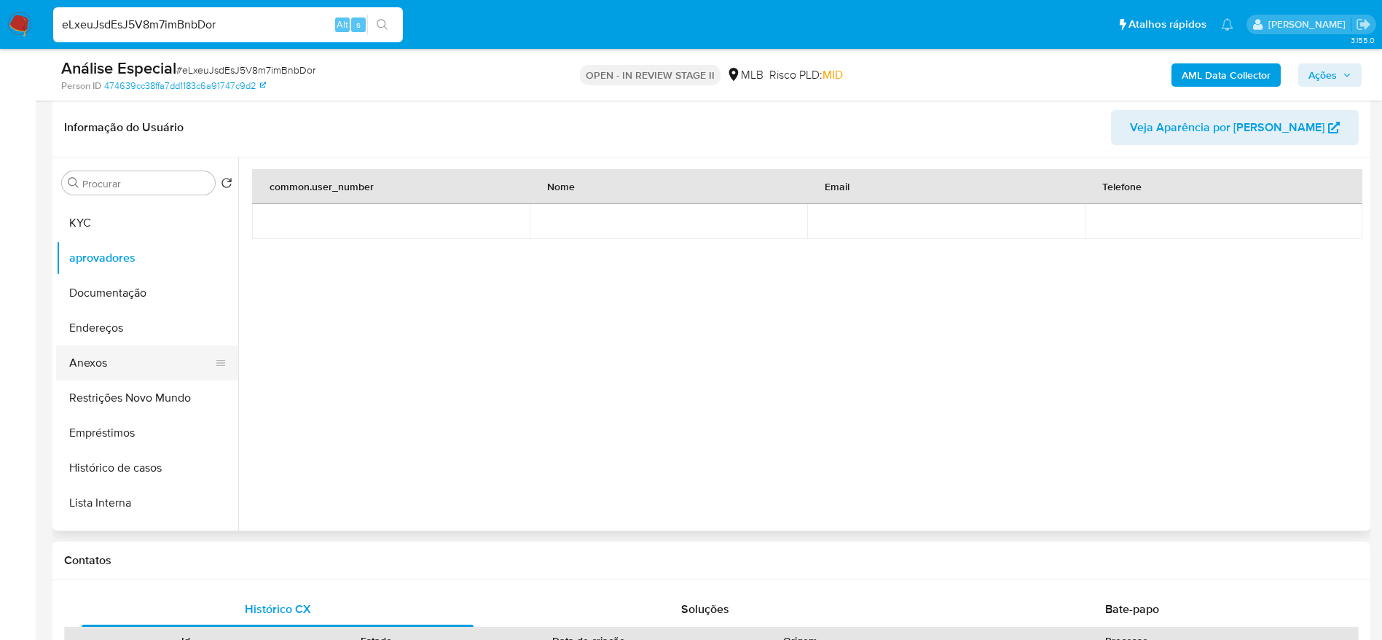
scroll to position [0, 0]
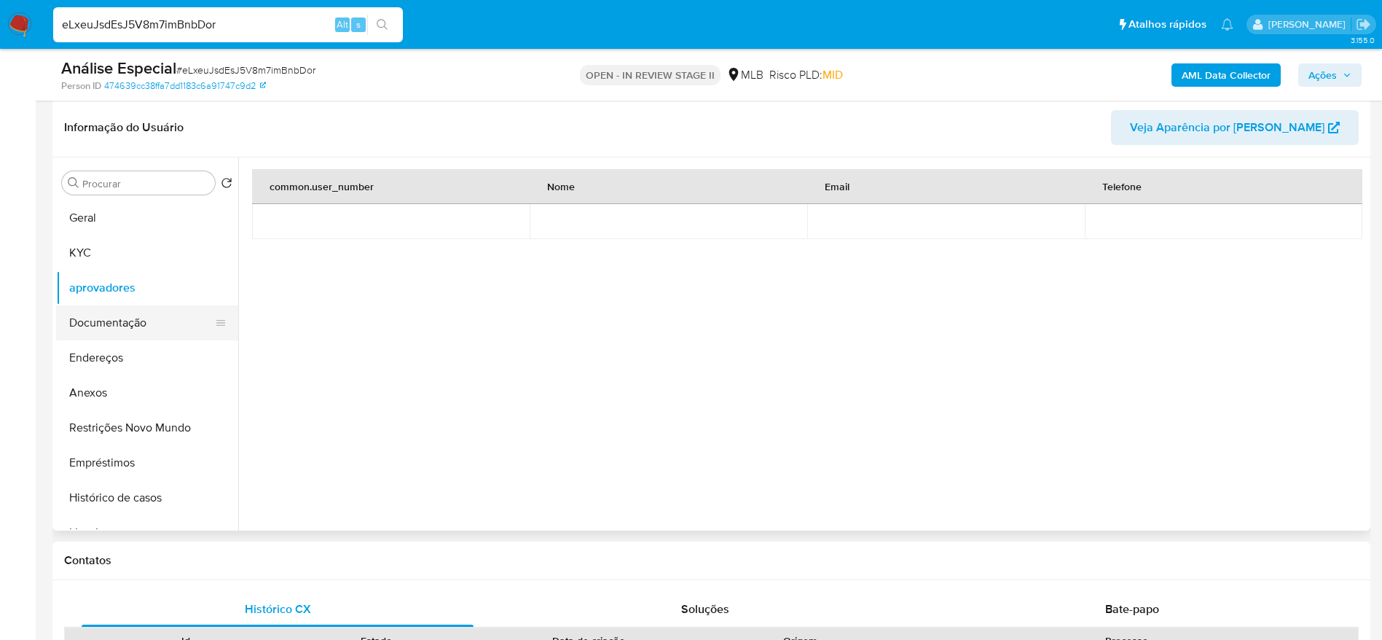
click at [105, 329] on button "Documentação" at bounding box center [141, 322] width 170 height 35
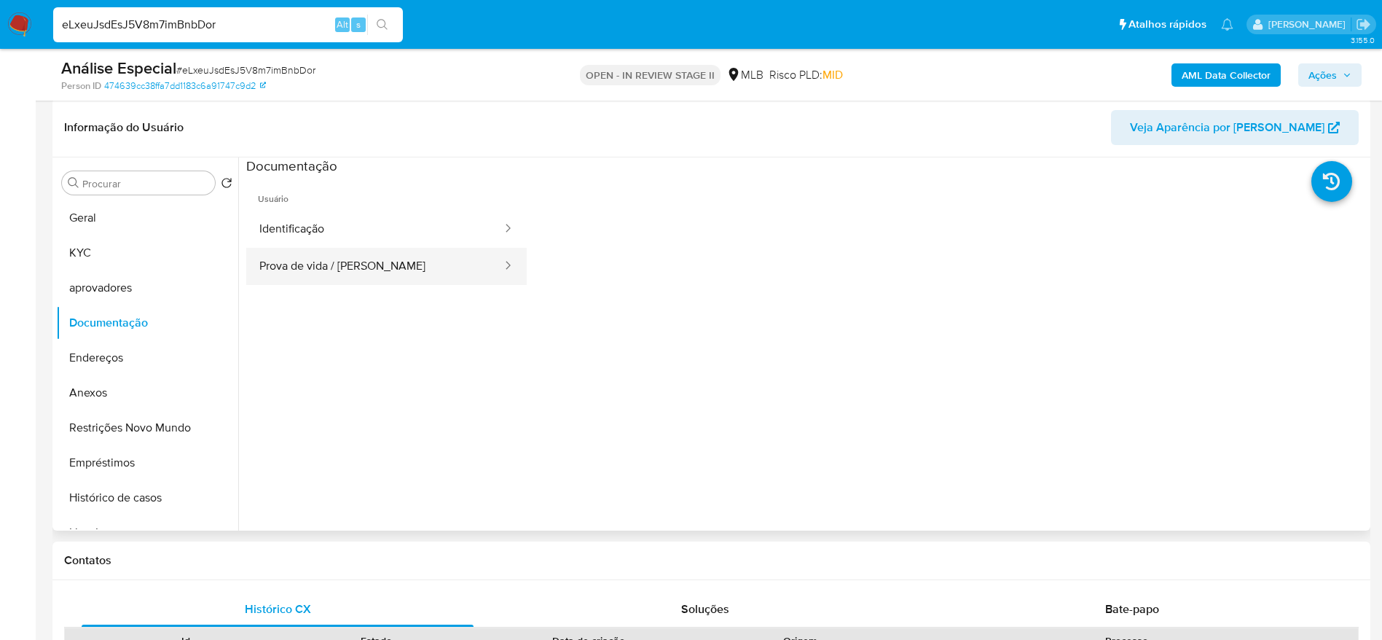
click at [308, 275] on button "Prova de vida / Selfie" at bounding box center [374, 266] width 257 height 37
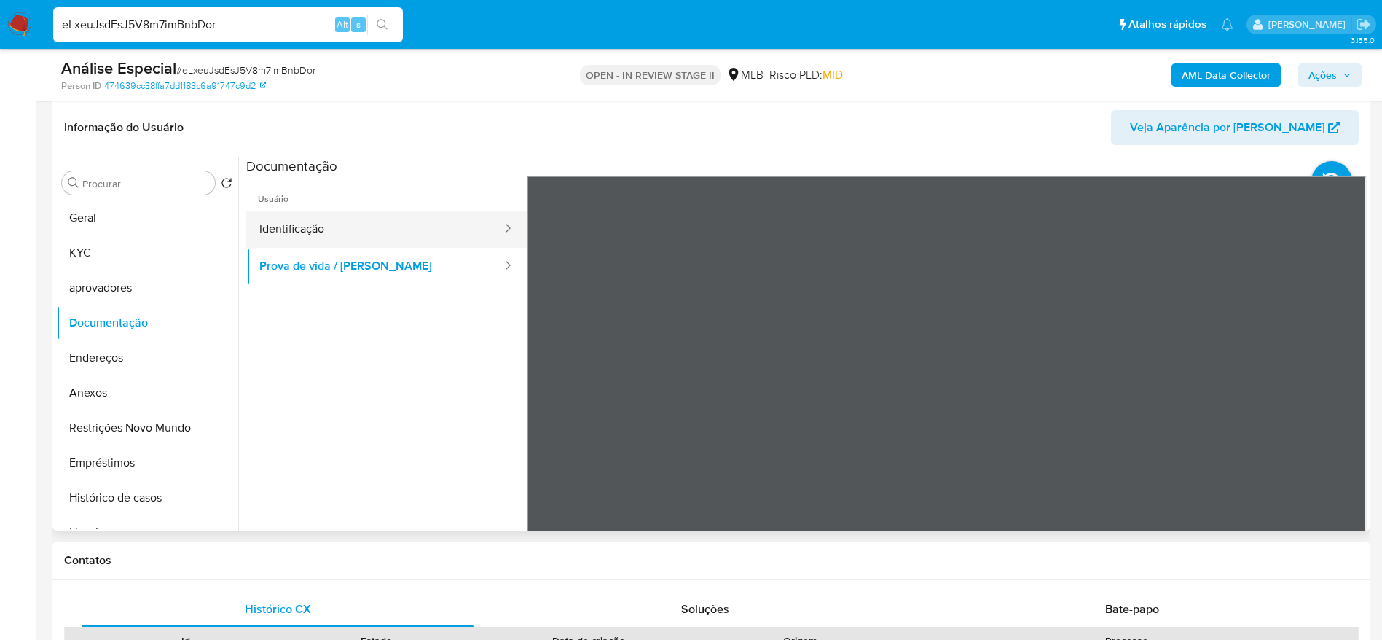
click at [334, 224] on button "Identificação" at bounding box center [374, 229] width 257 height 37
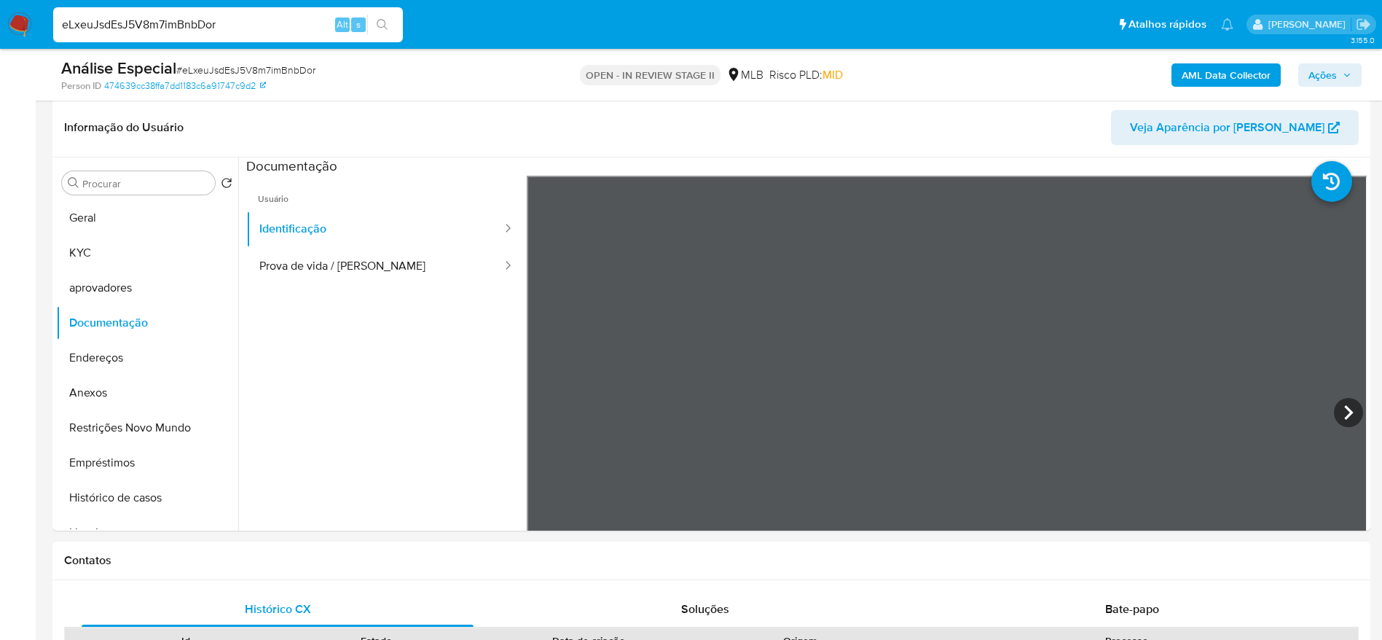
click at [315, 23] on input "eLxeuJsdEsJ5V8m7imBnbDor" at bounding box center [228, 24] width 350 height 19
paste input "84612m7cWTk8JgJbhA6gEBi"
type input "e84612m7cWTk8JgJbhA6gEBi"
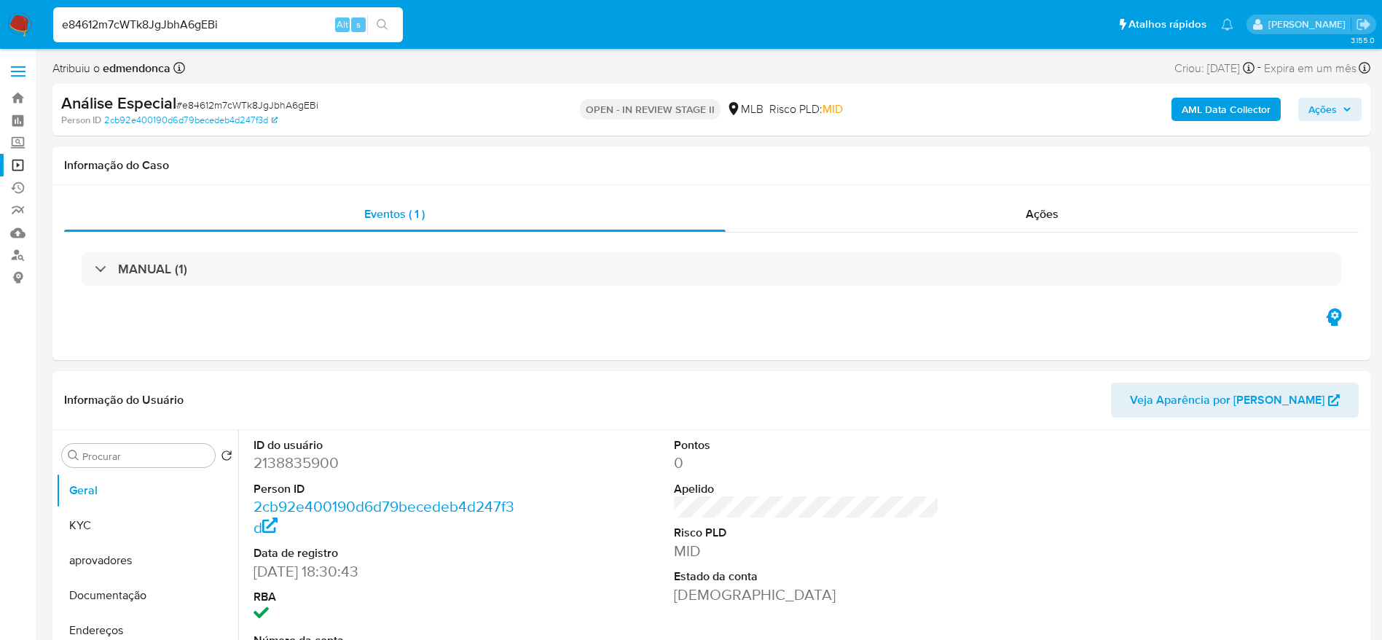
select select "10"
click at [967, 231] on div "Ações" at bounding box center [1043, 214] width 634 height 35
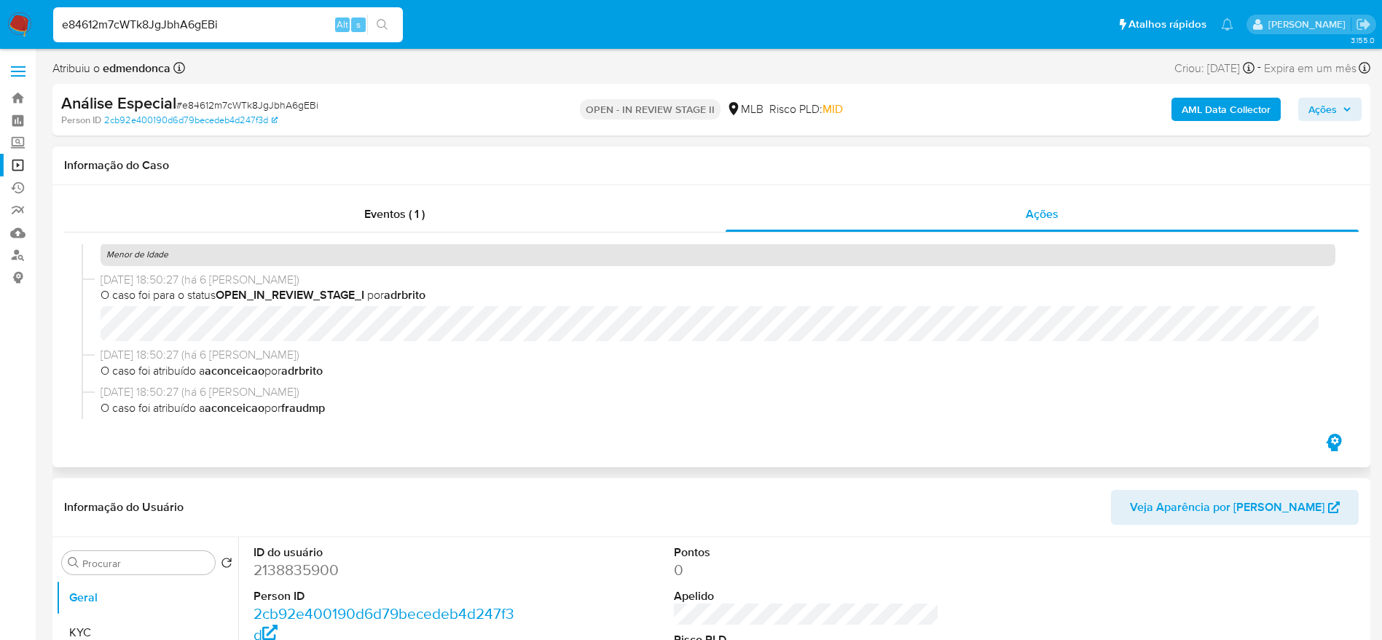
scroll to position [271, 0]
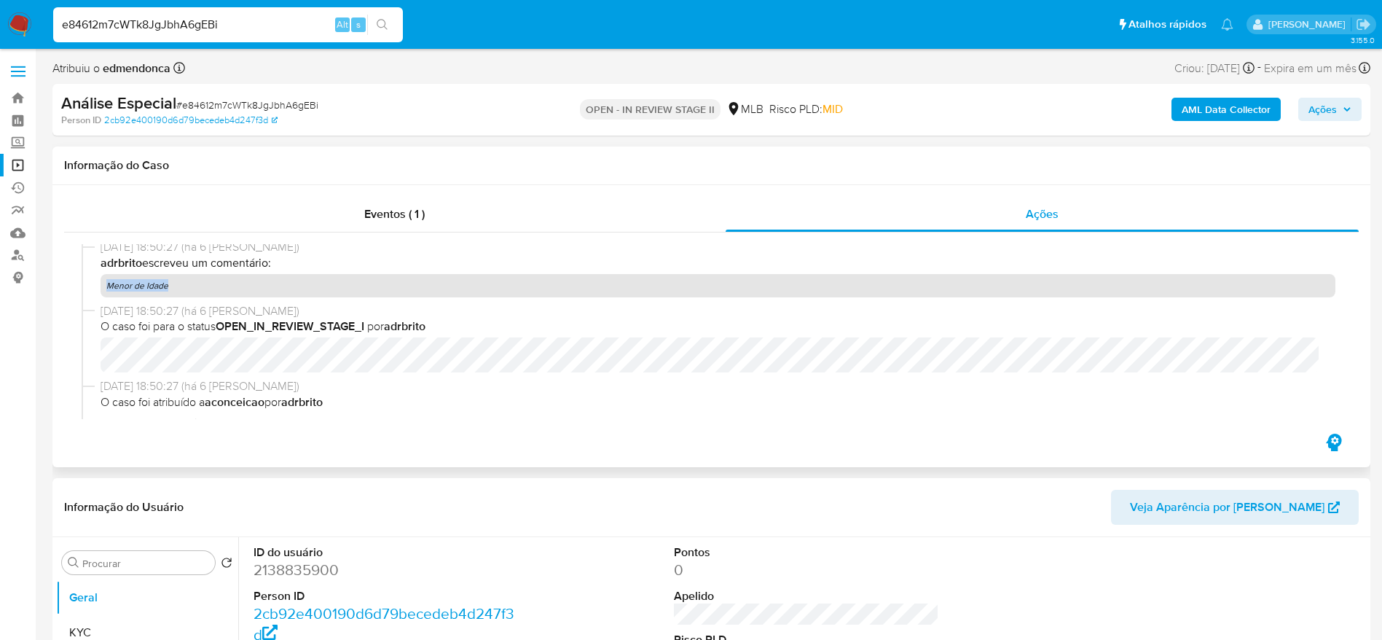
drag, startPoint x: 168, startPoint y: 287, endPoint x: 102, endPoint y: 286, distance: 65.6
click at [102, 286] on p "Menor de Idade" at bounding box center [718, 285] width 1235 height 23
copy p "Menor de Idade"
click at [275, 26] on input "e84612m7cWTk8JgJbhA6gEBi" at bounding box center [228, 24] width 350 height 19
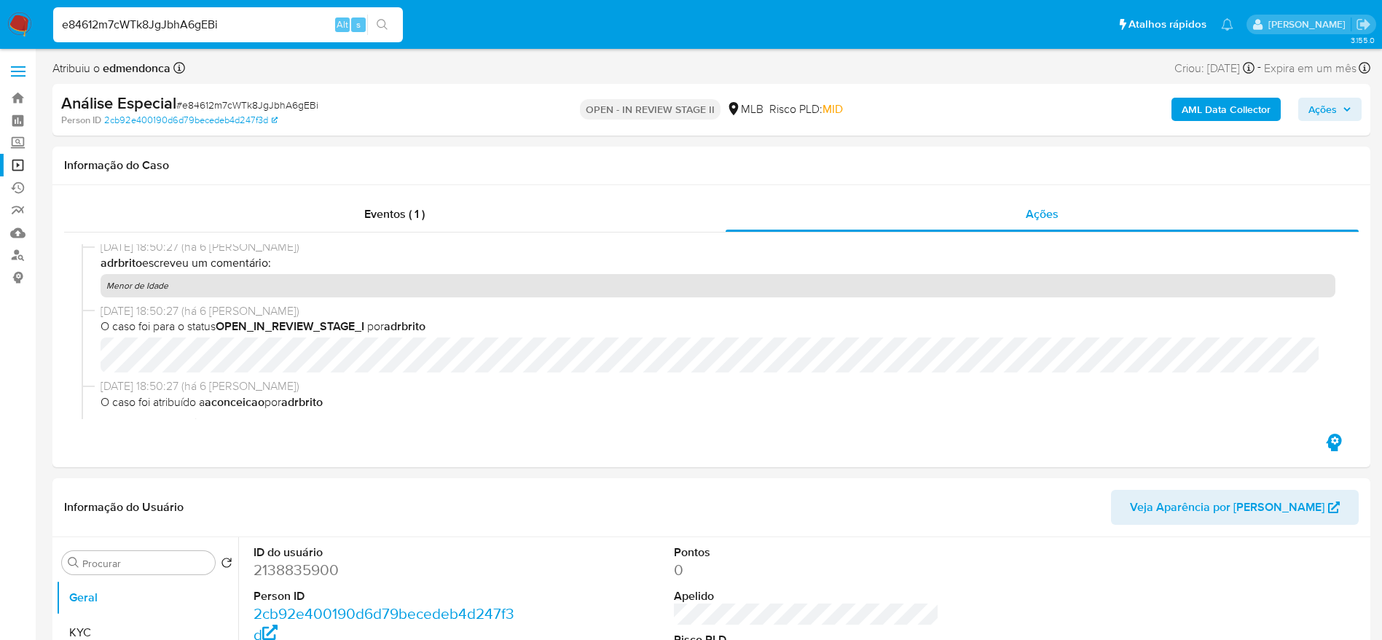
paste input "WlT4aUH8axJHov6L4wfqqtoq"
type input "WlT4aUH8axJHov6L4wfqqtoq"
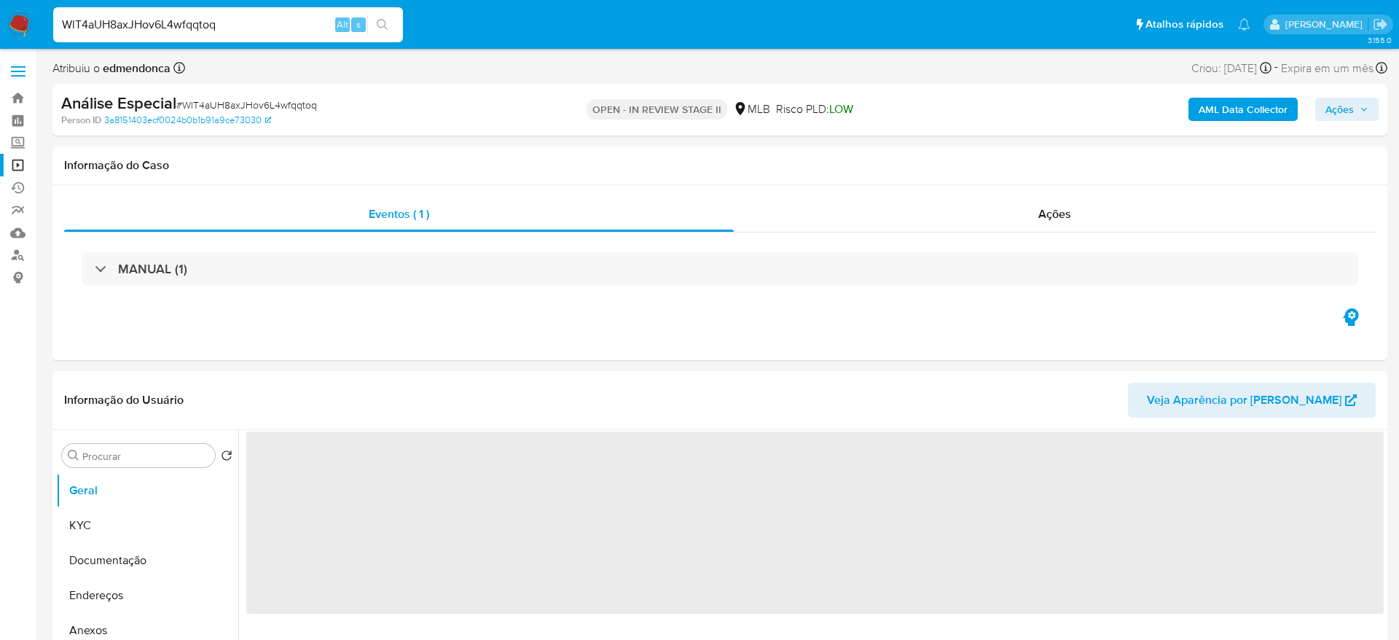
select select "10"
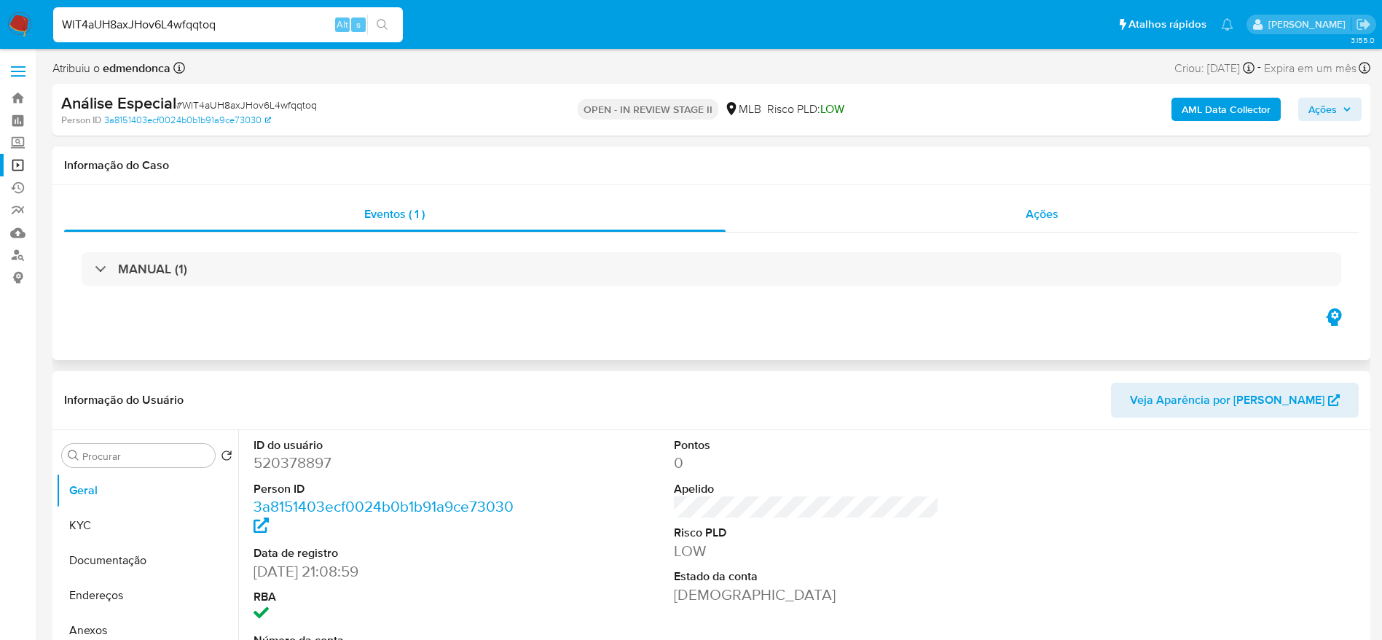
click at [879, 220] on div "Ações" at bounding box center [1043, 214] width 634 height 35
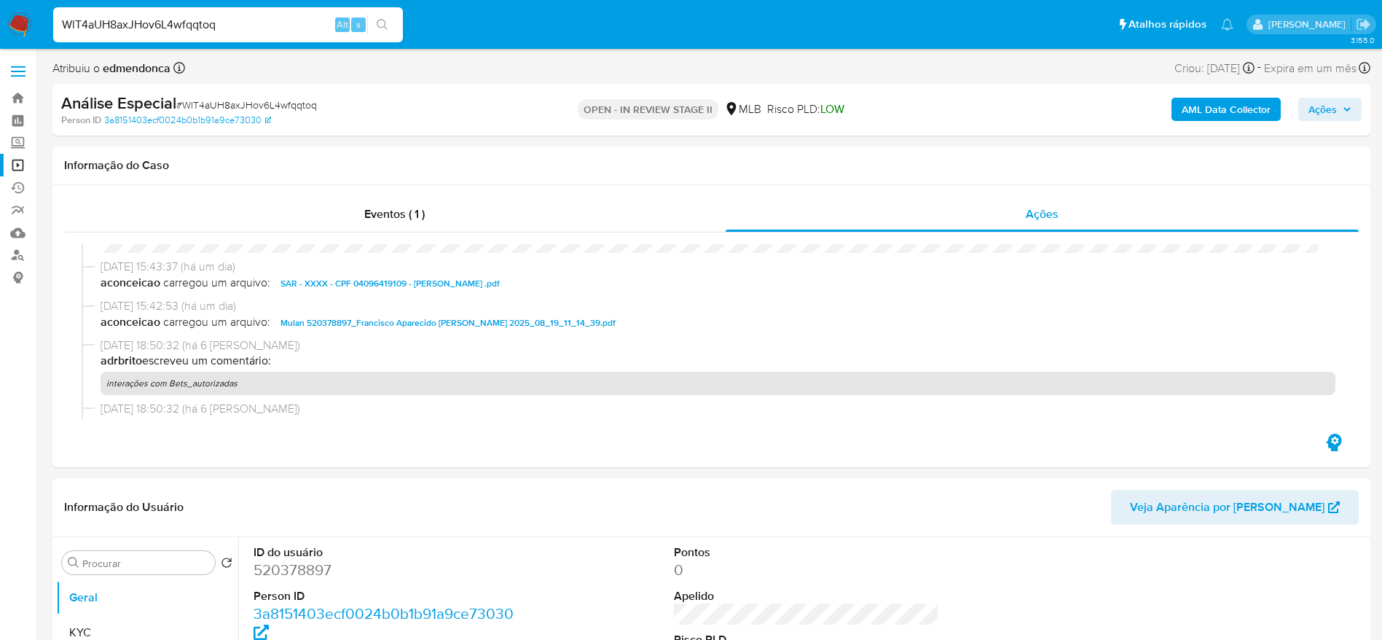
scroll to position [219, 0]
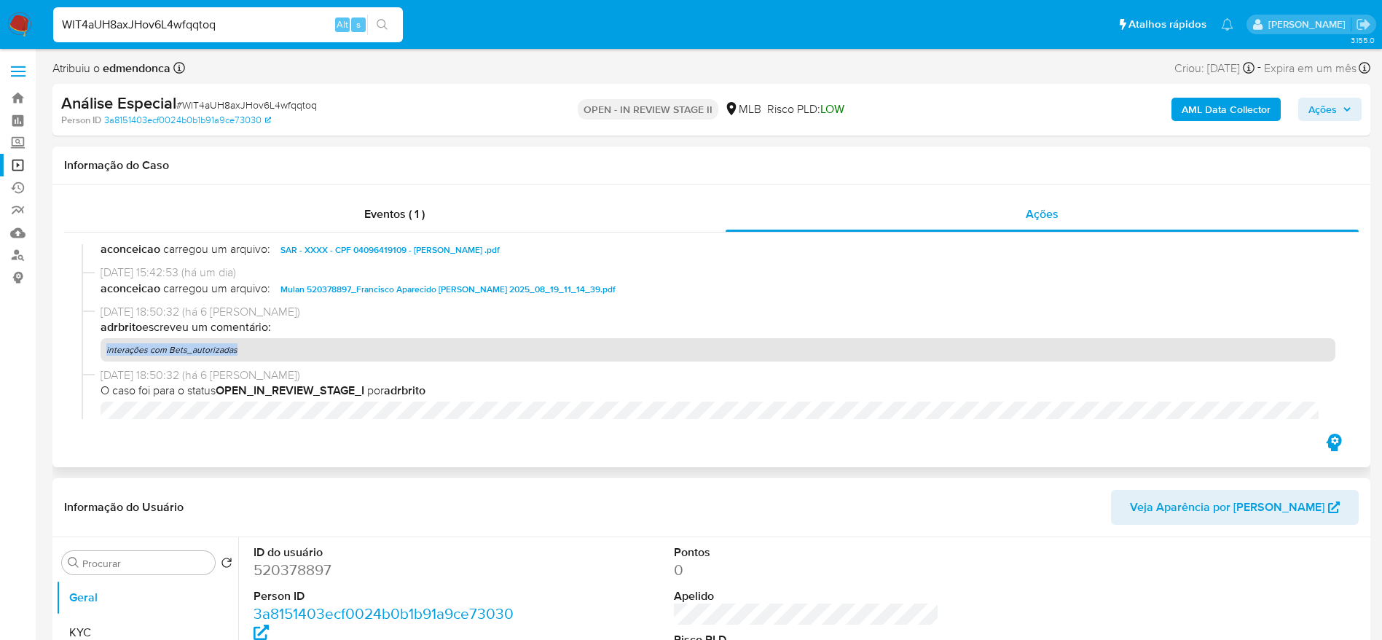
drag, startPoint x: 245, startPoint y: 355, endPoint x: 103, endPoint y: 348, distance: 142.2
click at [103, 348] on p "interações com Bets_autorizadas" at bounding box center [718, 349] width 1235 height 23
copy p "interações com Bets_autorizadas"
click at [310, 23] on input "WlT4aUH8axJHov6L4wfqqtoq" at bounding box center [228, 24] width 350 height 19
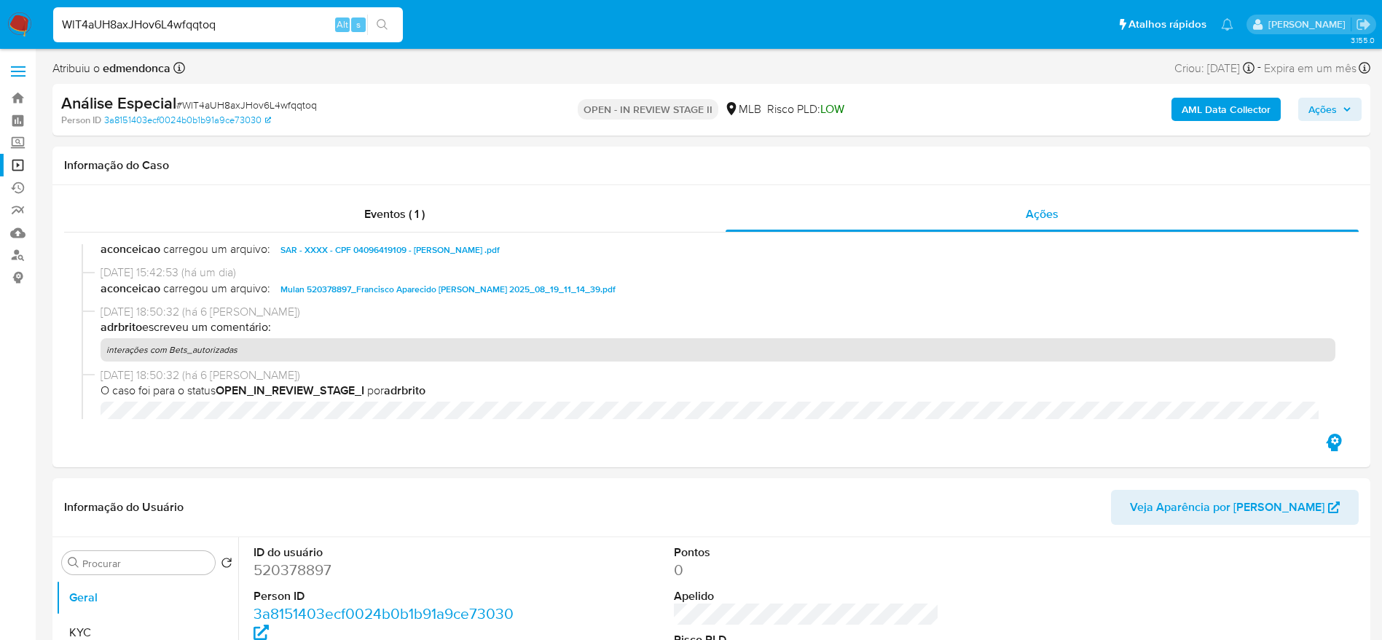
paste input "aconceicao"
click at [226, 24] on input "aconceicao" at bounding box center [228, 24] width 350 height 19
click at [225, 24] on input "aconceicao" at bounding box center [228, 24] width 350 height 19
paste input "2LZ8KPBL2lfxxLZOnpOJdu05"
type input "2LZ8KPBL2lfxxLZOnpOJdu05"
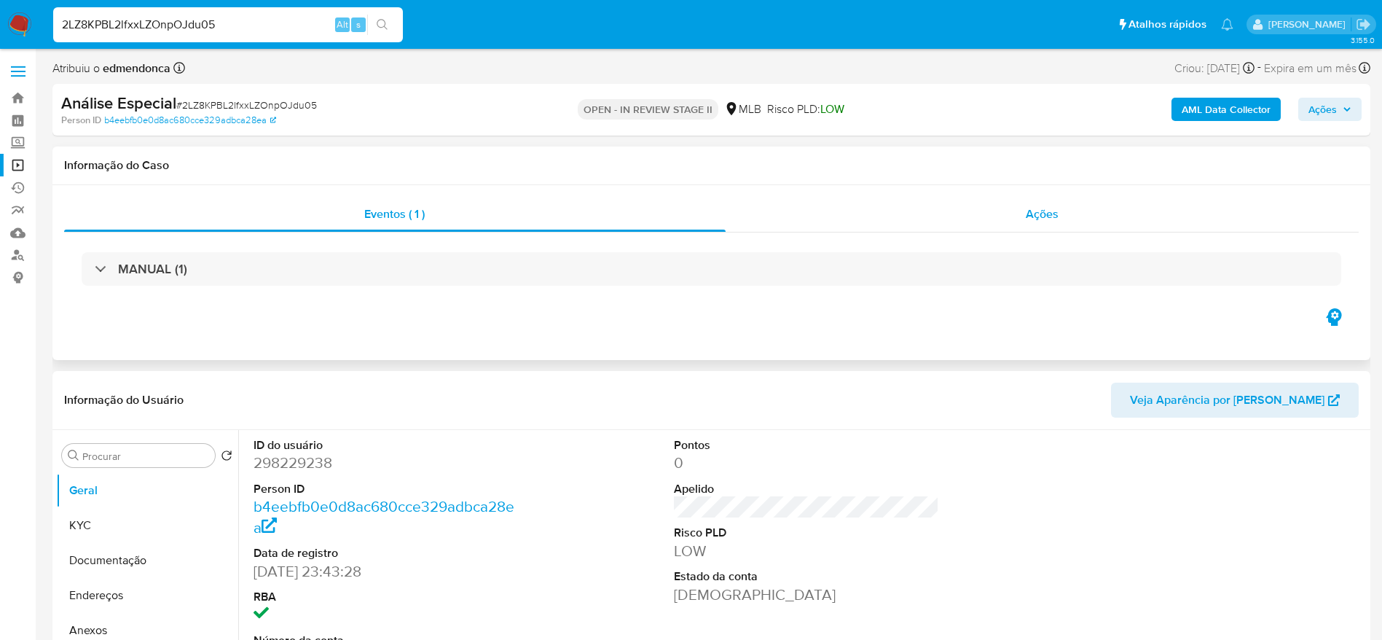
select select "10"
click at [983, 211] on div "Ações" at bounding box center [1043, 214] width 634 height 35
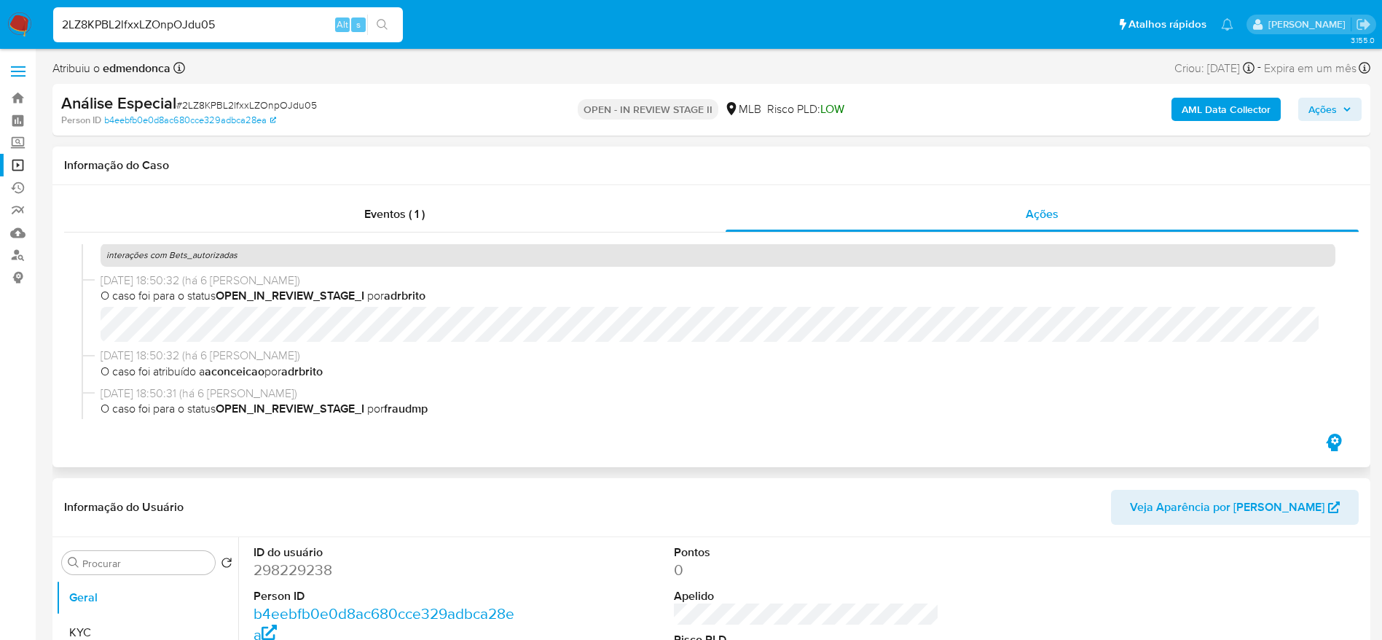
scroll to position [283, 0]
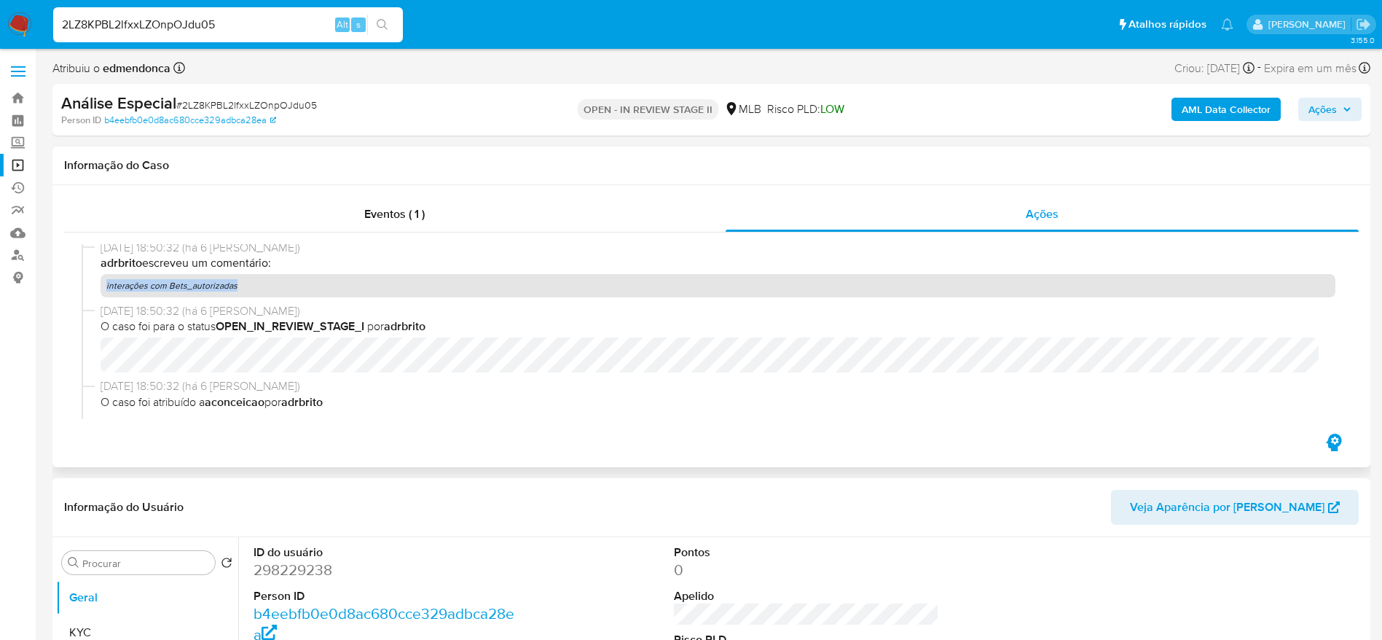
drag, startPoint x: 247, startPoint y: 283, endPoint x: 103, endPoint y: 285, distance: 143.5
click at [103, 285] on p "interações com Bets_autorizadas" at bounding box center [718, 285] width 1235 height 23
copy p "interações com Bets_autorizadas"
click at [270, 23] on input "2LZ8KPBL2lfxxLZOnpOJdu05" at bounding box center [228, 24] width 350 height 19
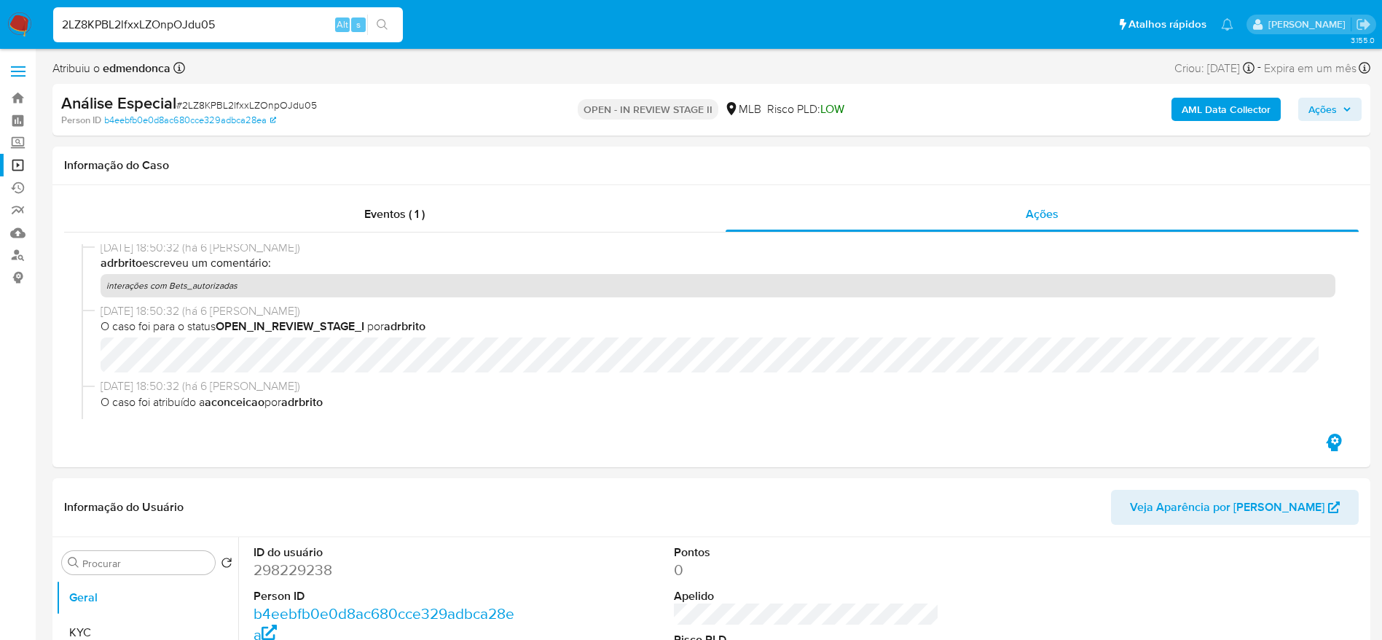
paste input "osK4SUMRDUMHEHJXD2fJYie0"
type input "osK4SUMRDUMHEHJXD2fJYie0"
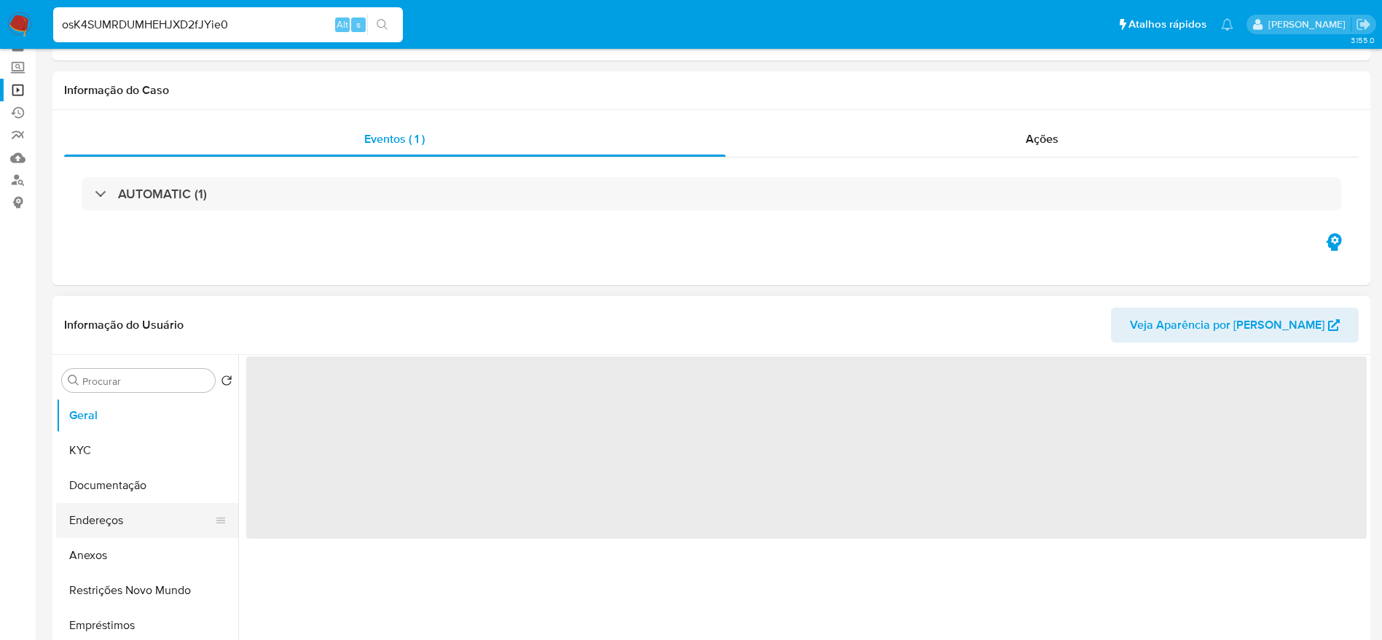
scroll to position [109, 0]
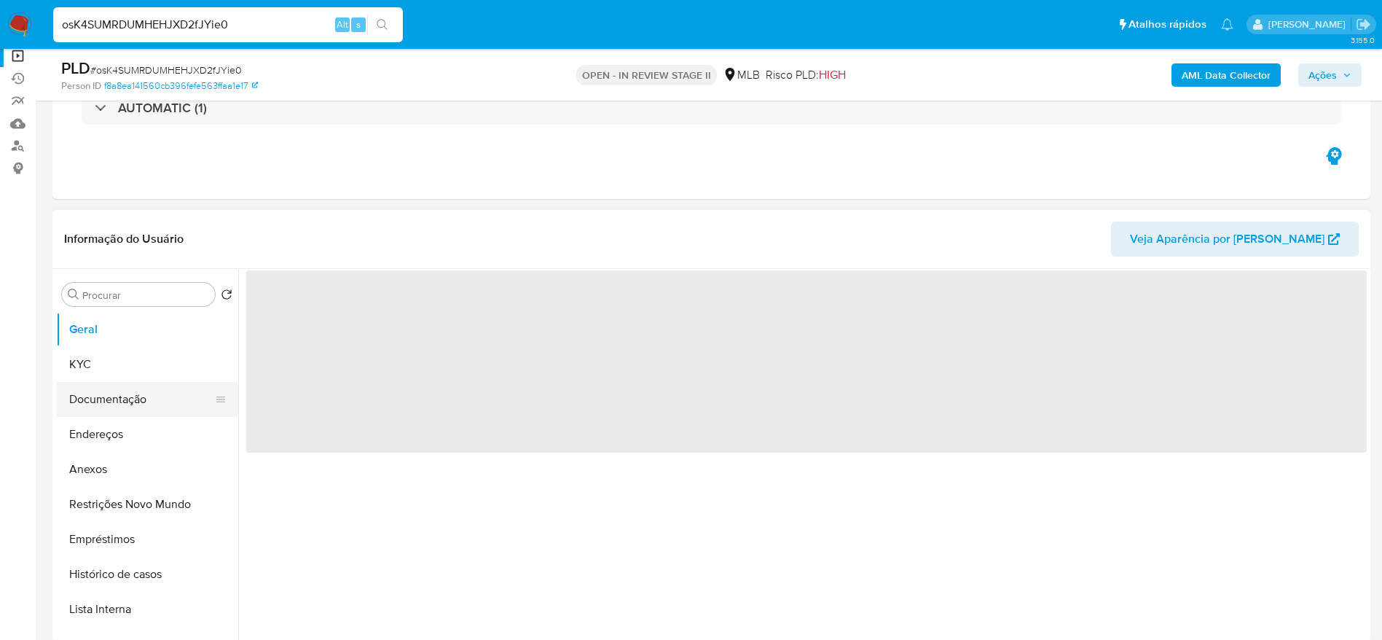
click at [105, 402] on button "Documentação" at bounding box center [141, 399] width 170 height 35
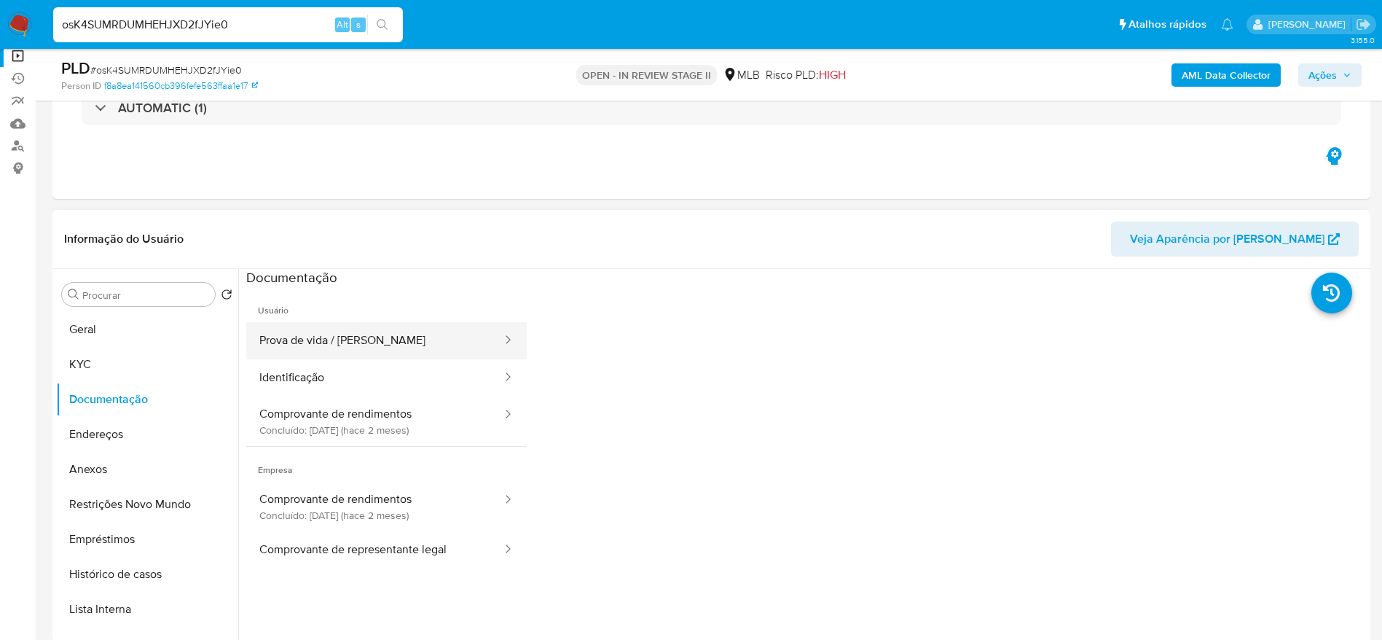
select select "10"
click at [386, 422] on button "Comprovante de rendimentos Concluído: 03/07/2025 (hace 2 meses)" at bounding box center [374, 421] width 257 height 50
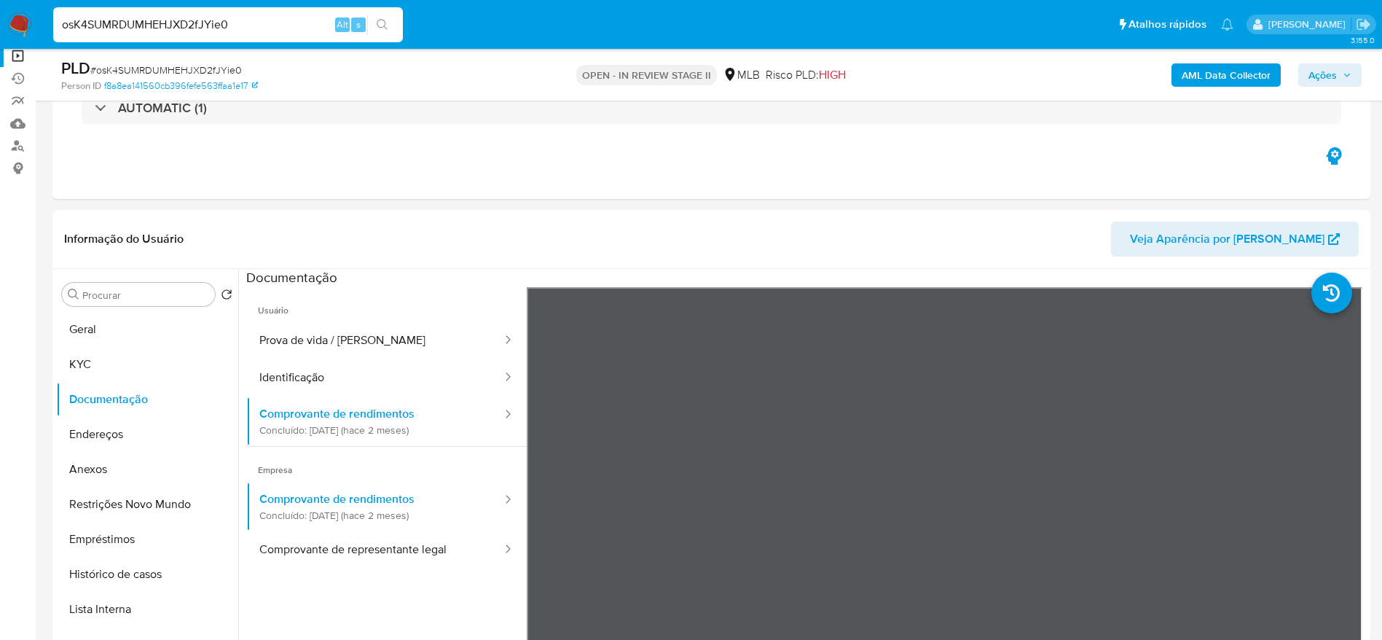
click at [267, 26] on input "osK4SUMRDUMHEHJXD2fJYie0" at bounding box center [228, 24] width 350 height 19
paste input "TsJy24Ekg8zvhIvQFzk6wDS6"
type input "TsJy24Ekg8zvhIvQFzk6wDS6"
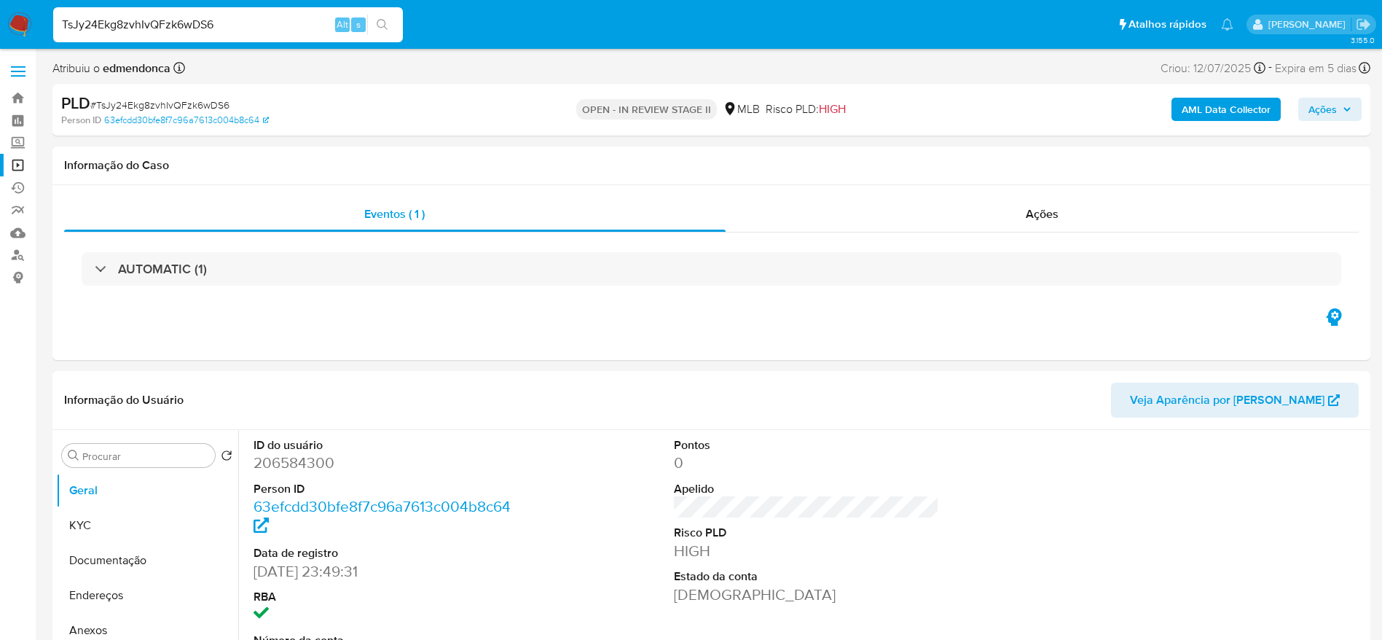
select select "10"
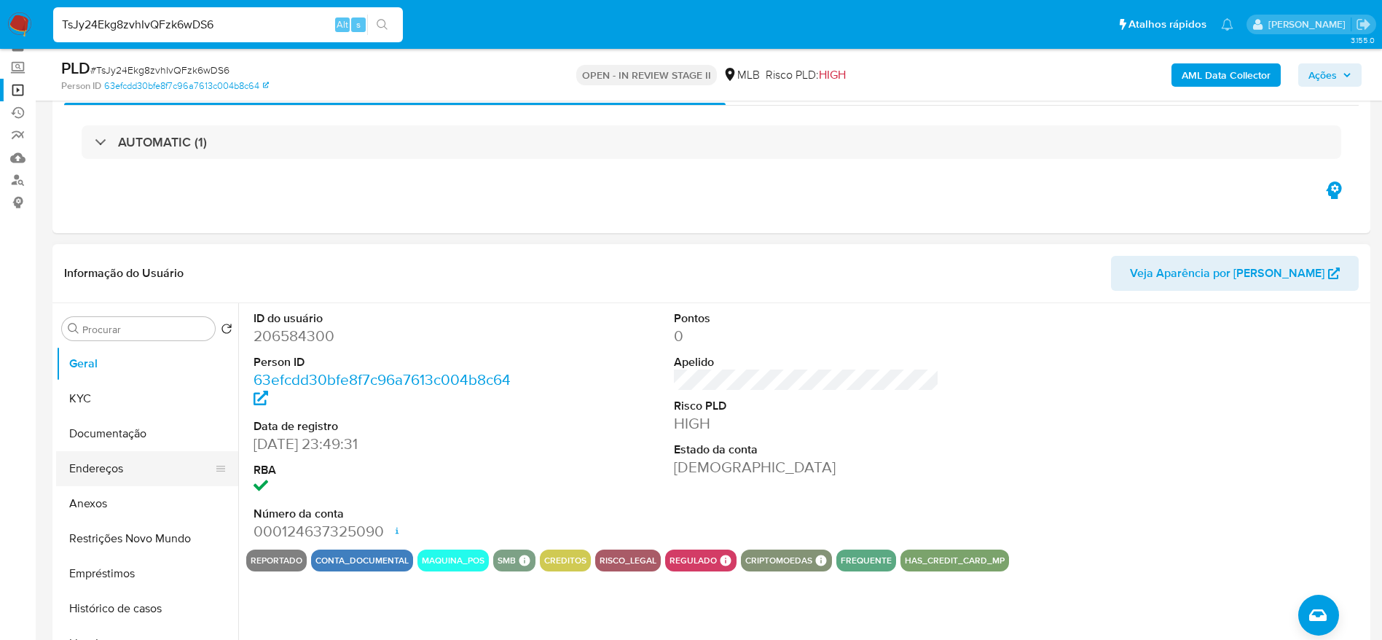
scroll to position [109, 0]
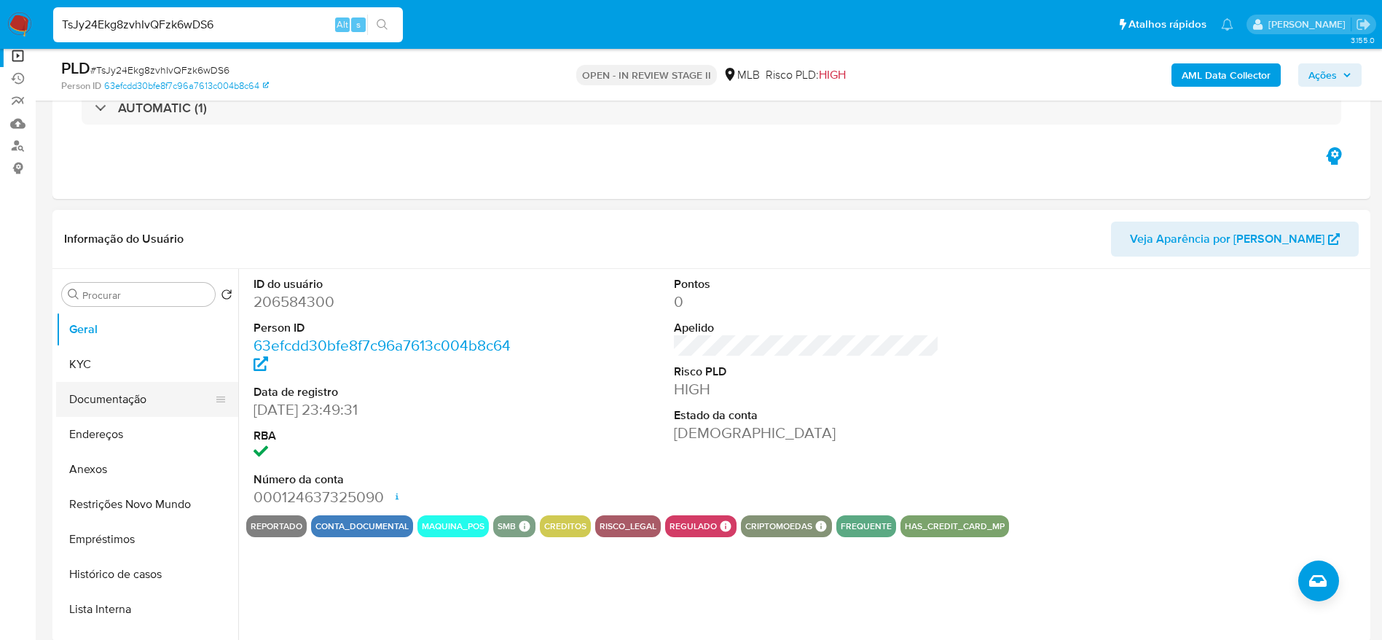
click at [98, 400] on button "Documentação" at bounding box center [141, 399] width 170 height 35
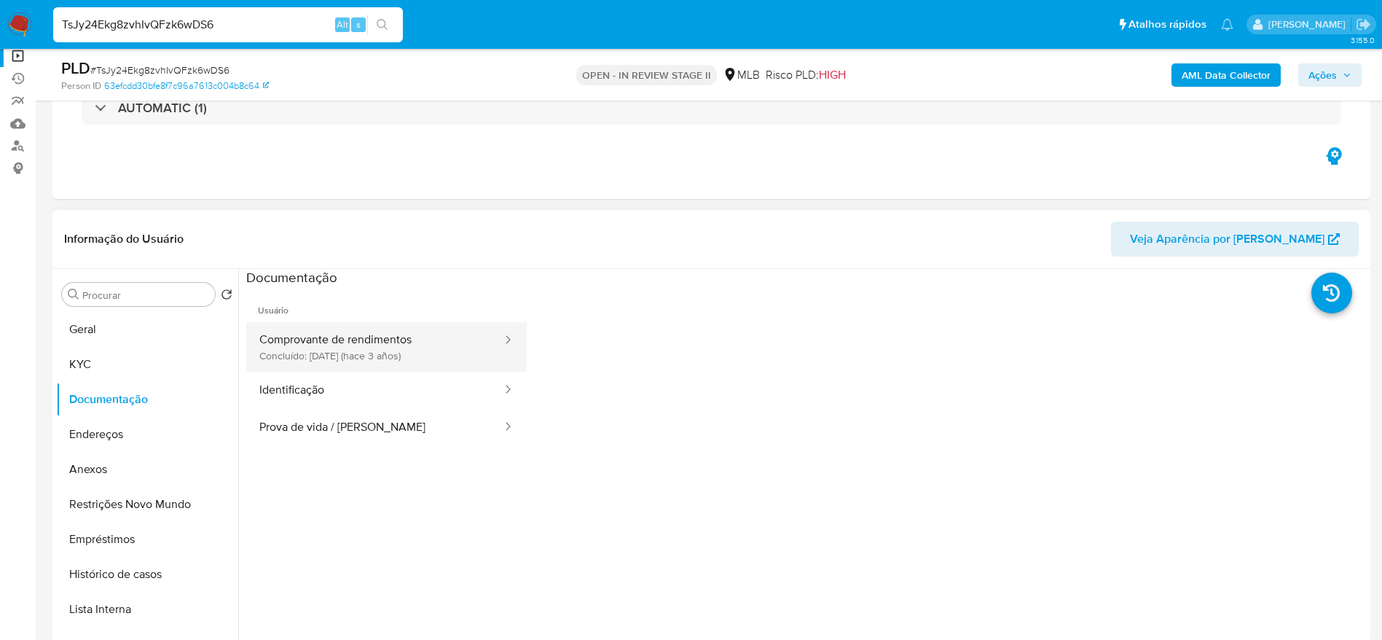
click at [316, 342] on button "Comprovante de rendimentos Concluído: 19/04/2022 (hace 3 años)" at bounding box center [374, 347] width 257 height 50
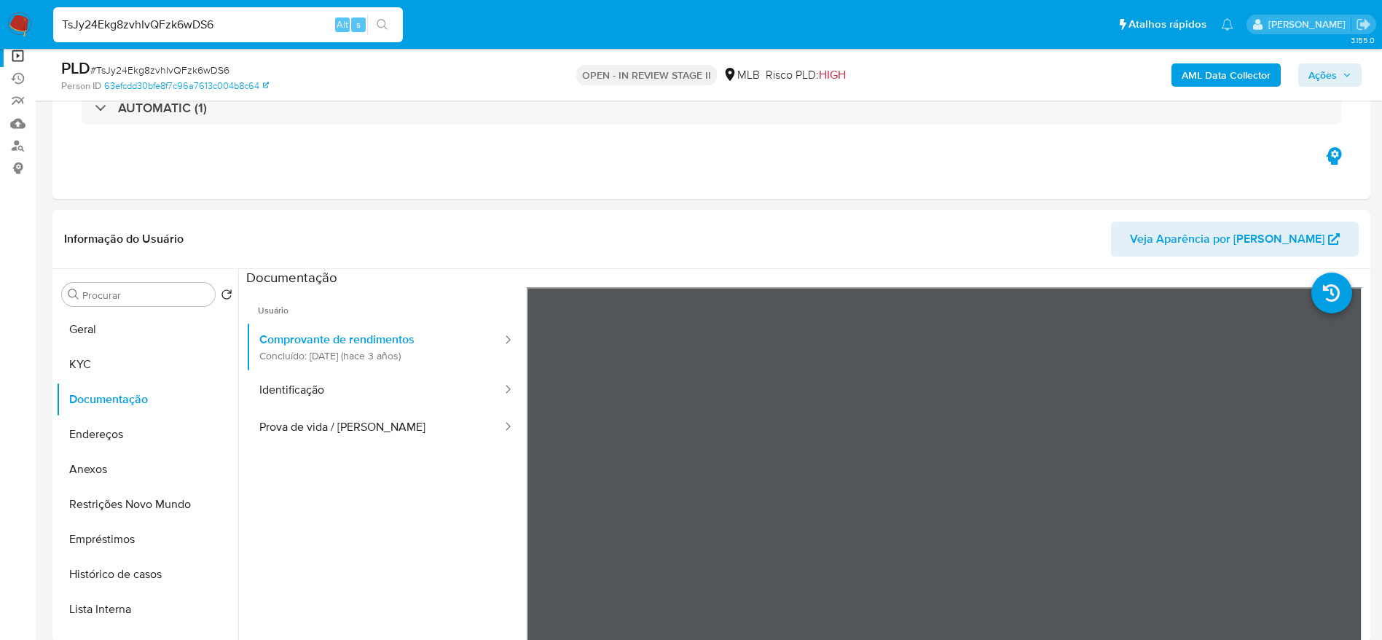
click at [264, 25] on input "TsJy24Ekg8zvhIvQFzk6wDS6" at bounding box center [228, 24] width 350 height 19
paste input "BBpp3eIlrca8cz1J4S6yvhw3"
type input "BBpp3eIlrca8cz1J4S6yvhw3"
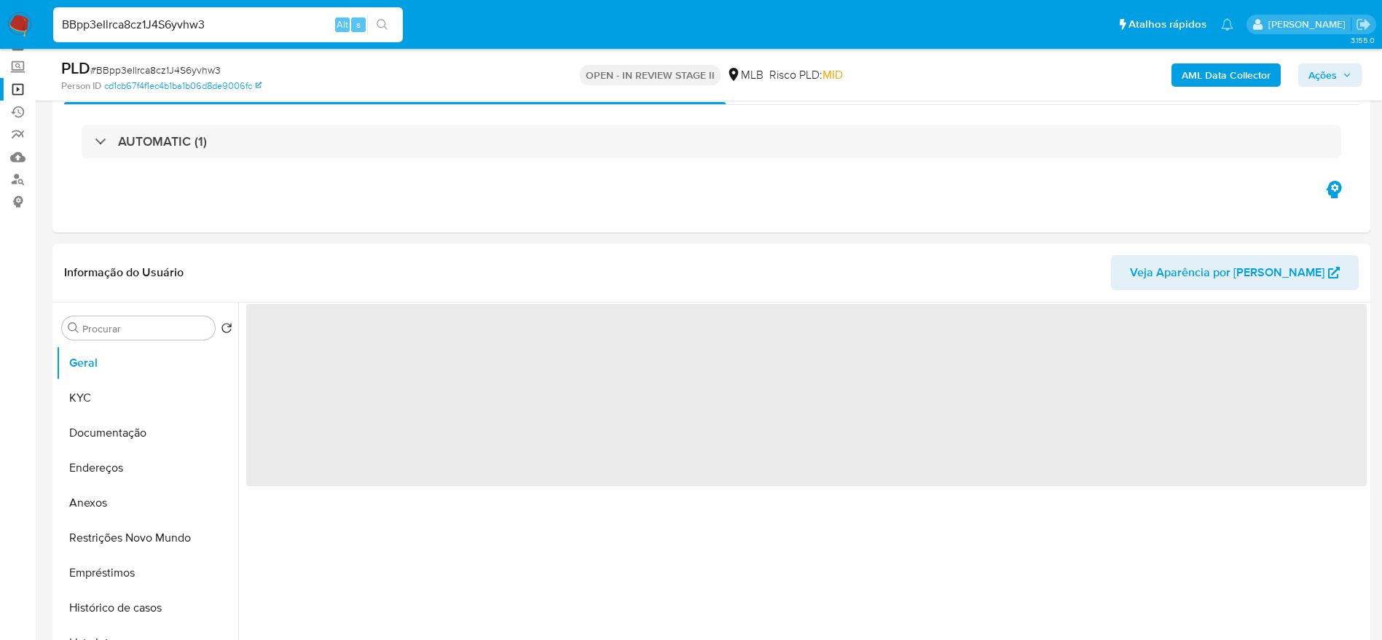
scroll to position [109, 0]
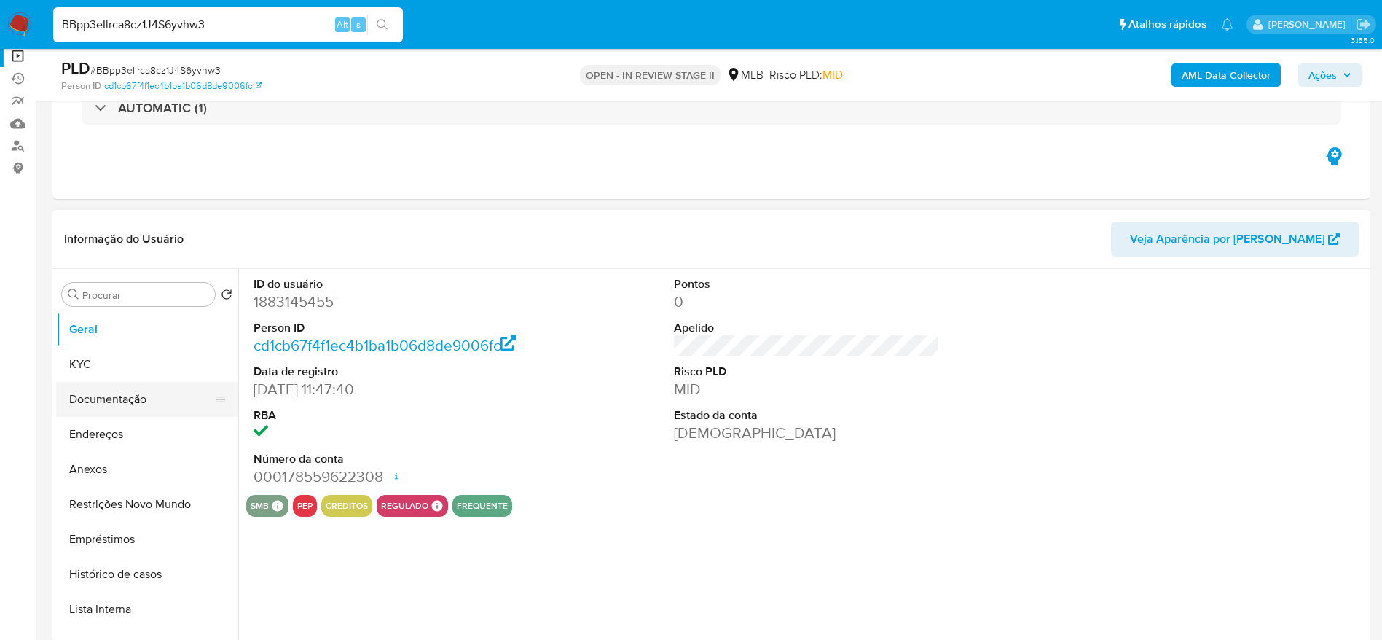
click at [114, 396] on button "Documentação" at bounding box center [141, 399] width 170 height 35
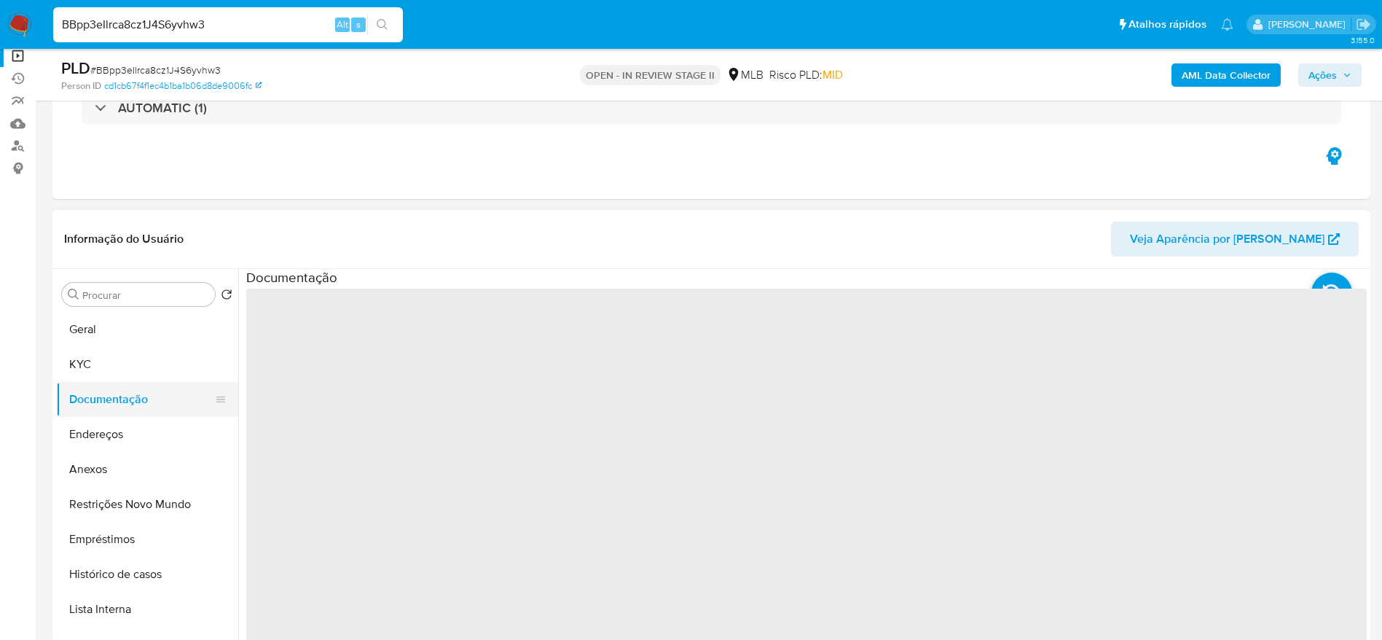
select select "10"
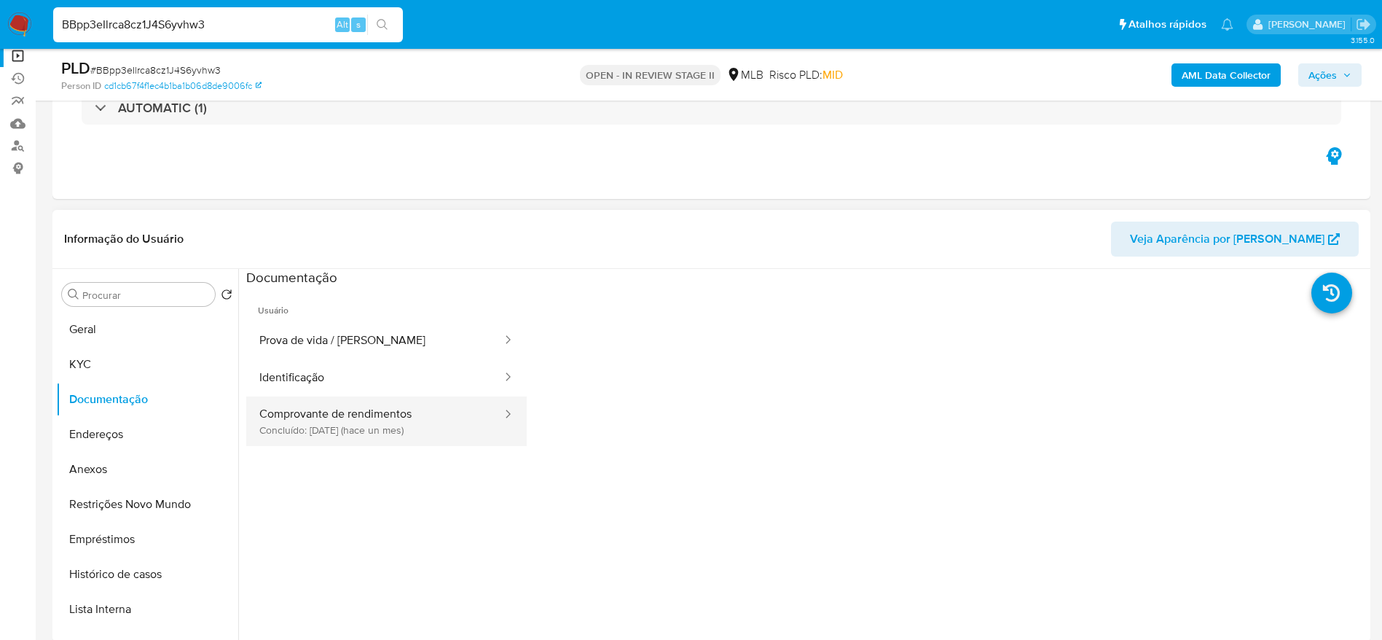
click at [366, 425] on button "Comprovante de rendimentos Concluído: 17/07/2025 (hace un mes)" at bounding box center [374, 421] width 257 height 50
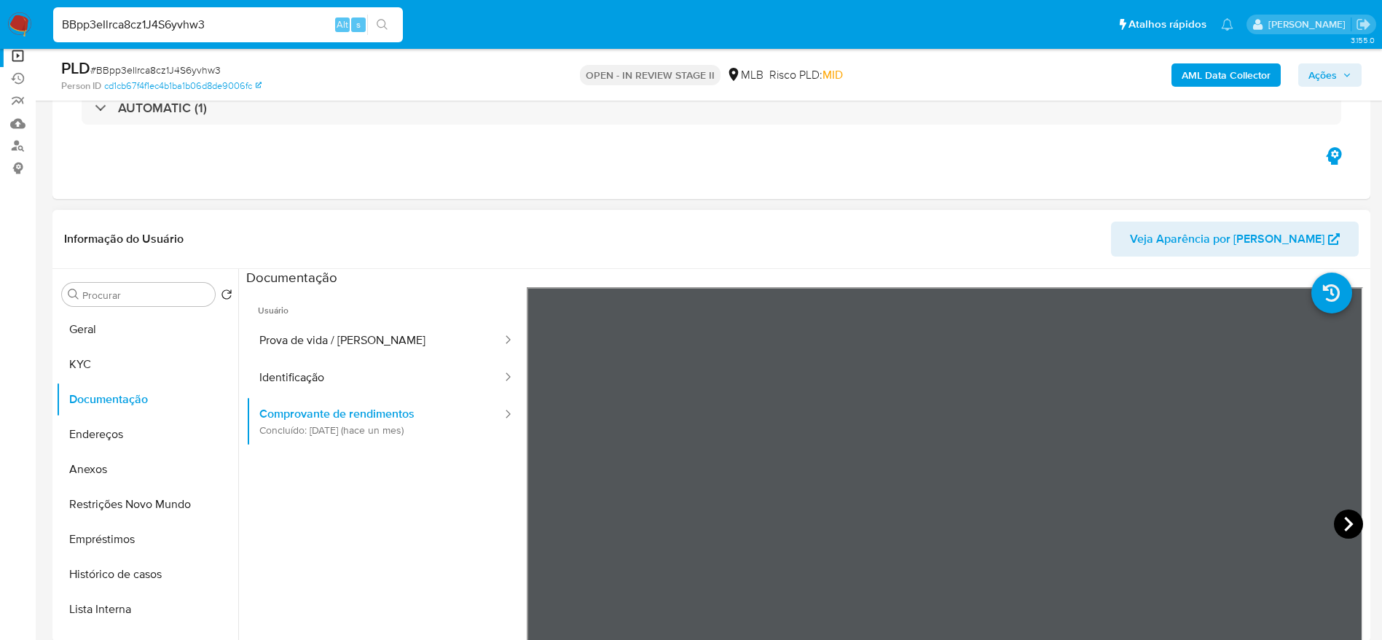
click at [1334, 516] on icon at bounding box center [1348, 523] width 29 height 29
click at [1334, 527] on icon at bounding box center [1348, 523] width 29 height 29
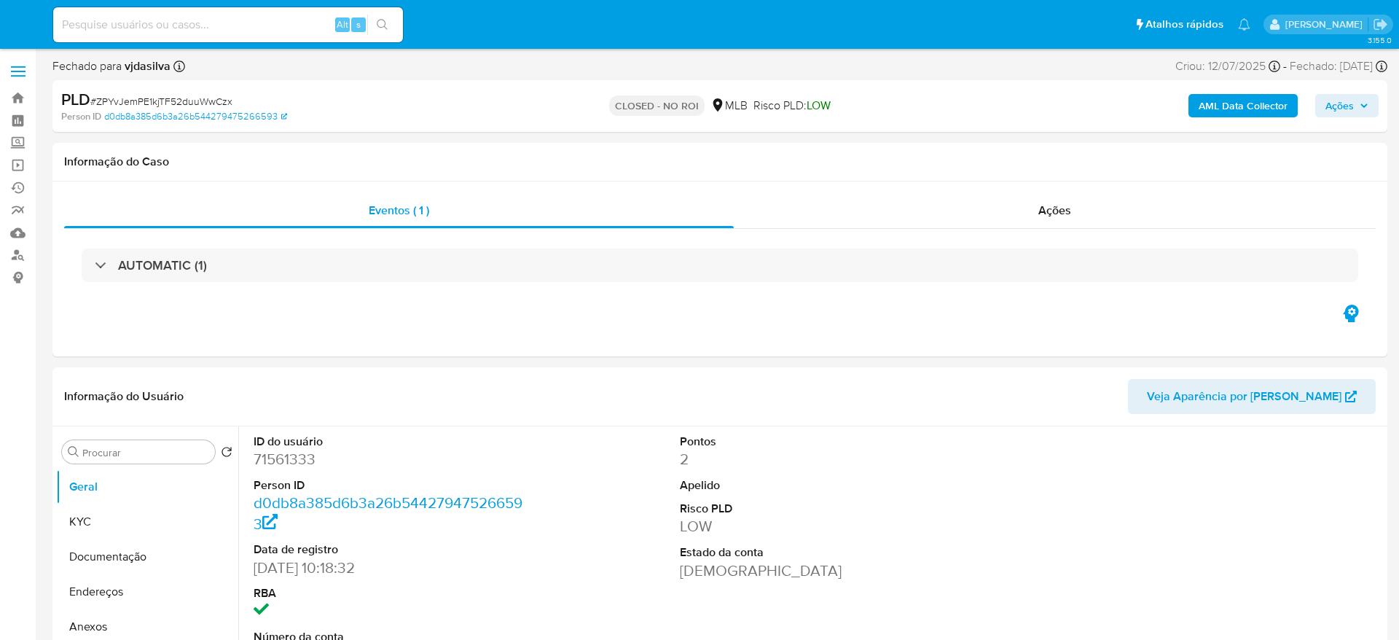
select select "10"
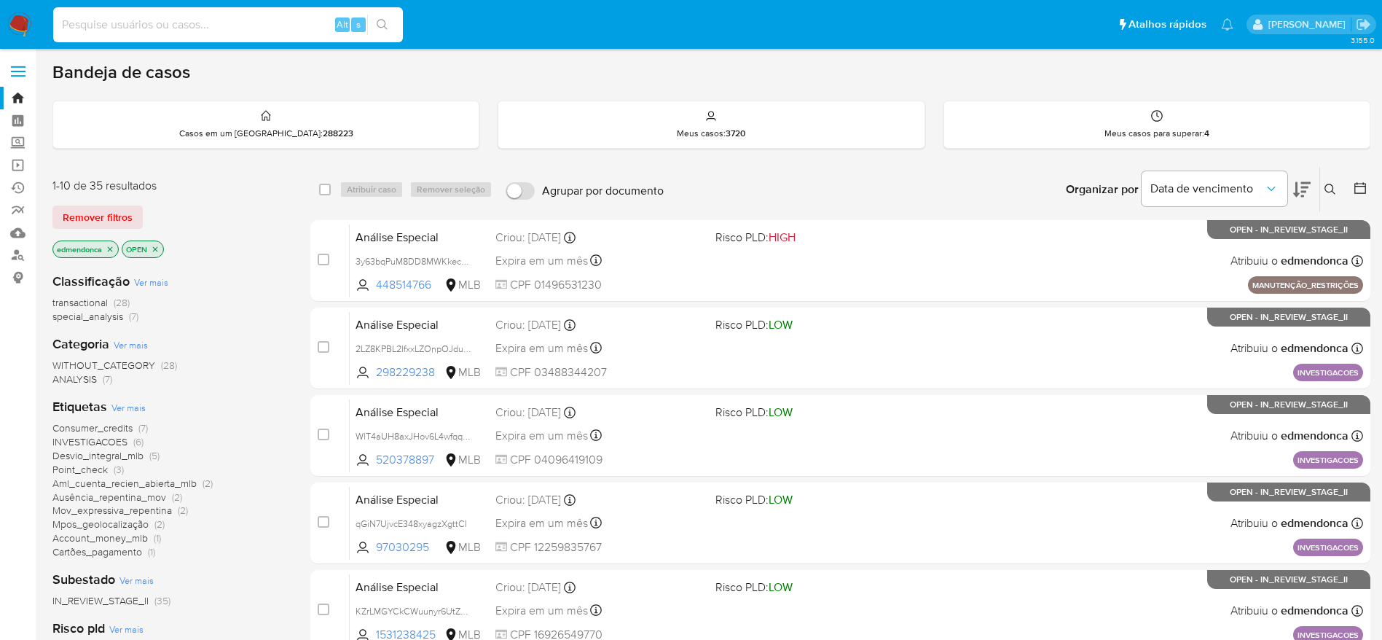
click at [167, 26] on input at bounding box center [228, 24] width 350 height 19
paste input "31587988836"
type input "31587988836"
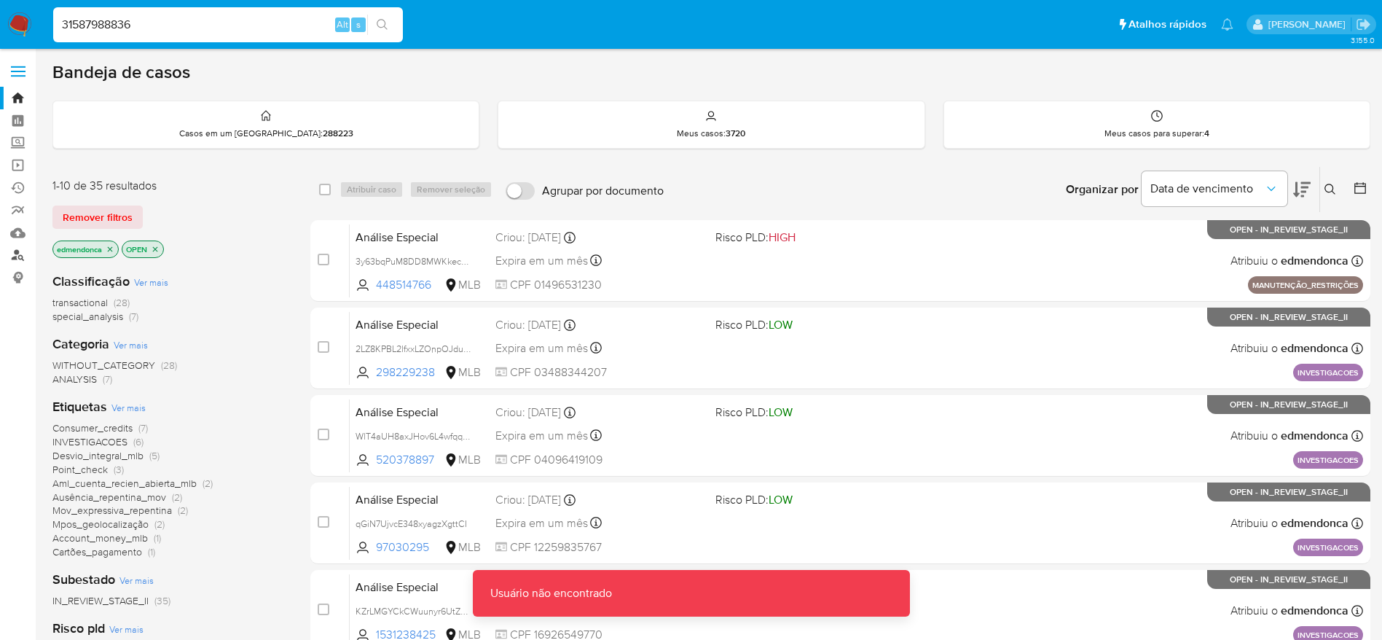
click at [22, 256] on link "Localizador de pessoas" at bounding box center [86, 255] width 173 height 23
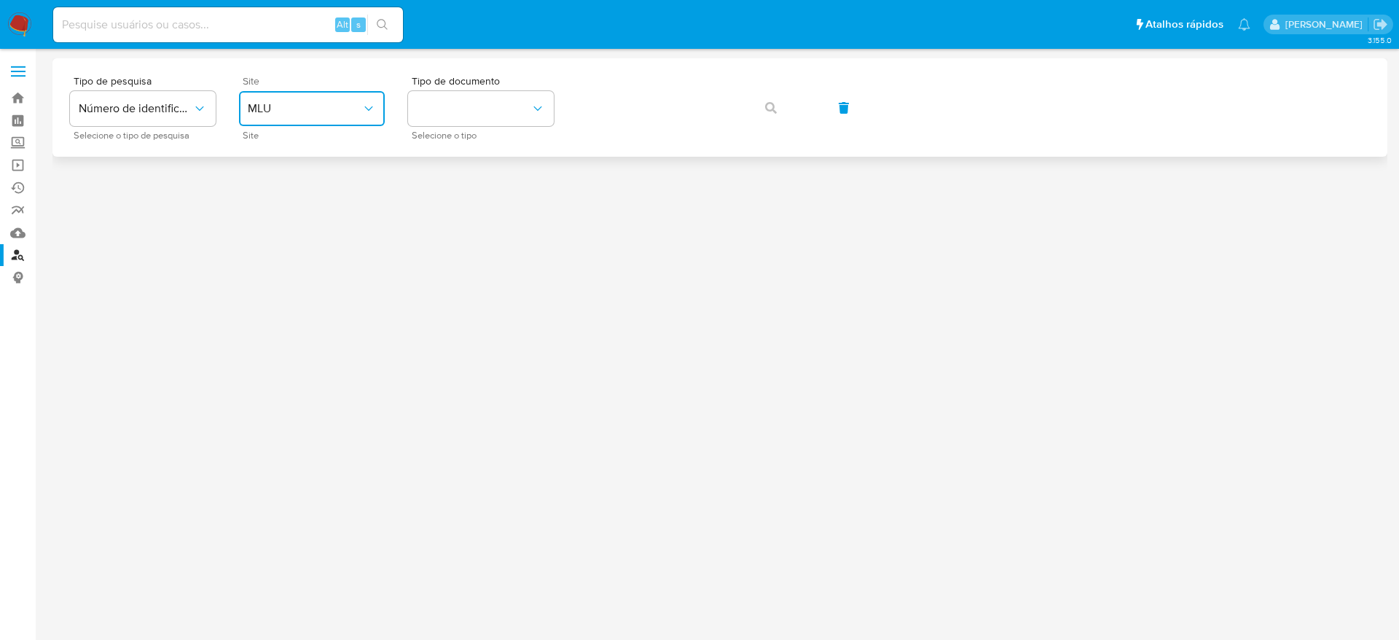
click at [343, 118] on button "MLU" at bounding box center [312, 108] width 146 height 35
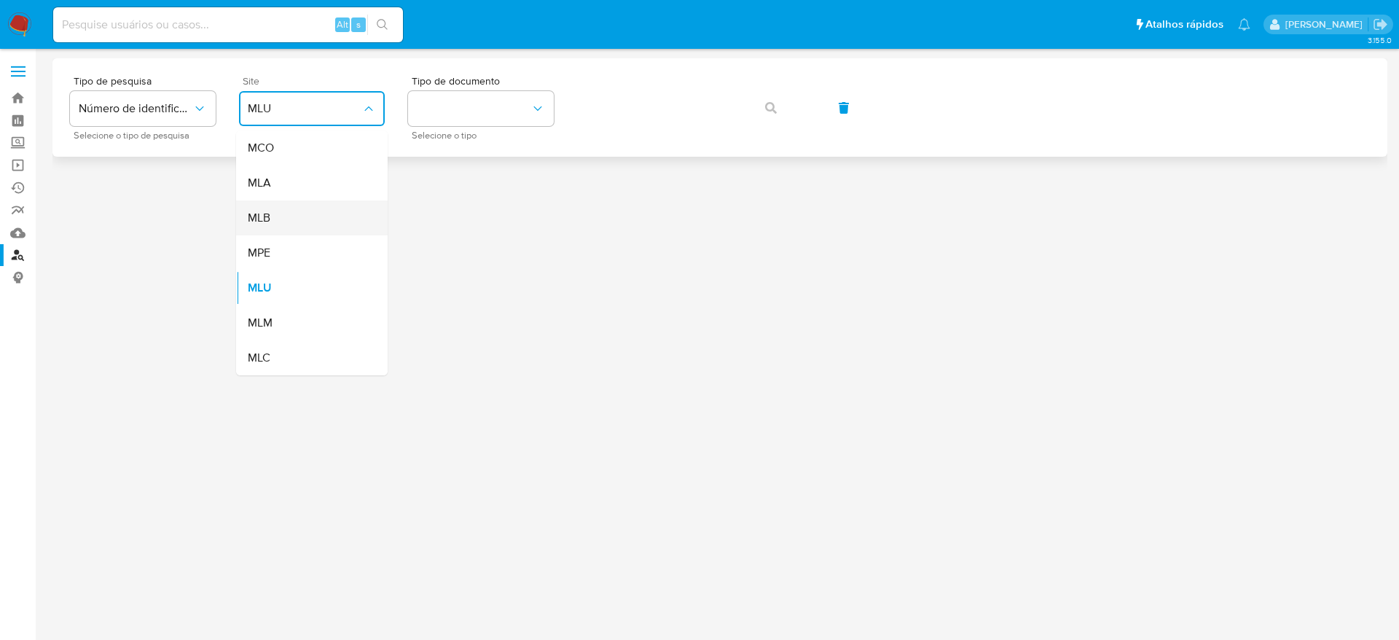
click at [325, 217] on div "MLB" at bounding box center [307, 217] width 119 height 35
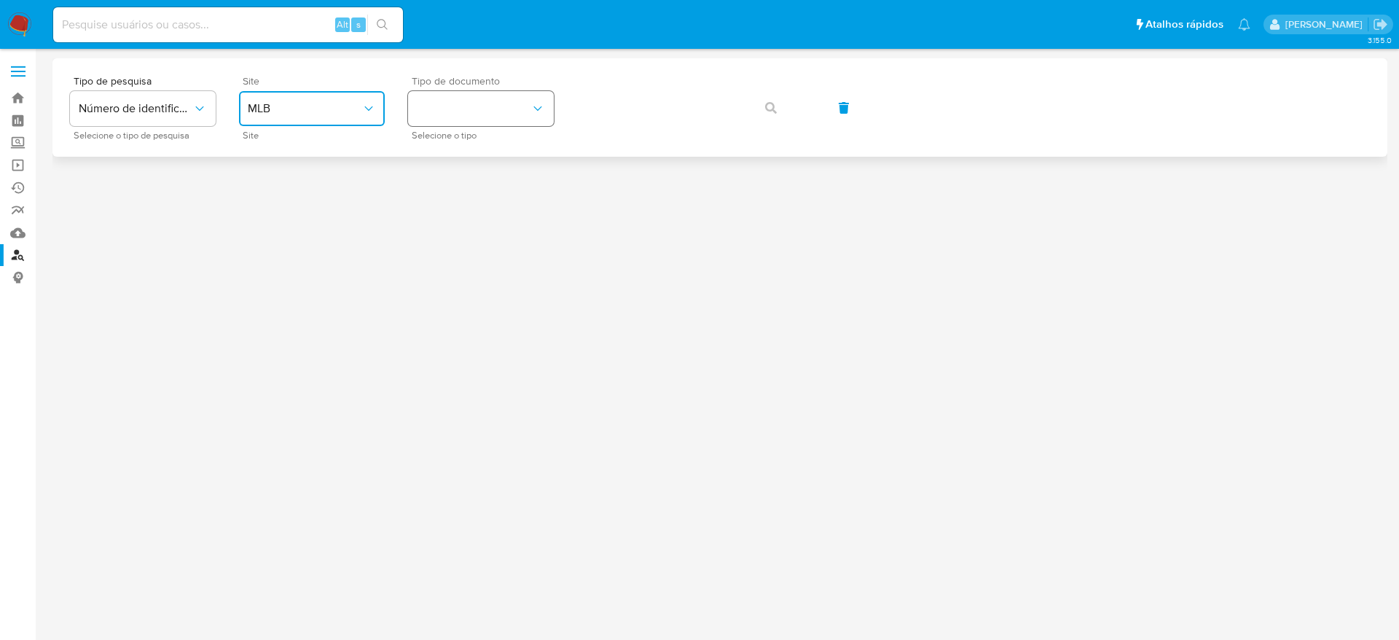
click at [514, 115] on button "identificationType" at bounding box center [481, 108] width 146 height 35
click at [479, 208] on div "CPF CPF" at bounding box center [476, 205] width 119 height 50
click at [769, 107] on icon "button" at bounding box center [771, 108] width 12 height 12
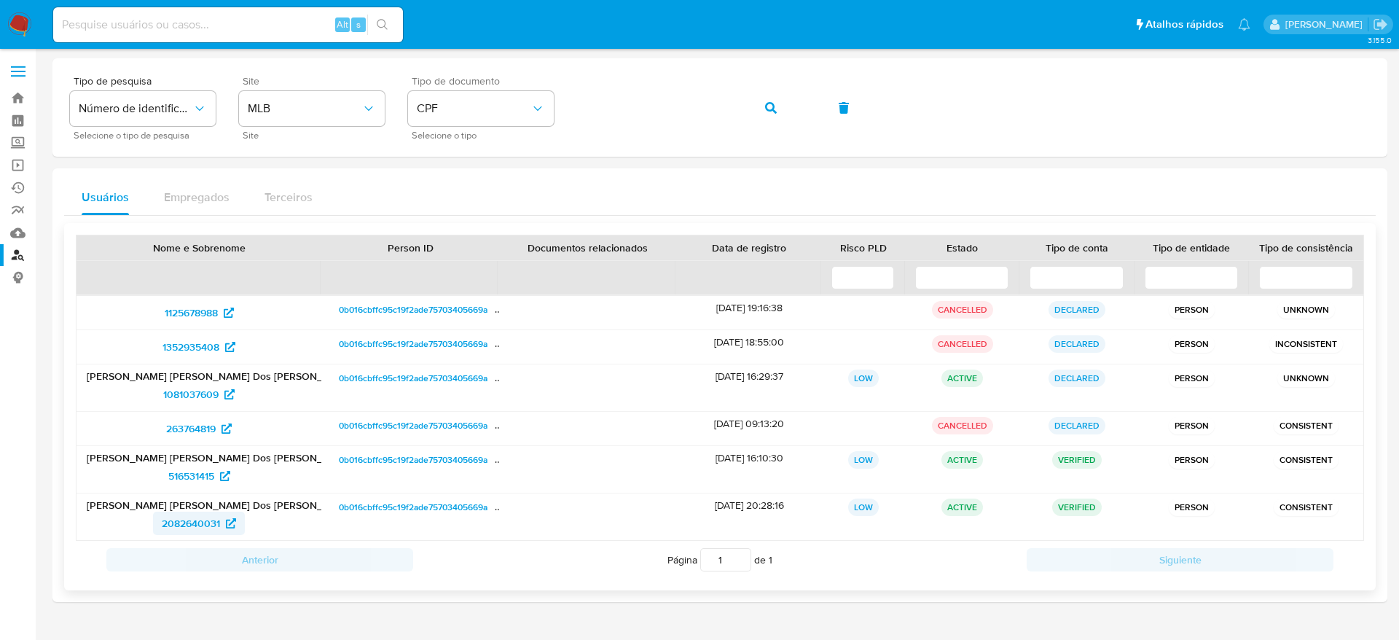
click at [176, 522] on span "2082640031" at bounding box center [191, 522] width 58 height 23
click at [171, 476] on span "516531415" at bounding box center [191, 475] width 46 height 23
click at [197, 525] on span "2082640031" at bounding box center [191, 522] width 58 height 23
click at [195, 393] on span "1081037609" at bounding box center [190, 393] width 55 height 23
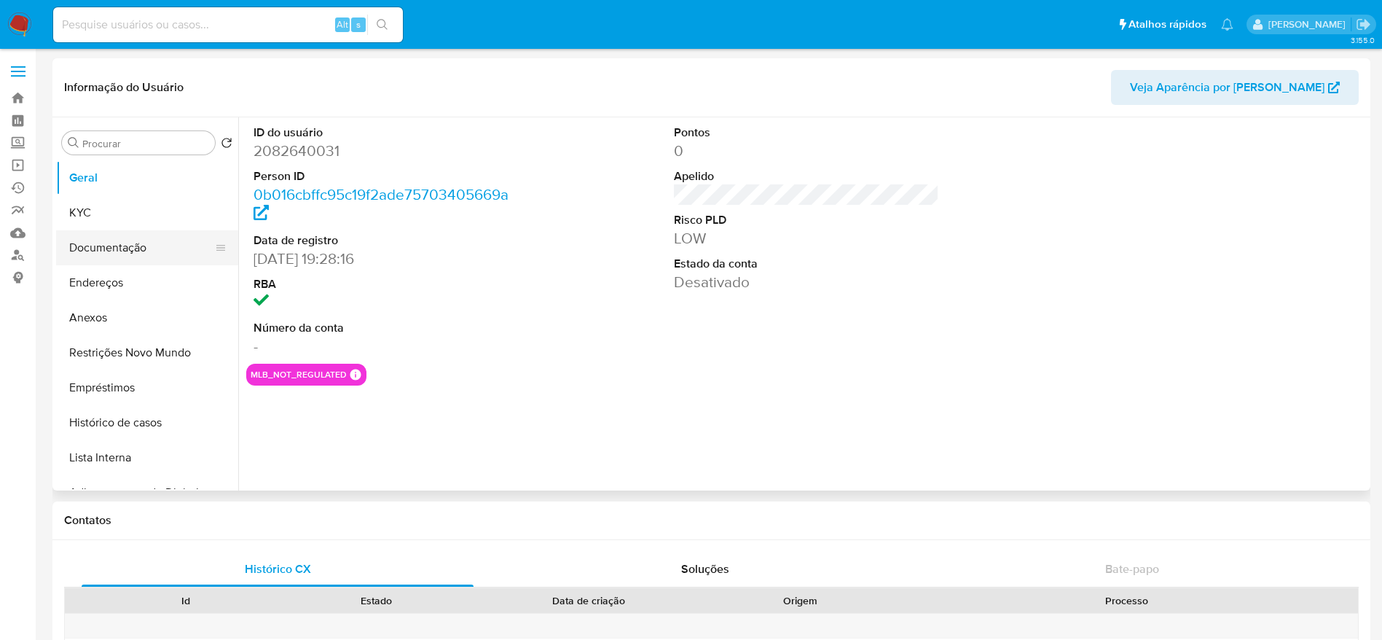
select select "10"
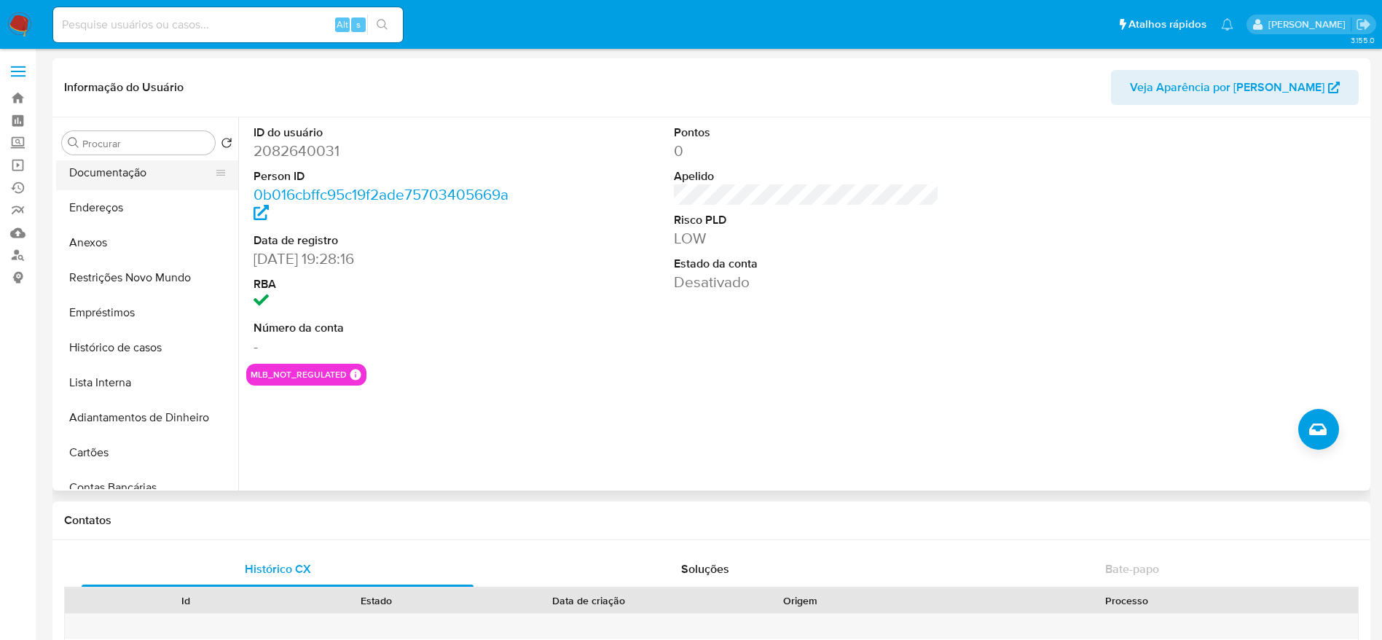
scroll to position [109, 0]
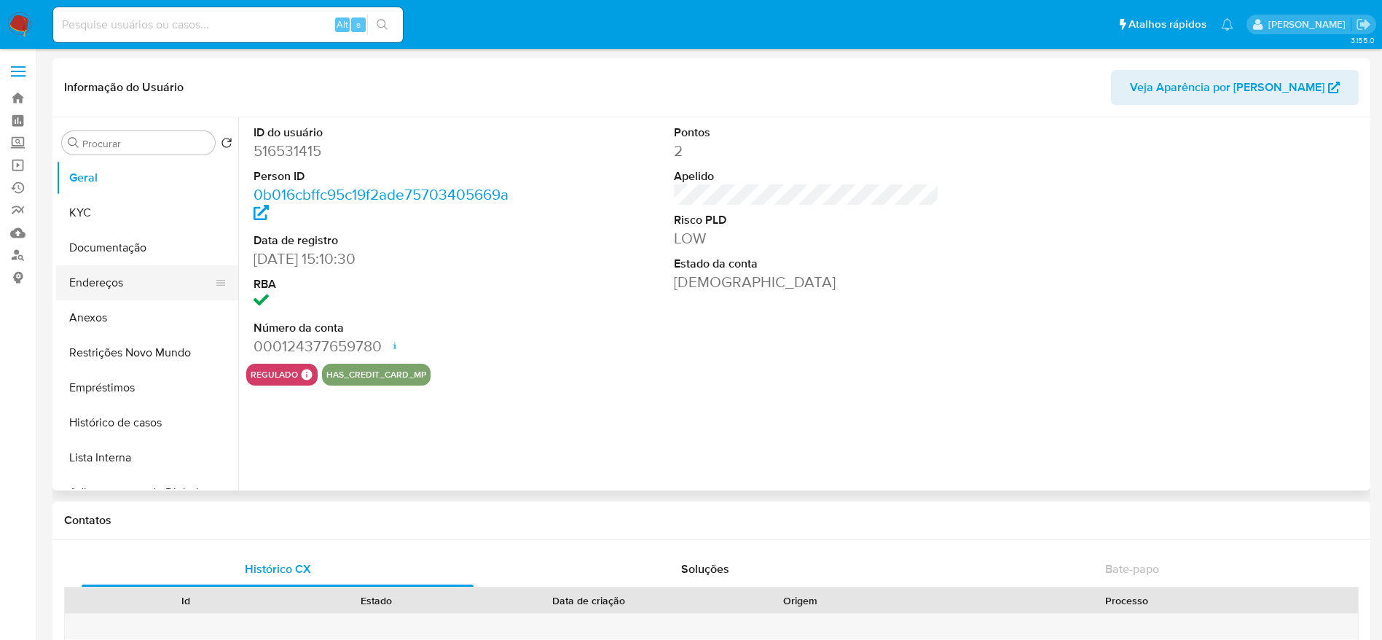
select select "10"
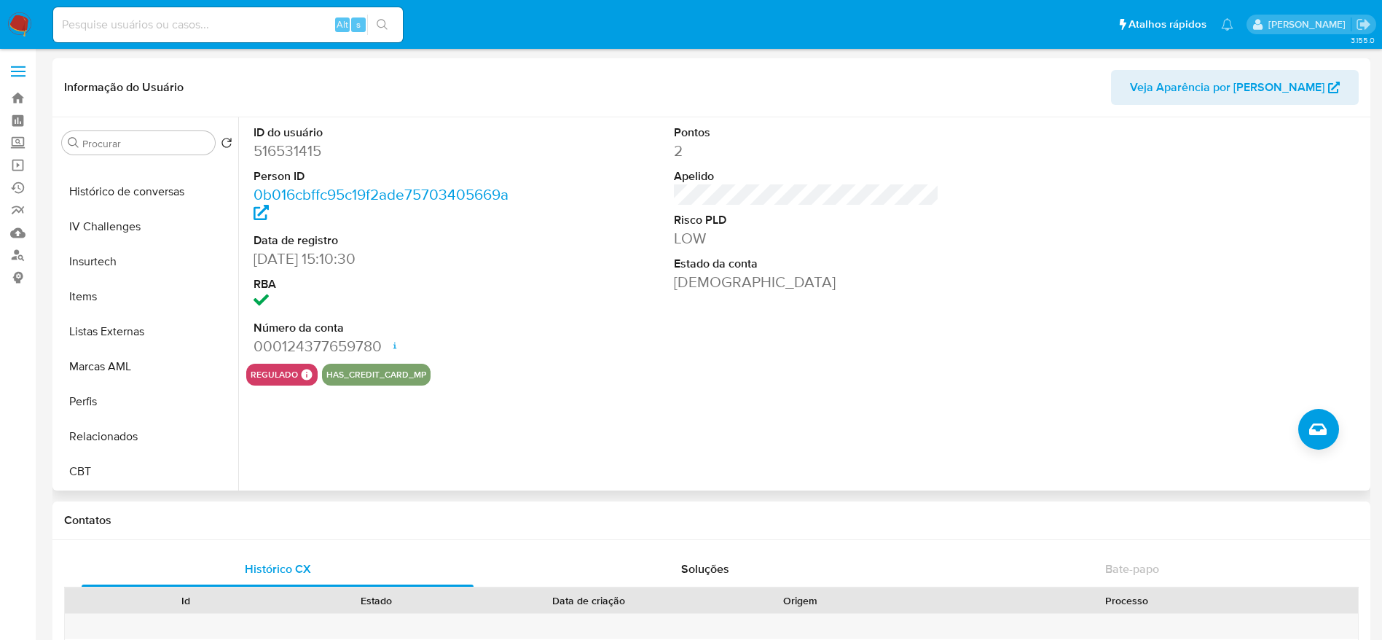
scroll to position [109, 0]
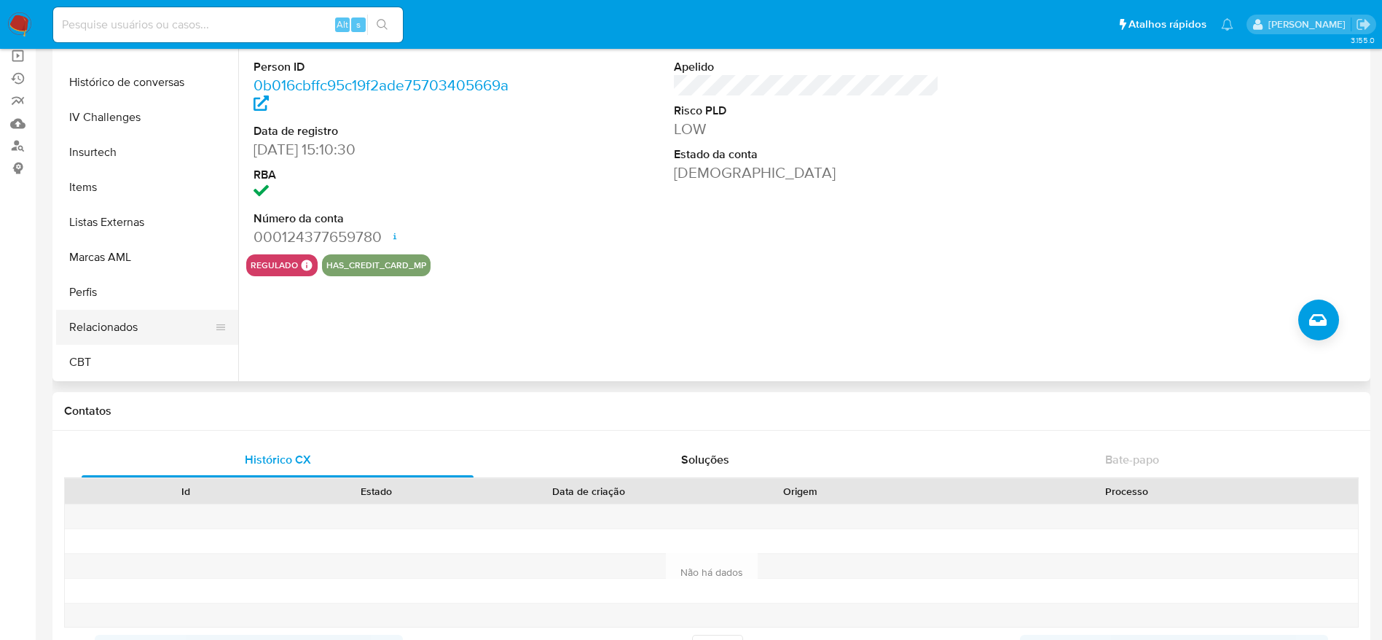
click at [132, 322] on button "Relacionados" at bounding box center [141, 327] width 170 height 35
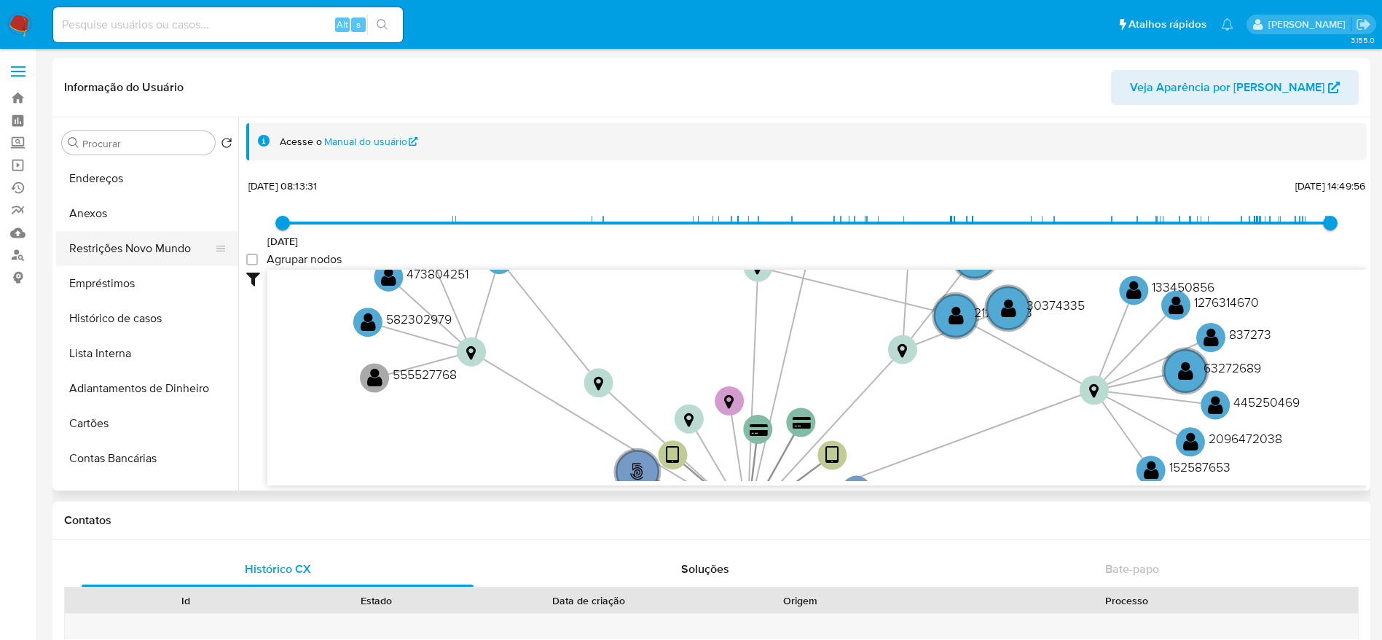
scroll to position [0, 0]
click at [117, 211] on button "KYC" at bounding box center [141, 212] width 170 height 35
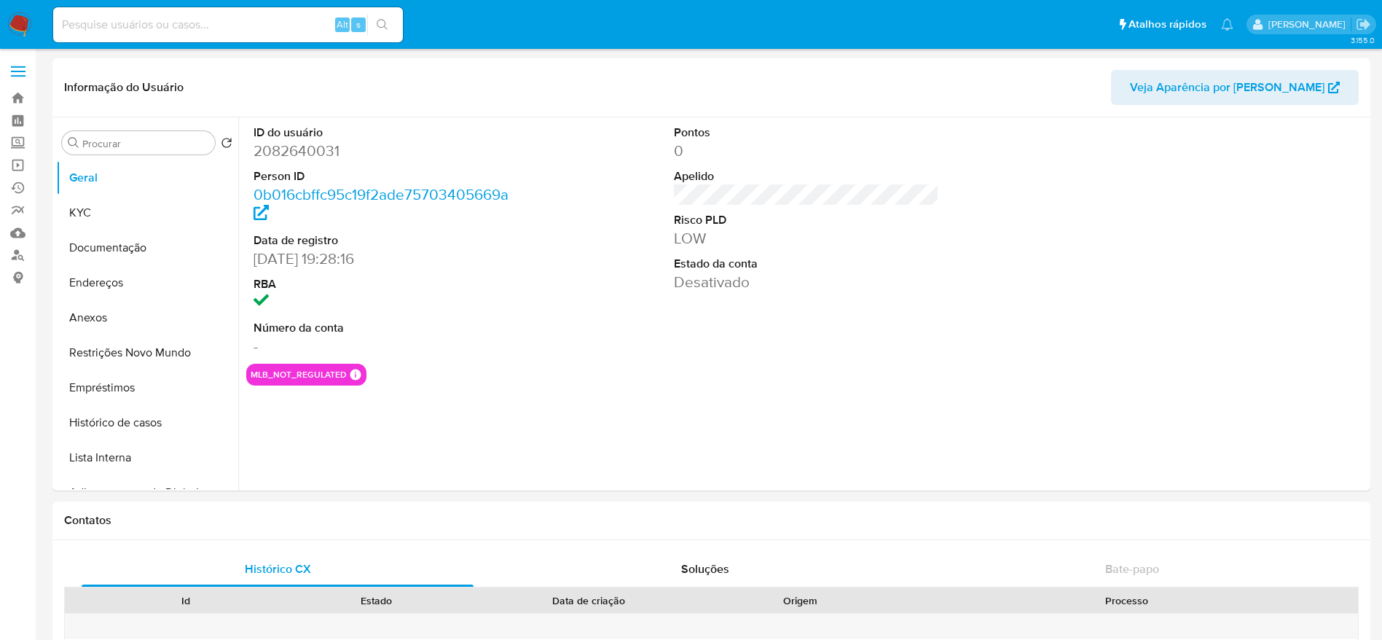
select select "10"
